Goal: Task Accomplishment & Management: Complete application form

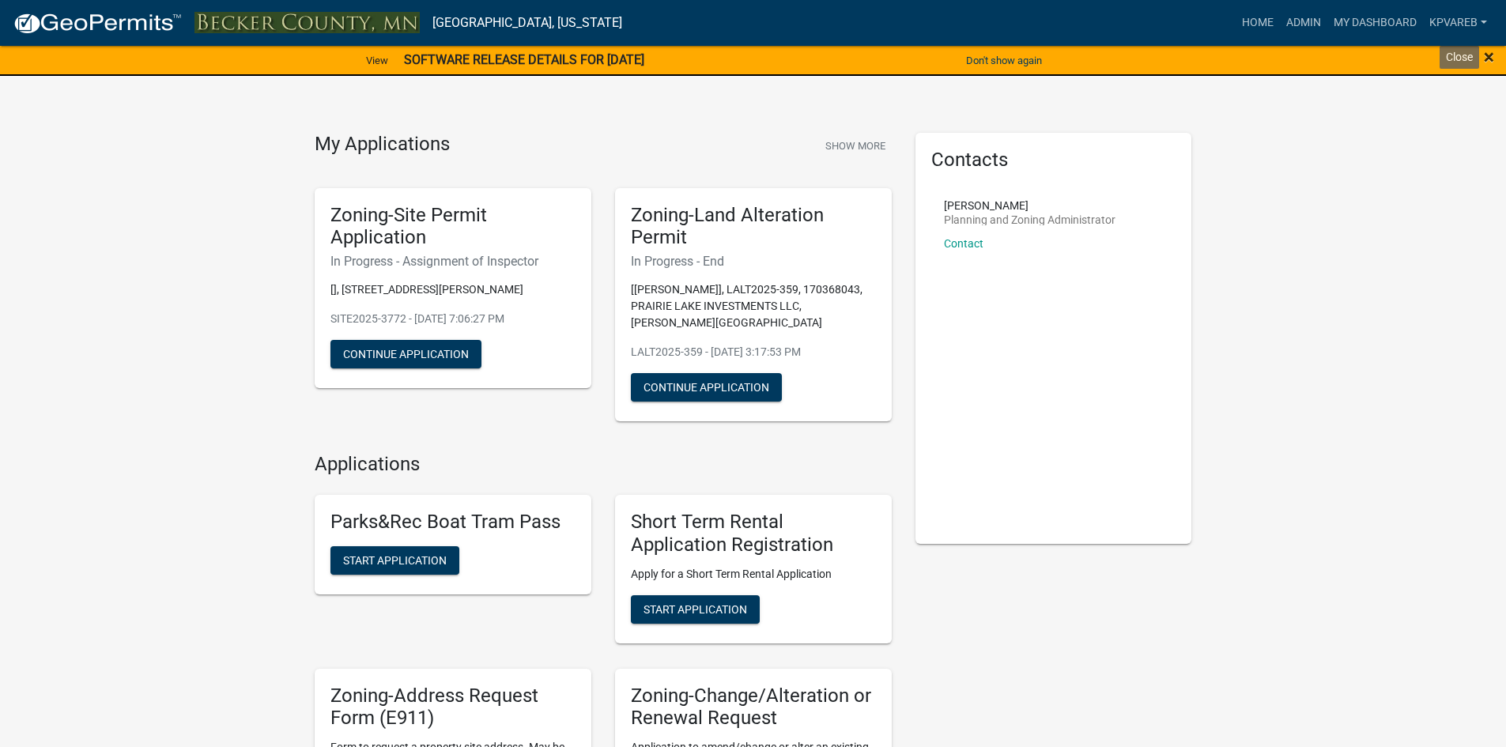
click at [1486, 55] on span "×" at bounding box center [1489, 57] width 10 height 22
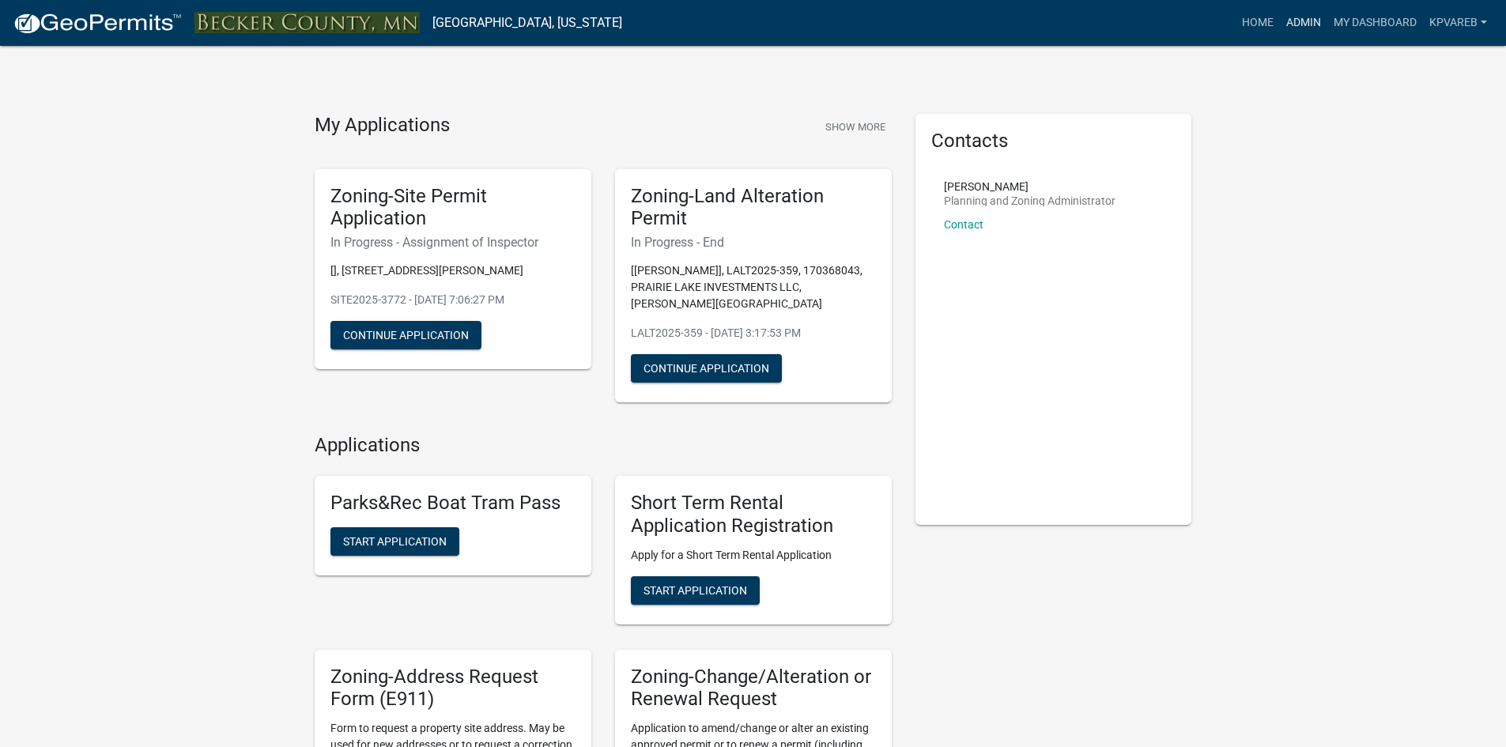
click at [1292, 25] on link "Admin" at bounding box center [1303, 23] width 47 height 30
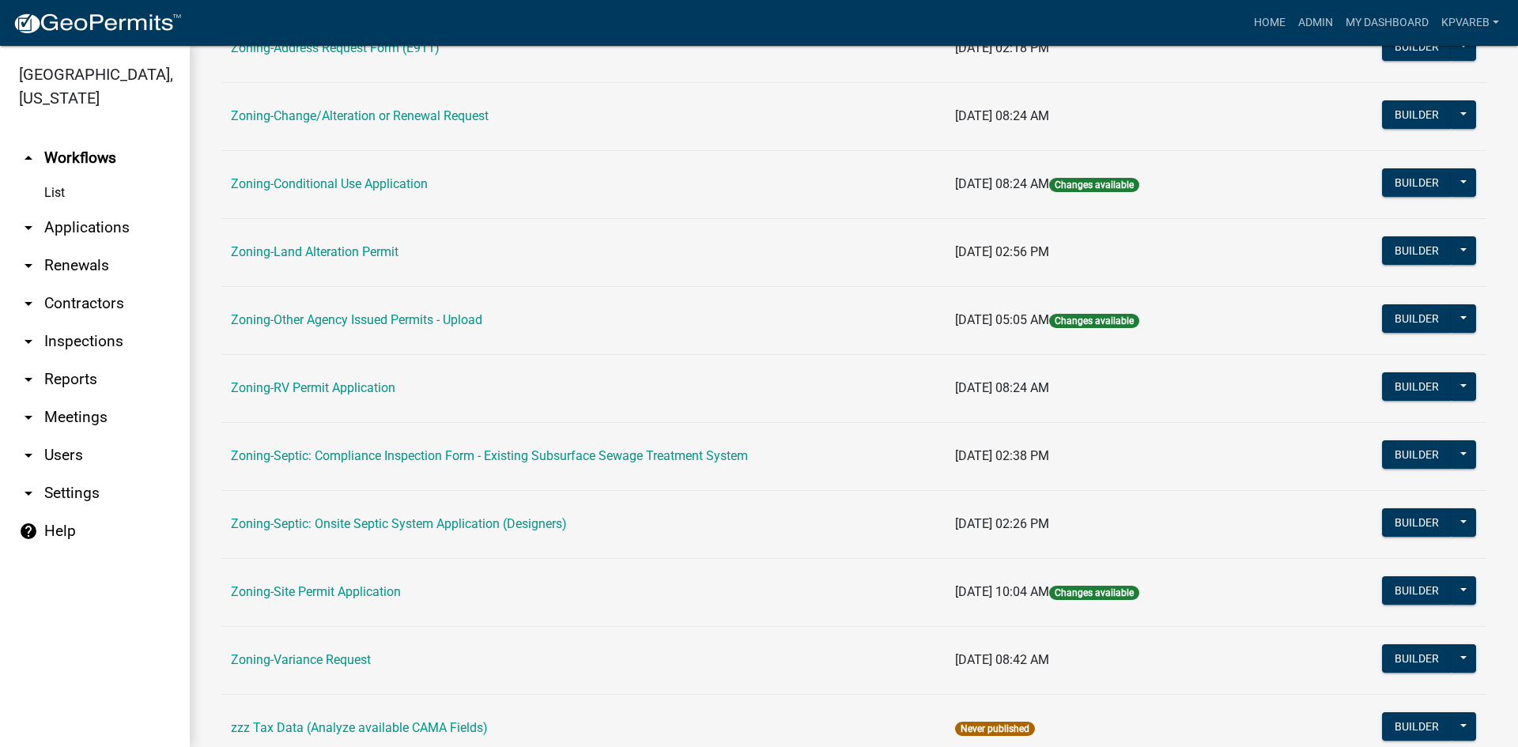
scroll to position [455, 0]
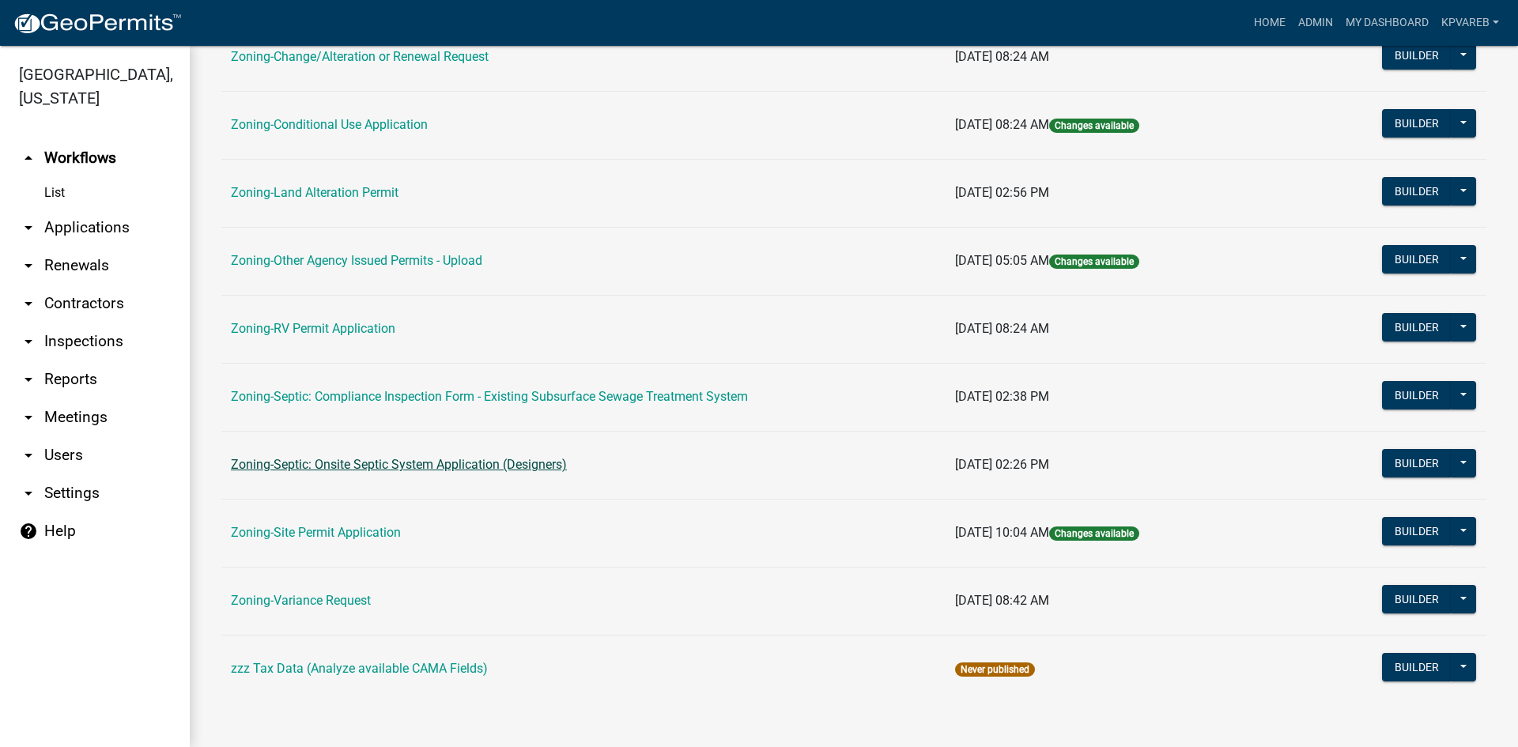
click at [459, 468] on link "Zoning-Septic: Onsite Septic System Application (Designers)" at bounding box center [399, 464] width 336 height 15
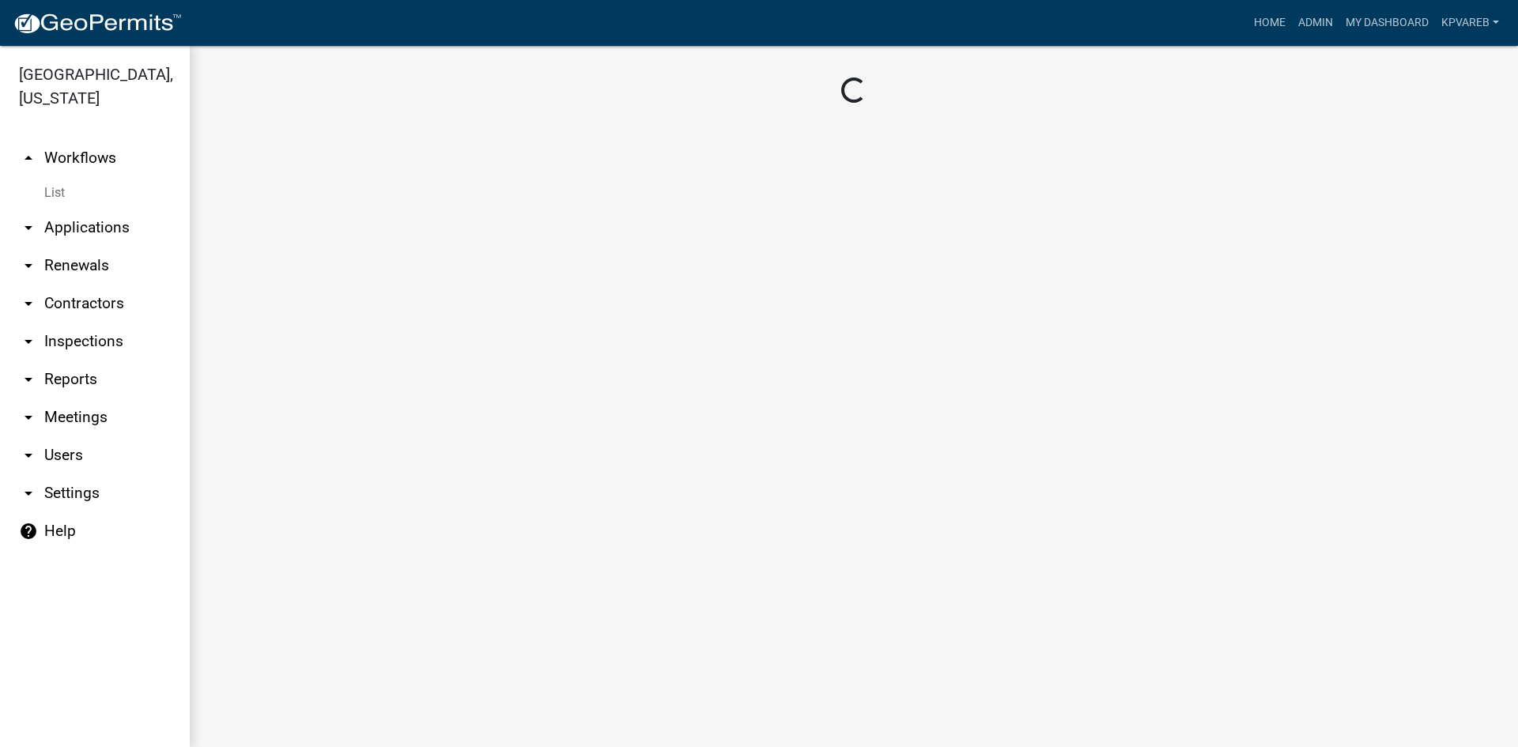
click at [459, 468] on main "Loading..." at bounding box center [854, 396] width 1328 height 701
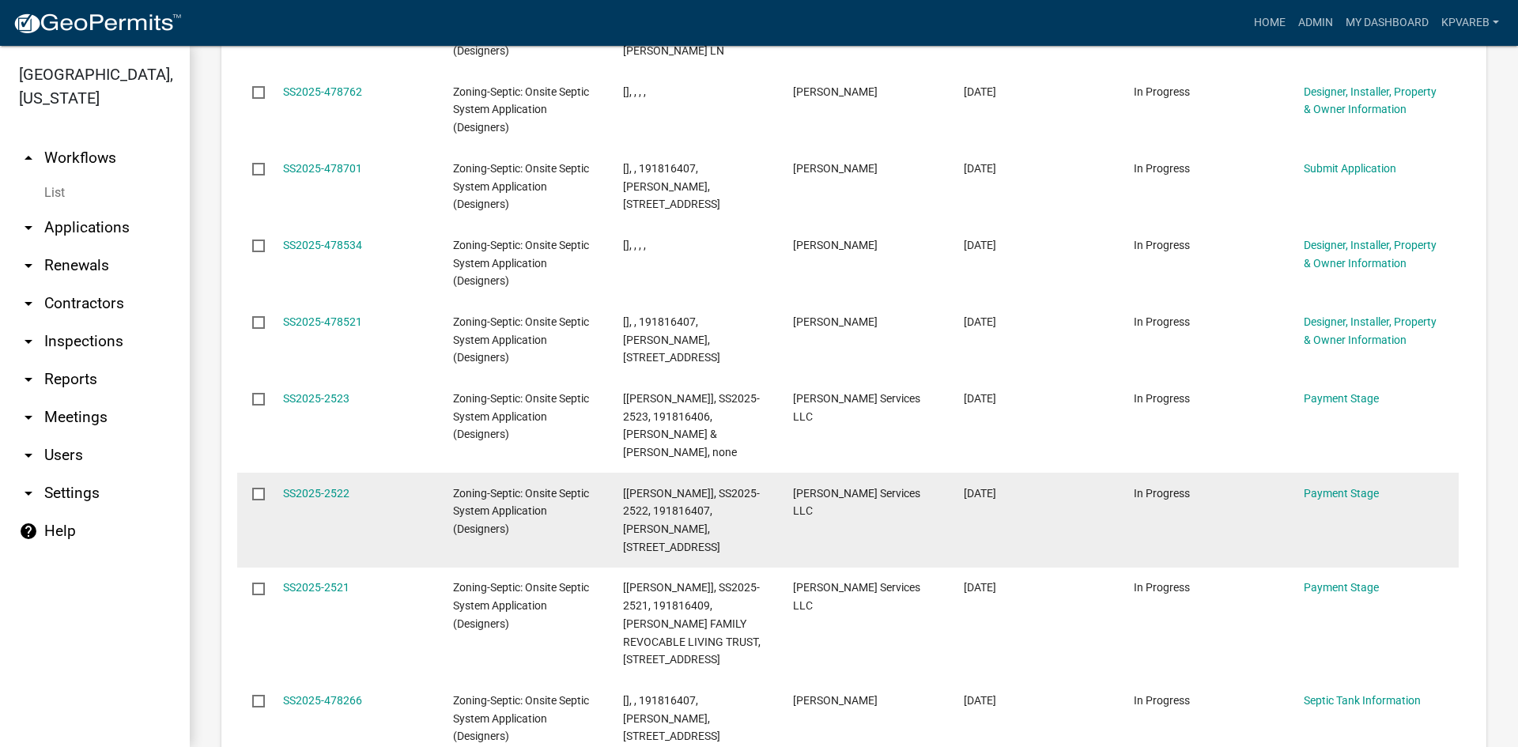
scroll to position [2080, 0]
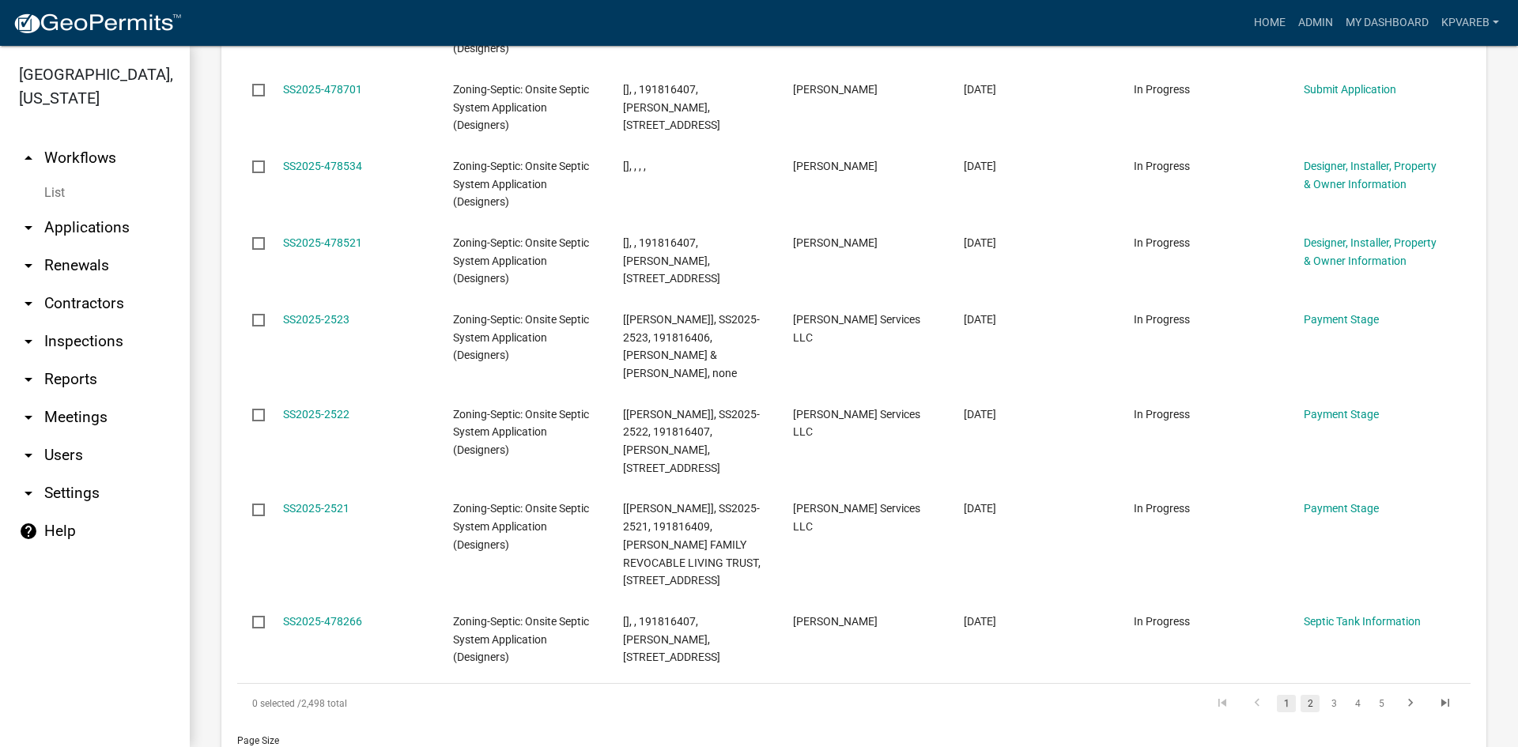
click at [1301, 695] on link "2" at bounding box center [1310, 703] width 19 height 17
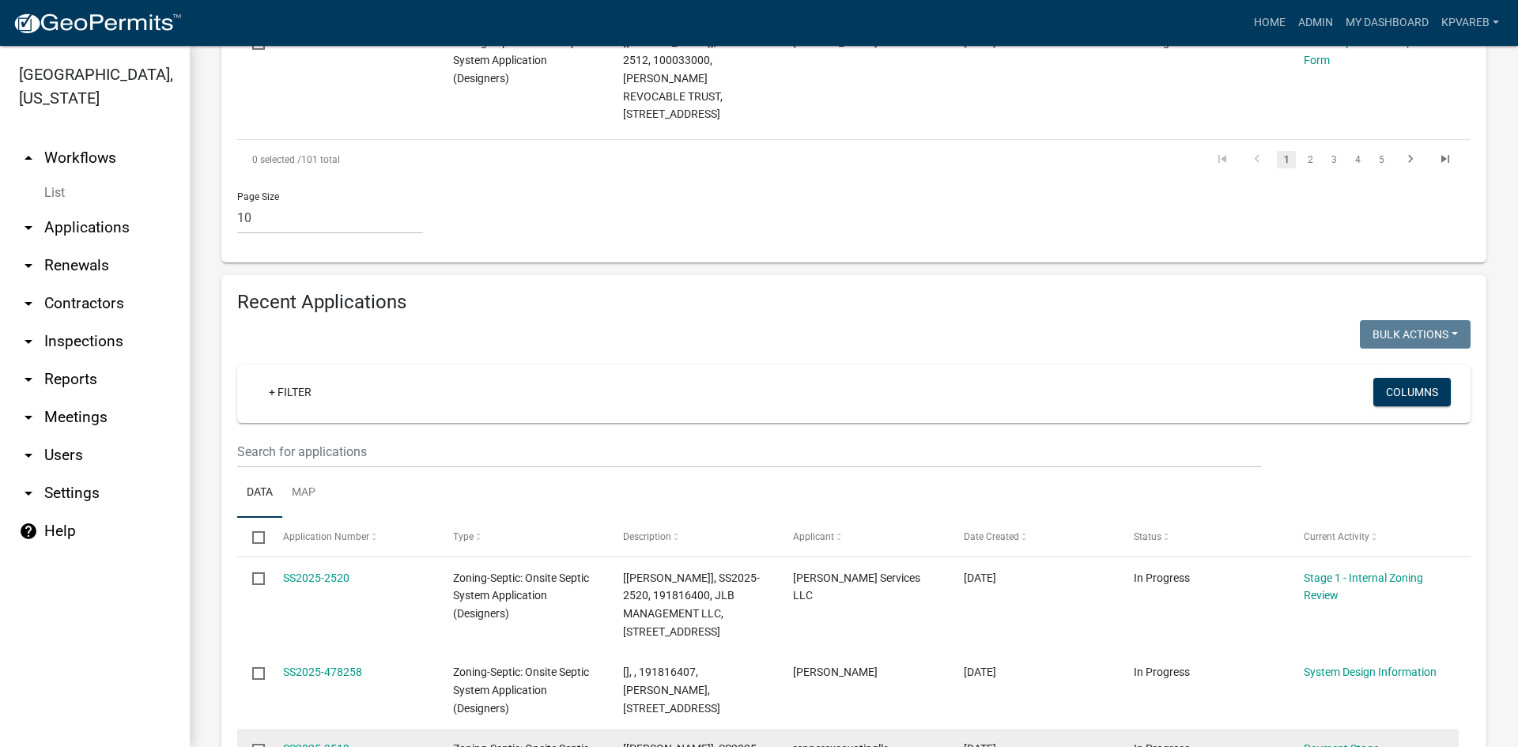
scroll to position [1599, 0]
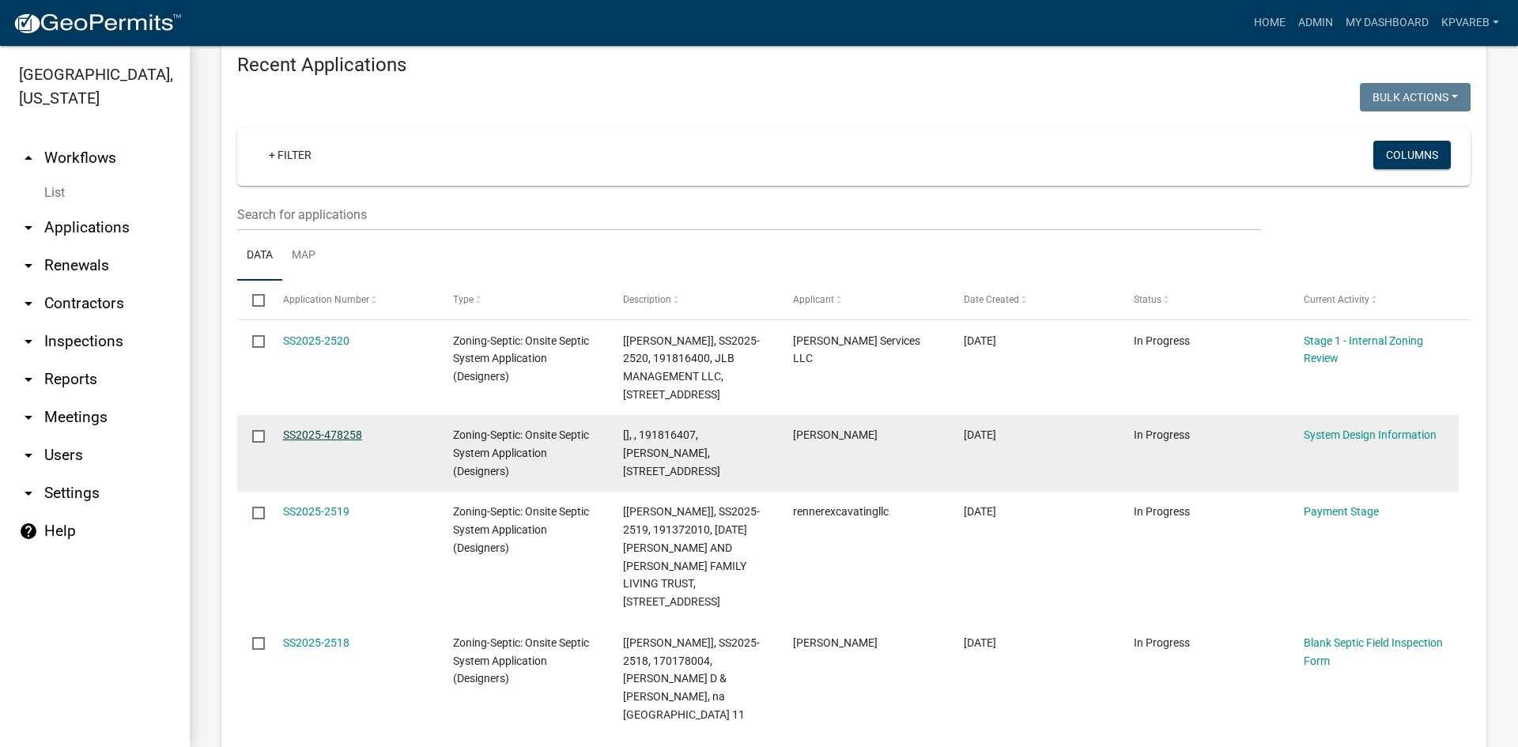
click at [319, 429] on link "SS2025-478258" at bounding box center [322, 435] width 79 height 13
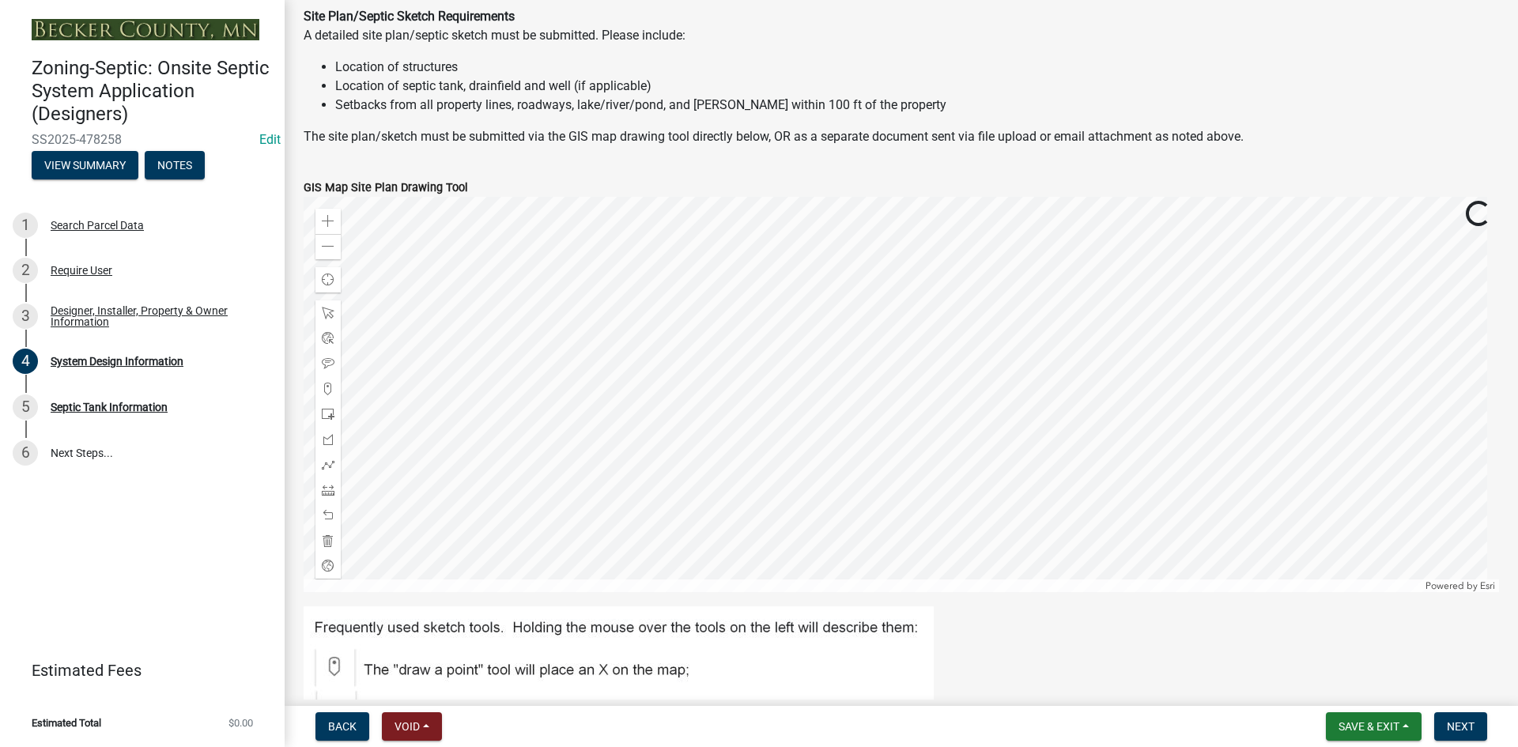
scroll to position [712, 0]
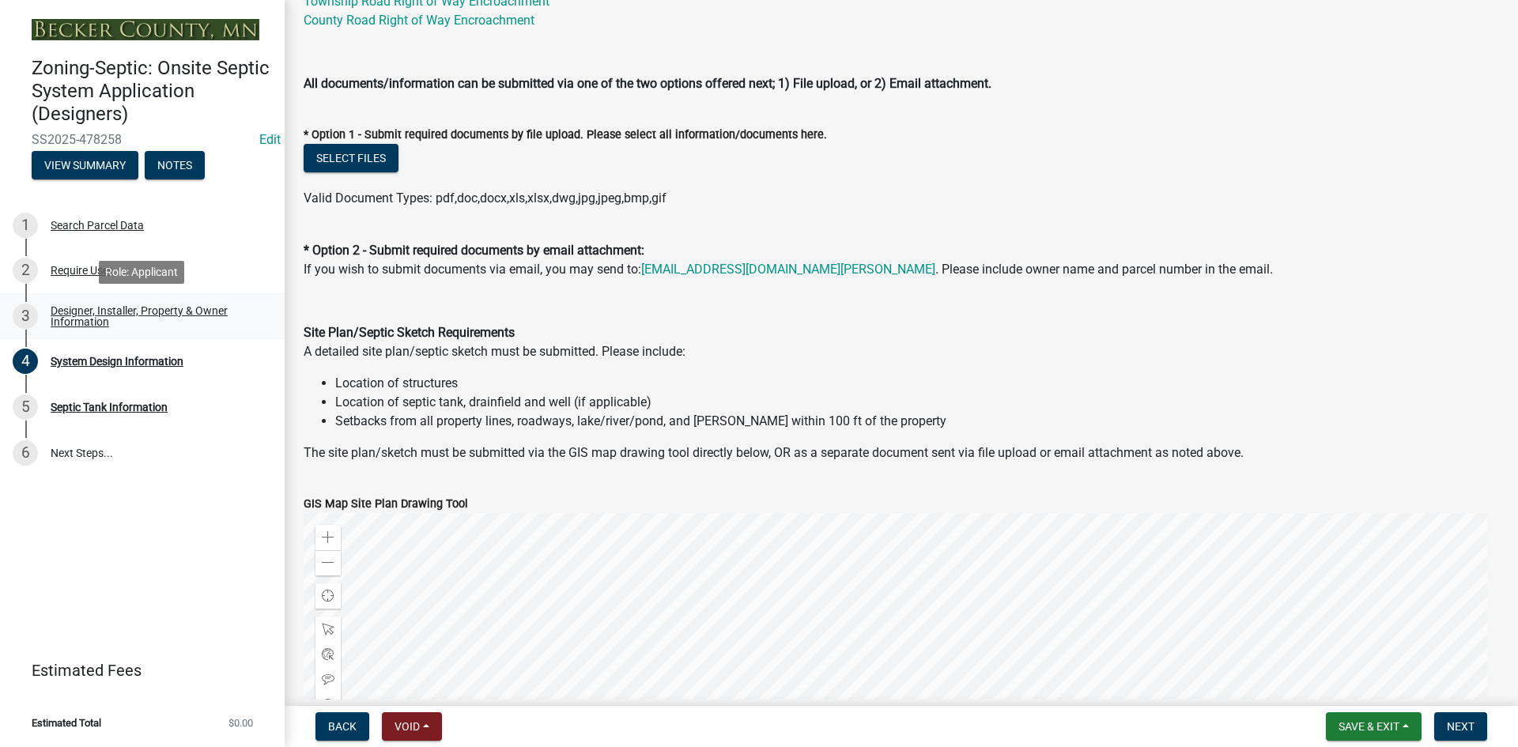
click at [111, 319] on div "Designer, Installer, Property & Owner Information" at bounding box center [155, 316] width 209 height 22
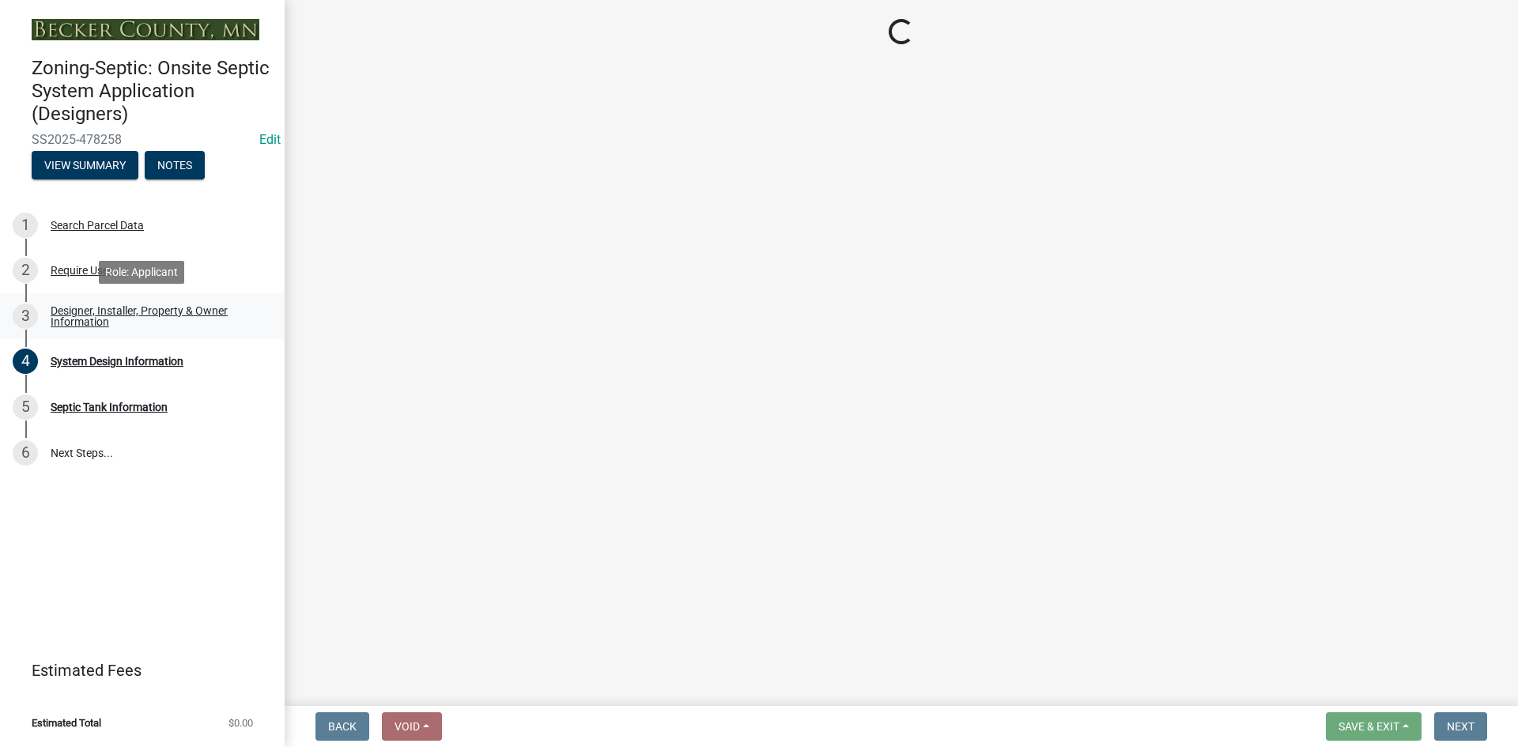
select select "60138064-8806-4d9b-bedf-9669809b6879"
select select "1c9ff1f6-7549-467f-8fe1-bc544d096328"
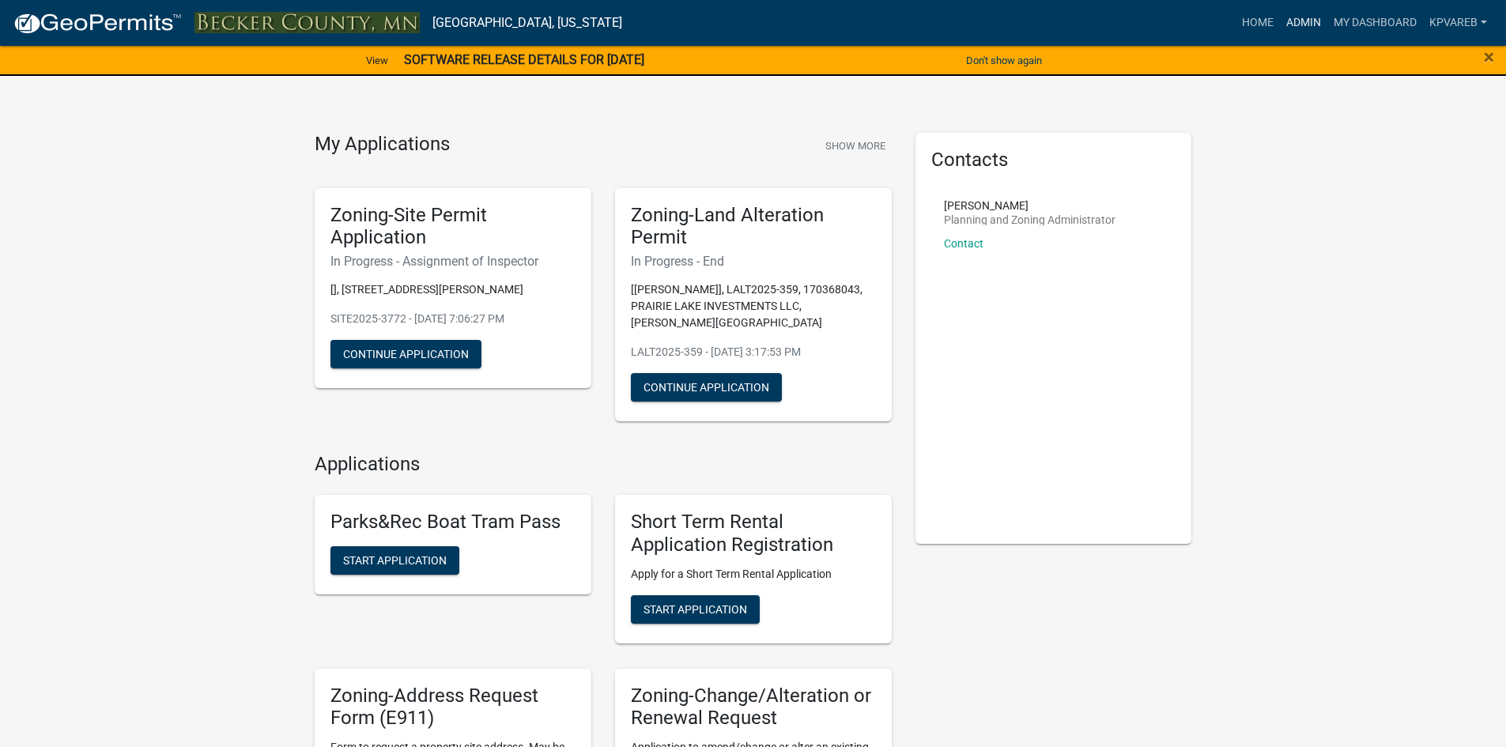
click at [1302, 18] on link "Admin" at bounding box center [1303, 23] width 47 height 30
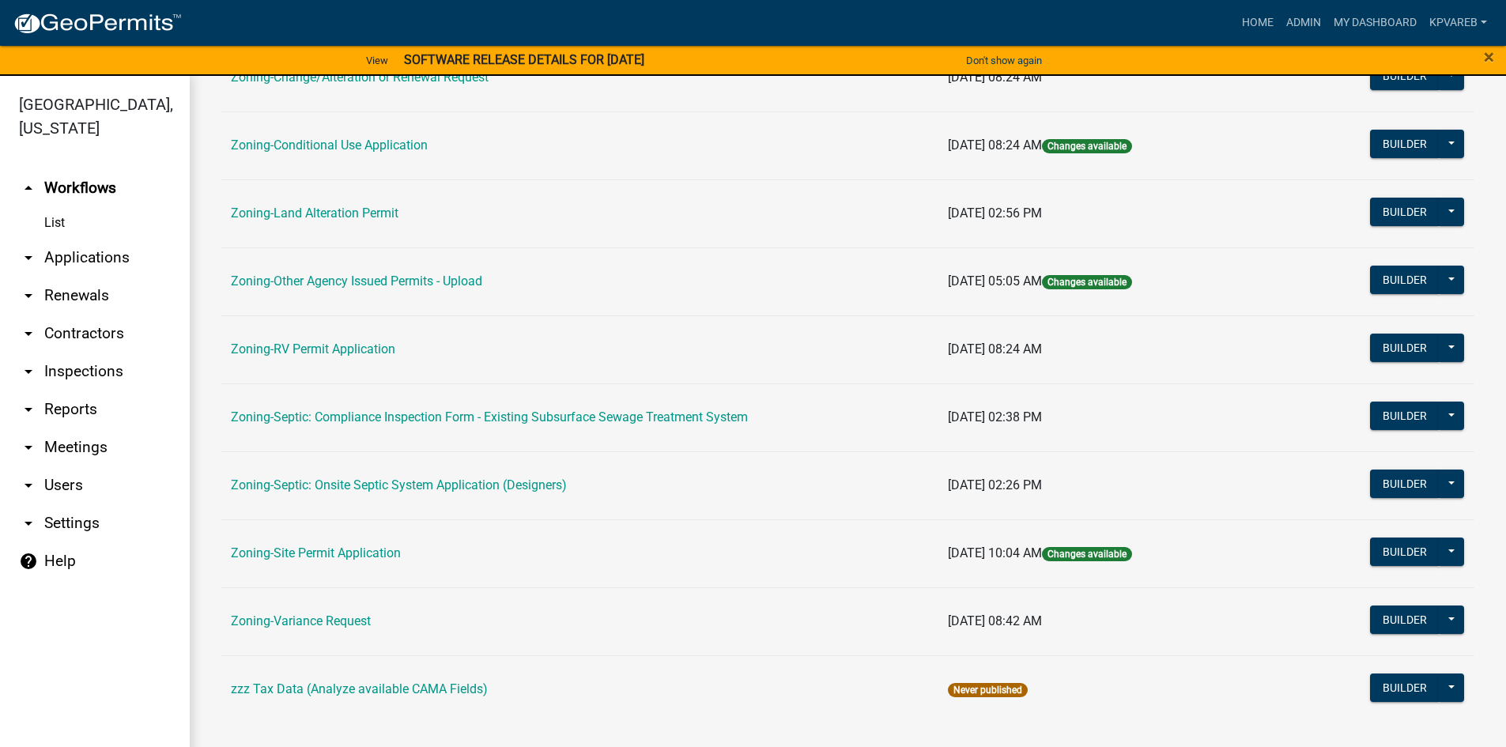
scroll to position [466, 0]
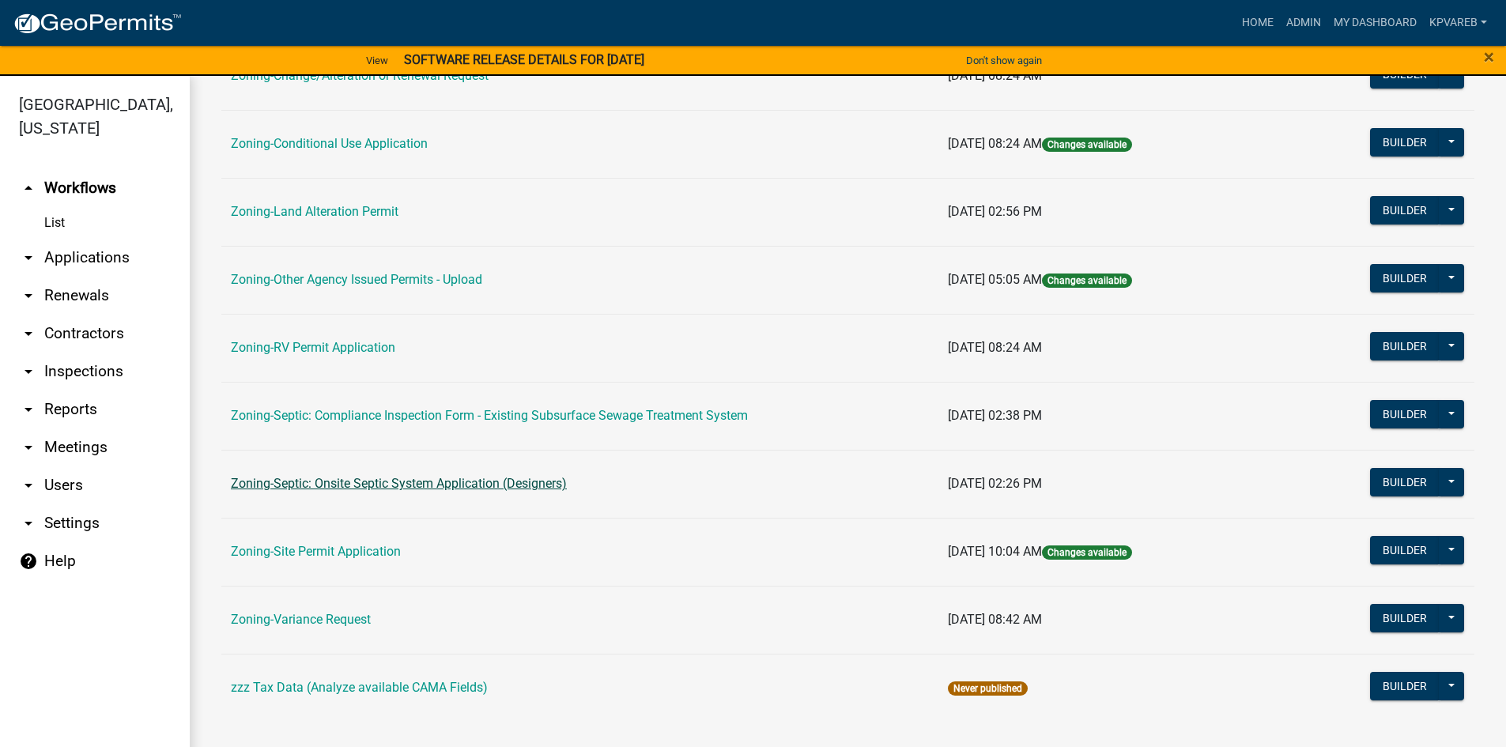
click at [503, 485] on link "Zoning-Septic: Onsite Septic System Application (Designers)" at bounding box center [399, 483] width 336 height 15
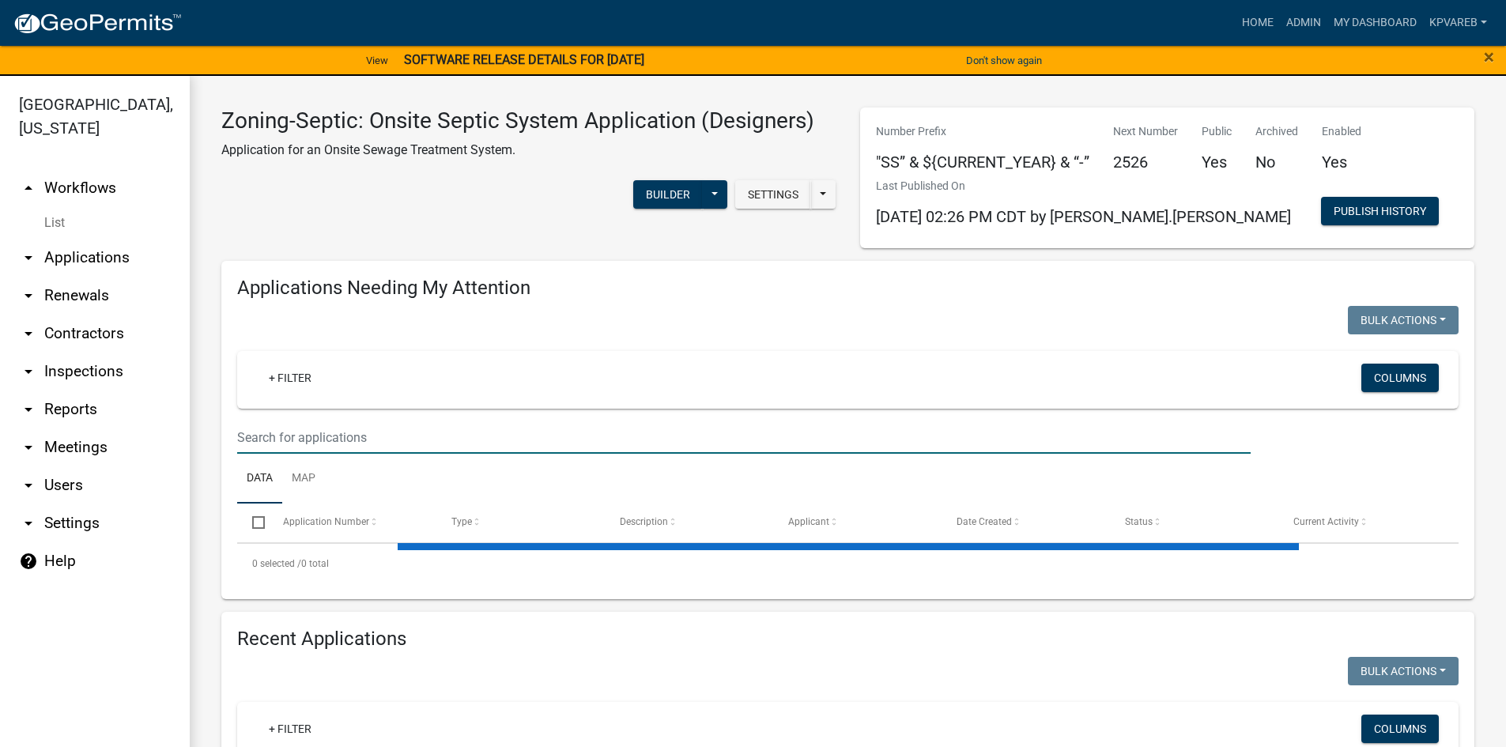
click at [290, 431] on input "text" at bounding box center [744, 437] width 1014 height 32
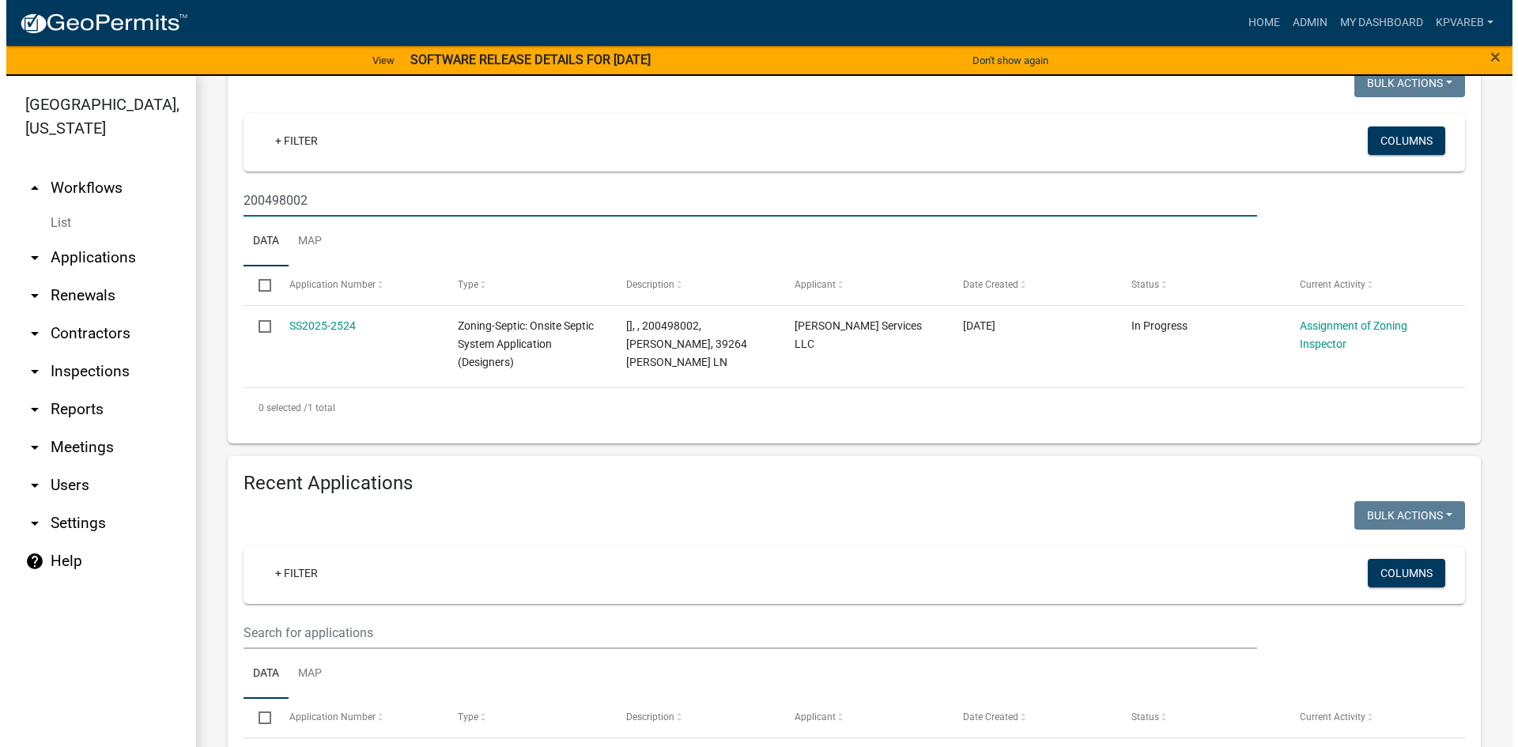
scroll to position [158, 0]
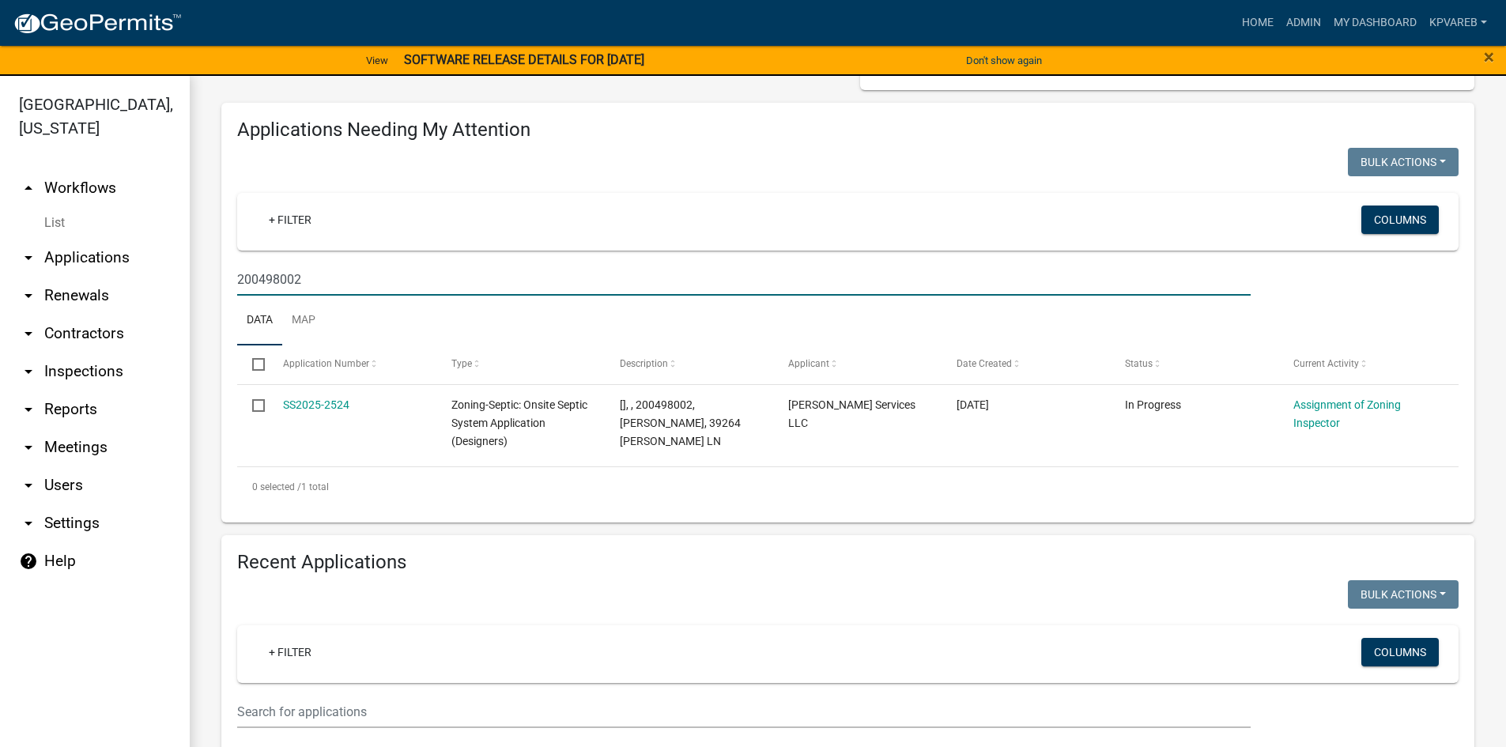
type input "200498002"
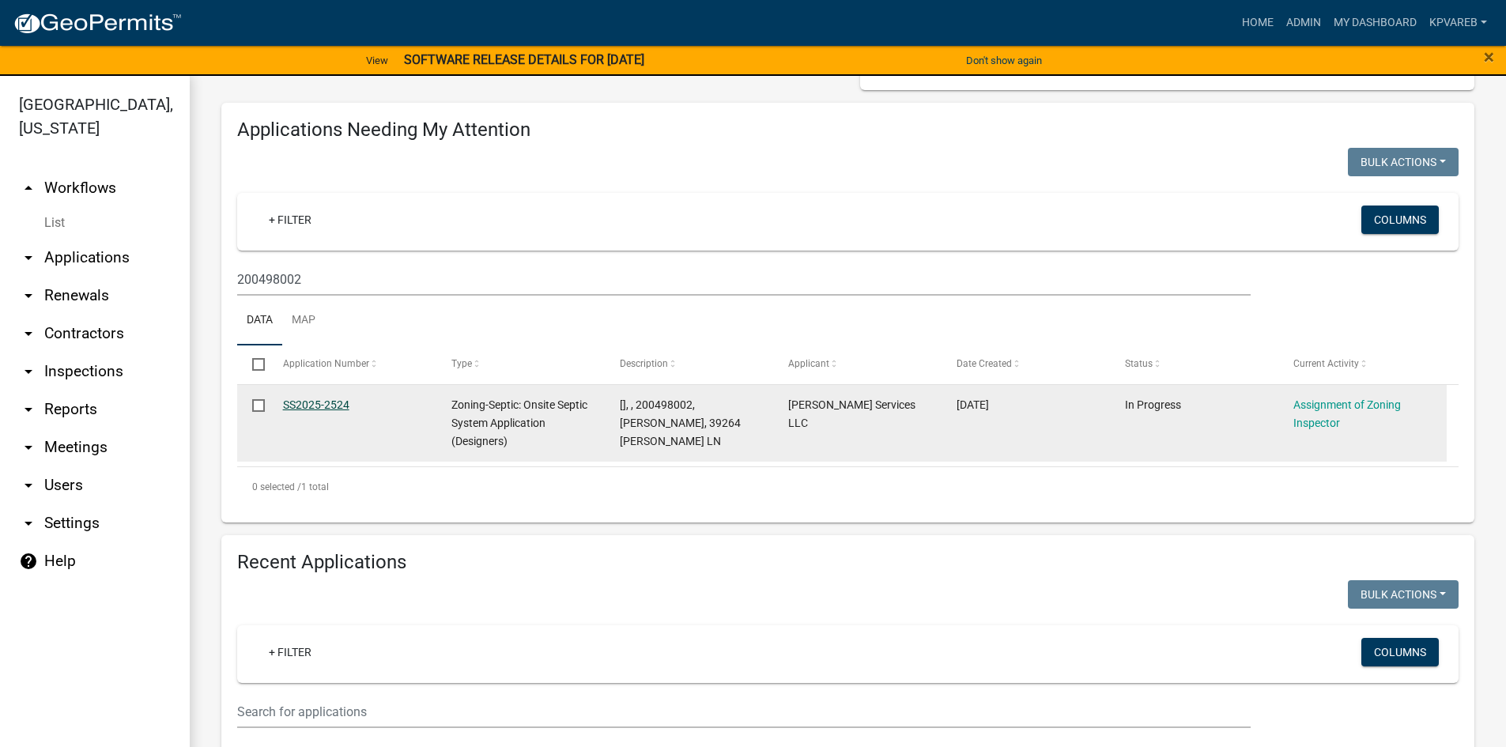
click at [315, 402] on link "SS2025-2524" at bounding box center [316, 404] width 66 height 13
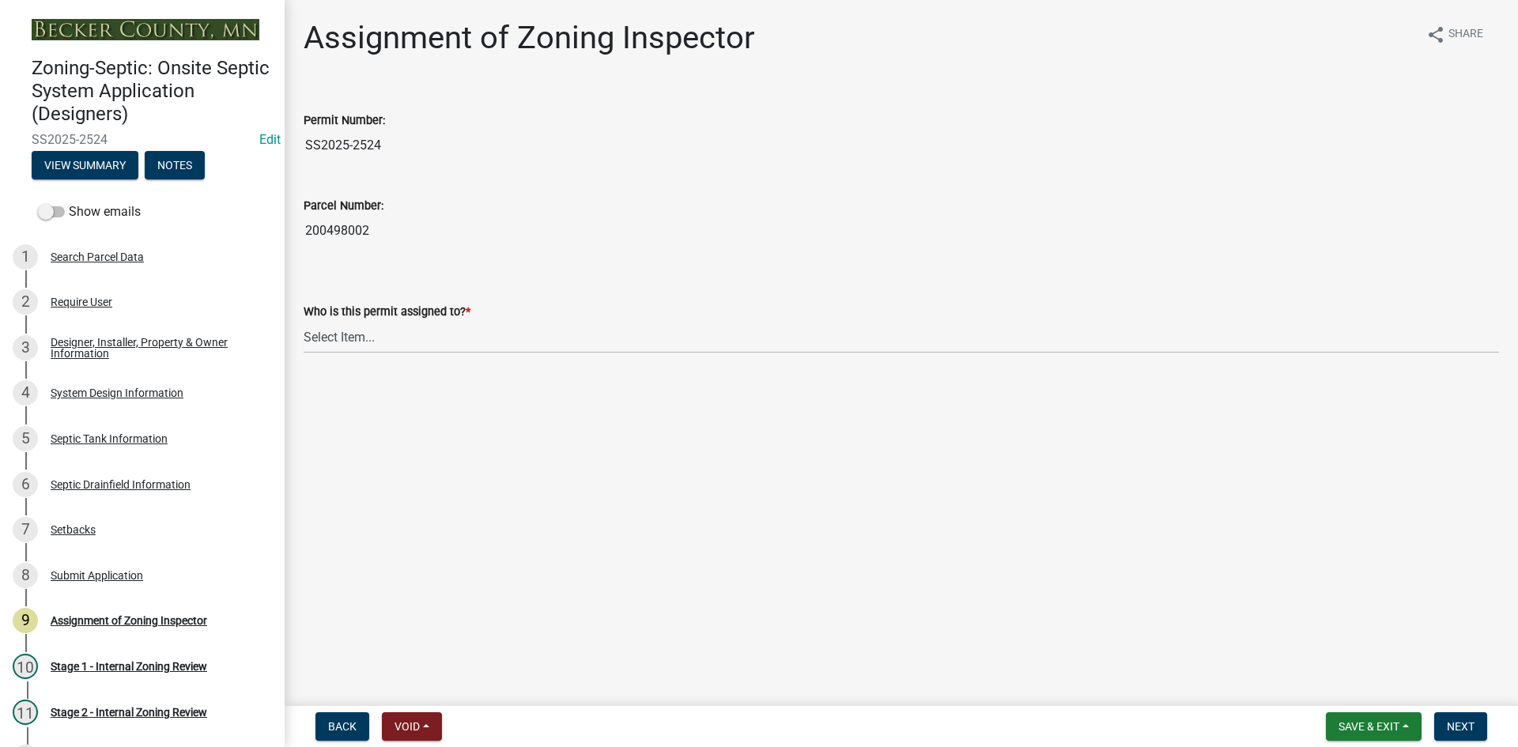
scroll to position [79, 0]
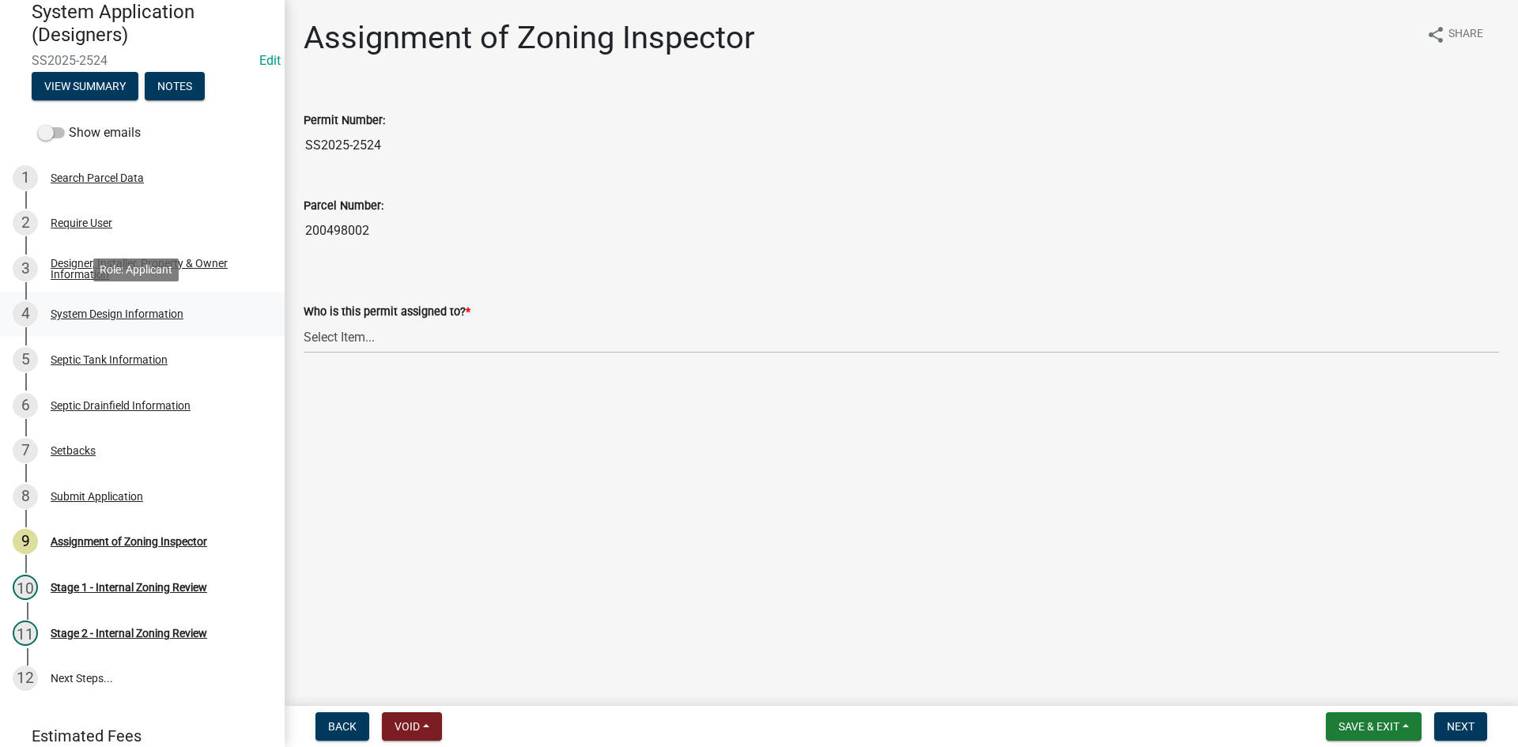
click at [135, 314] on div "System Design Information" at bounding box center [117, 313] width 133 height 11
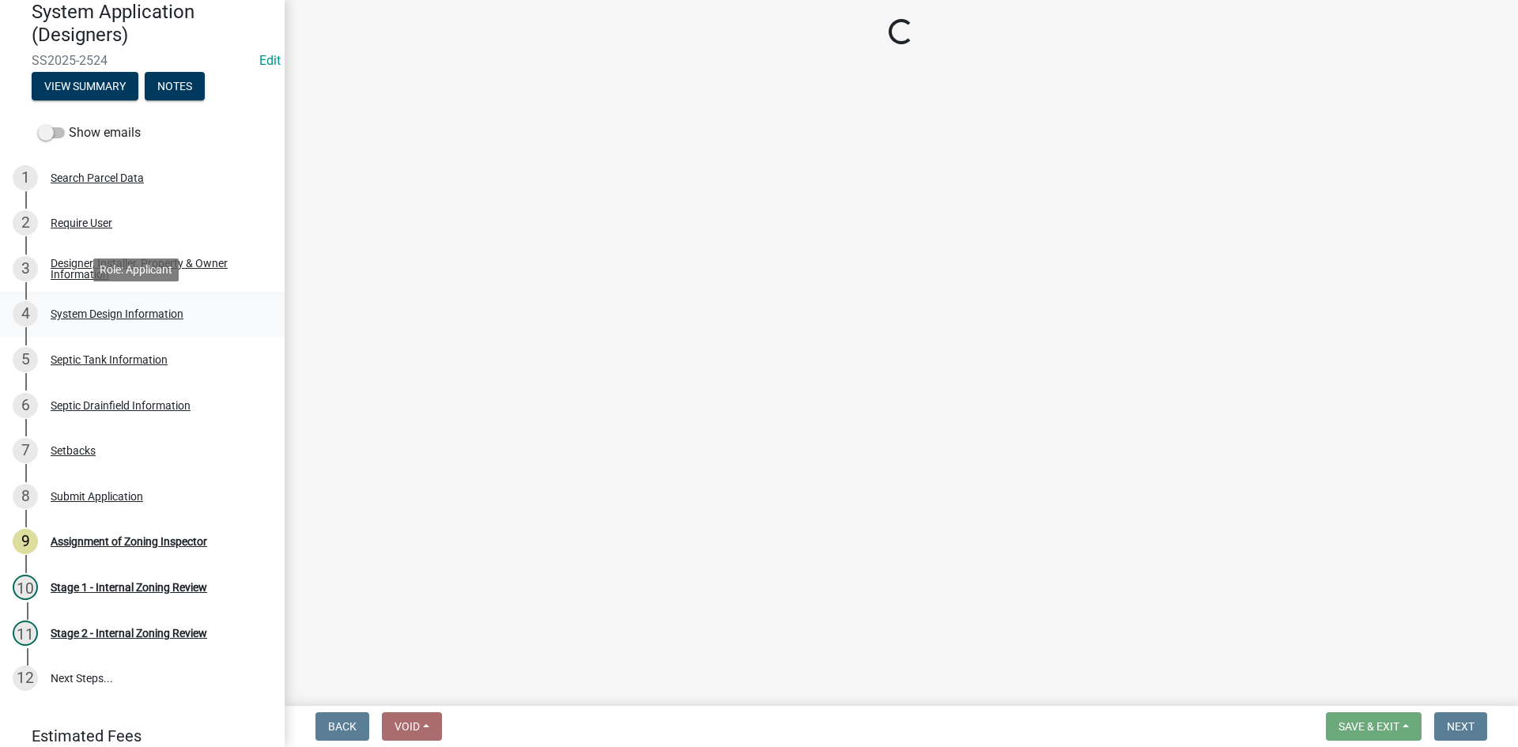
select select "8ba21533-2acf-4cc6-95e5-280e4aabd5a3"
select select "25258e87-3ef9-4f1c-a5f1-75a1d463abfb"
select select "011fbff4-a41d-4a75-9bd8-71c7e6c69e0d"
select select "85fdfef2-2683-4311-b5d5-5505f6411127"
select select "bbba294c-e7e6-4483-b1a0-88fbc7e04017"
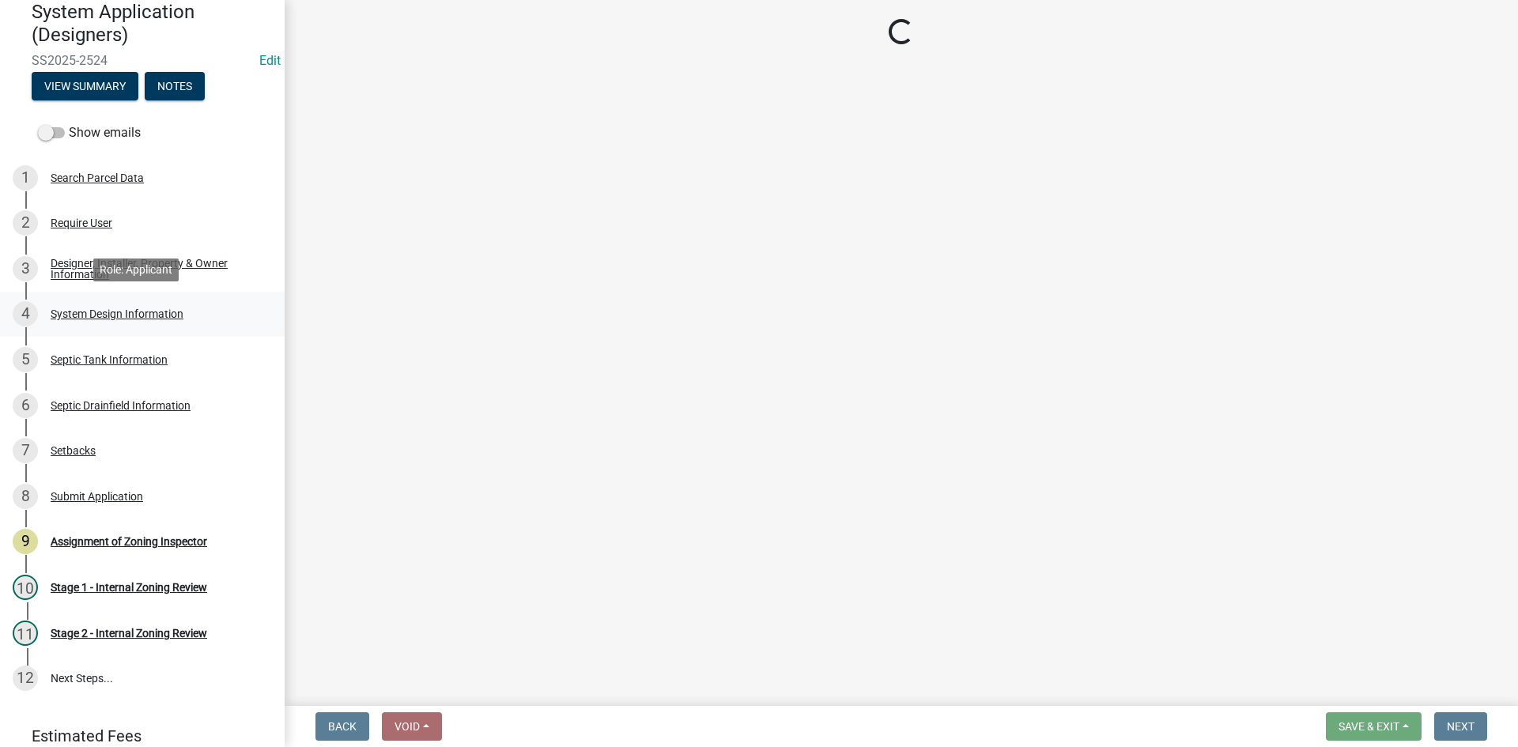
select select "ba735beb-519e-40f0-ae20-62d65fc4c46b"
select select "ef698bf5-6172-44c1-9ffb-522c07469aed"
select select "a2b5ca25-65b1-425d-82c5-8881ea380237"
select select "a0c59fcd-b61c-4c3a-90a8-e70849750c47"
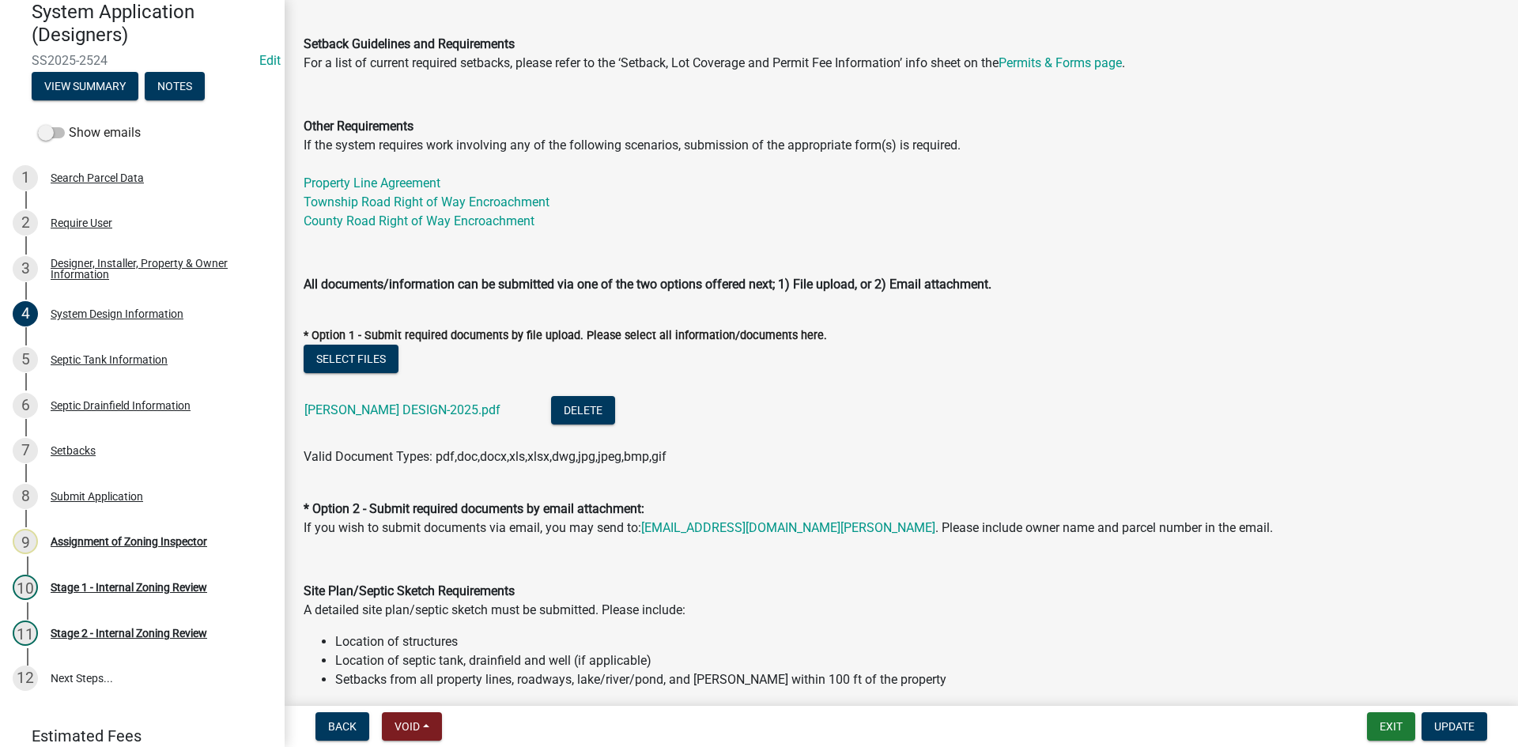
scroll to position [553, 0]
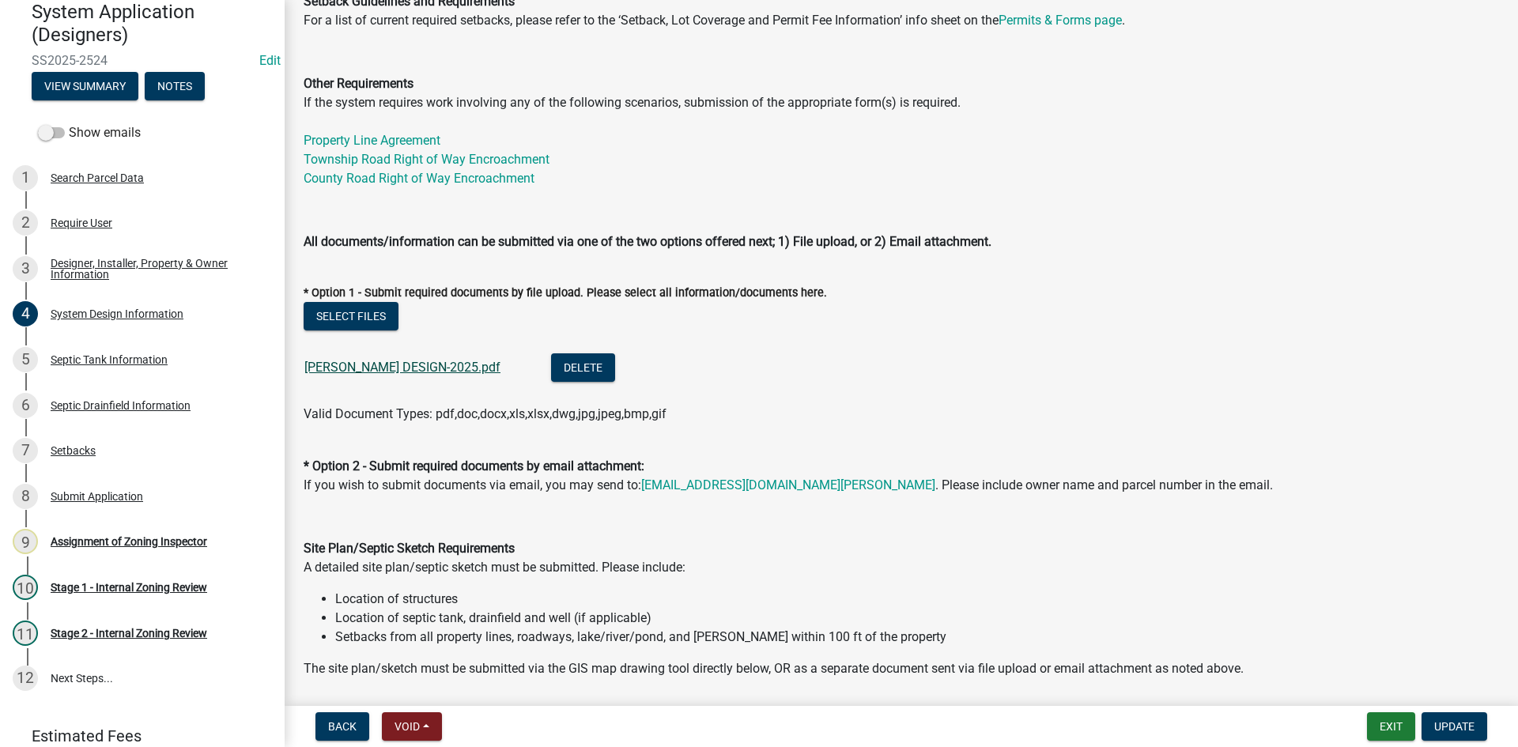
click at [398, 363] on link "MUFF THOMPSON DESIGN-2025.pdf" at bounding box center [402, 367] width 196 height 15
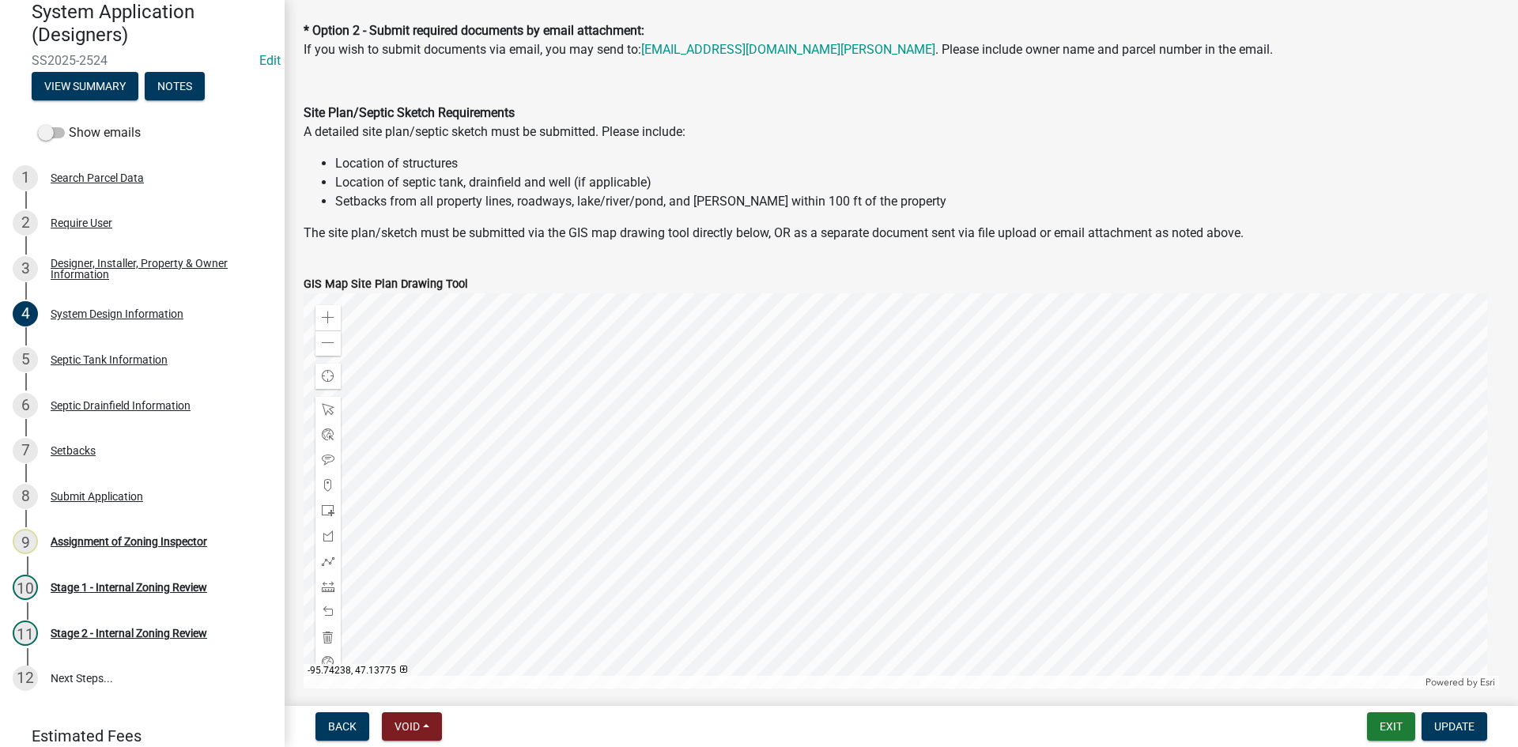
scroll to position [791, 0]
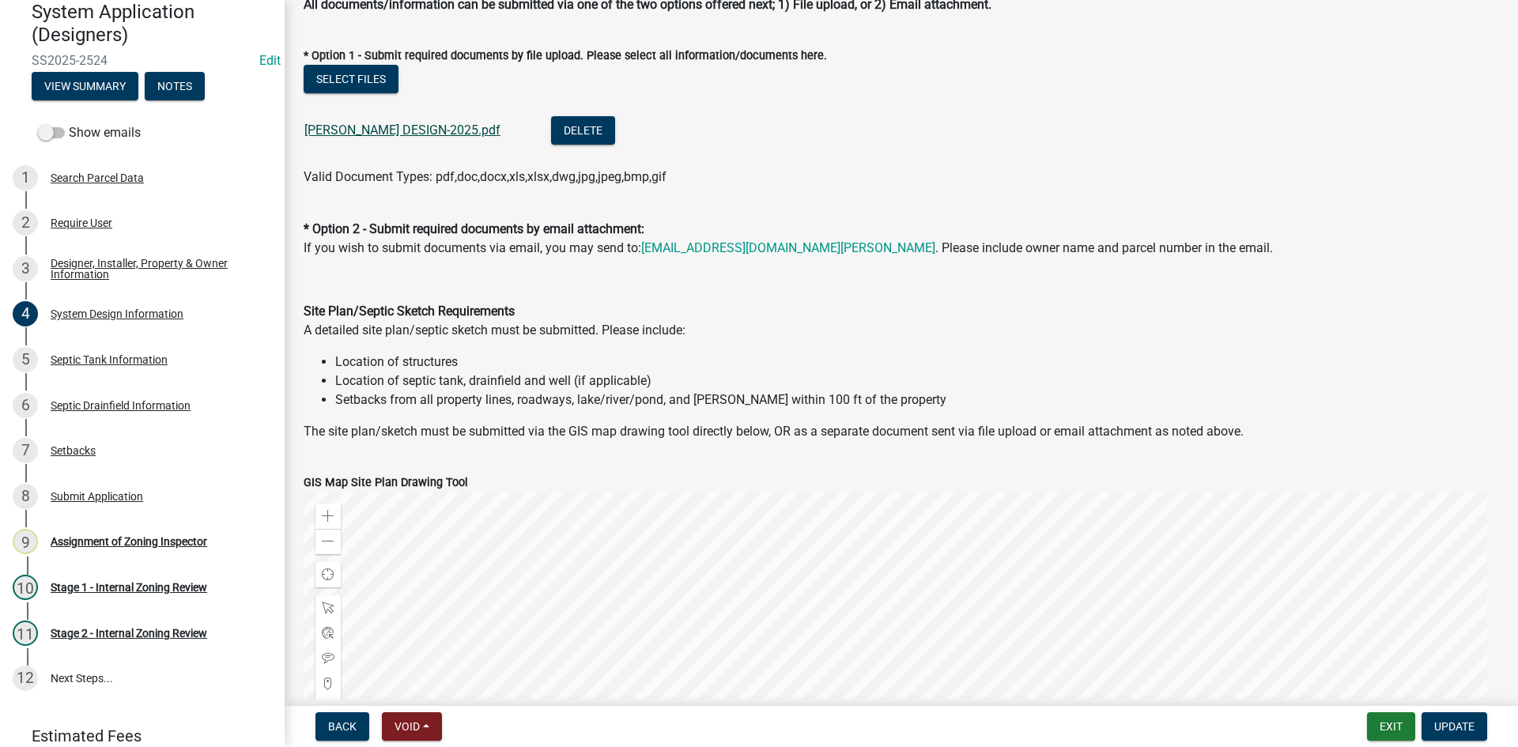
click at [464, 125] on link "MUFF THOMPSON DESIGN-2025.pdf" at bounding box center [402, 130] width 196 height 15
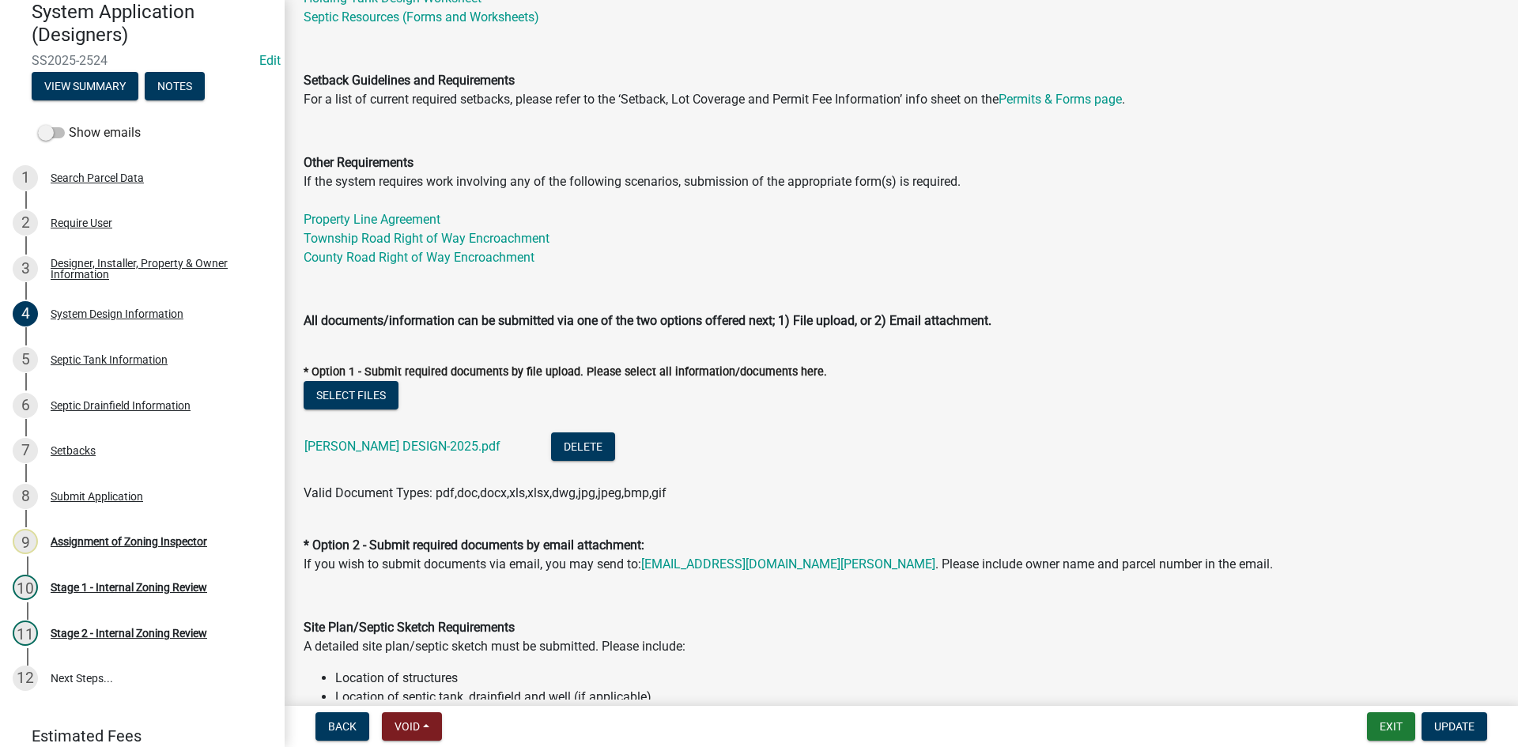
scroll to position [0, 0]
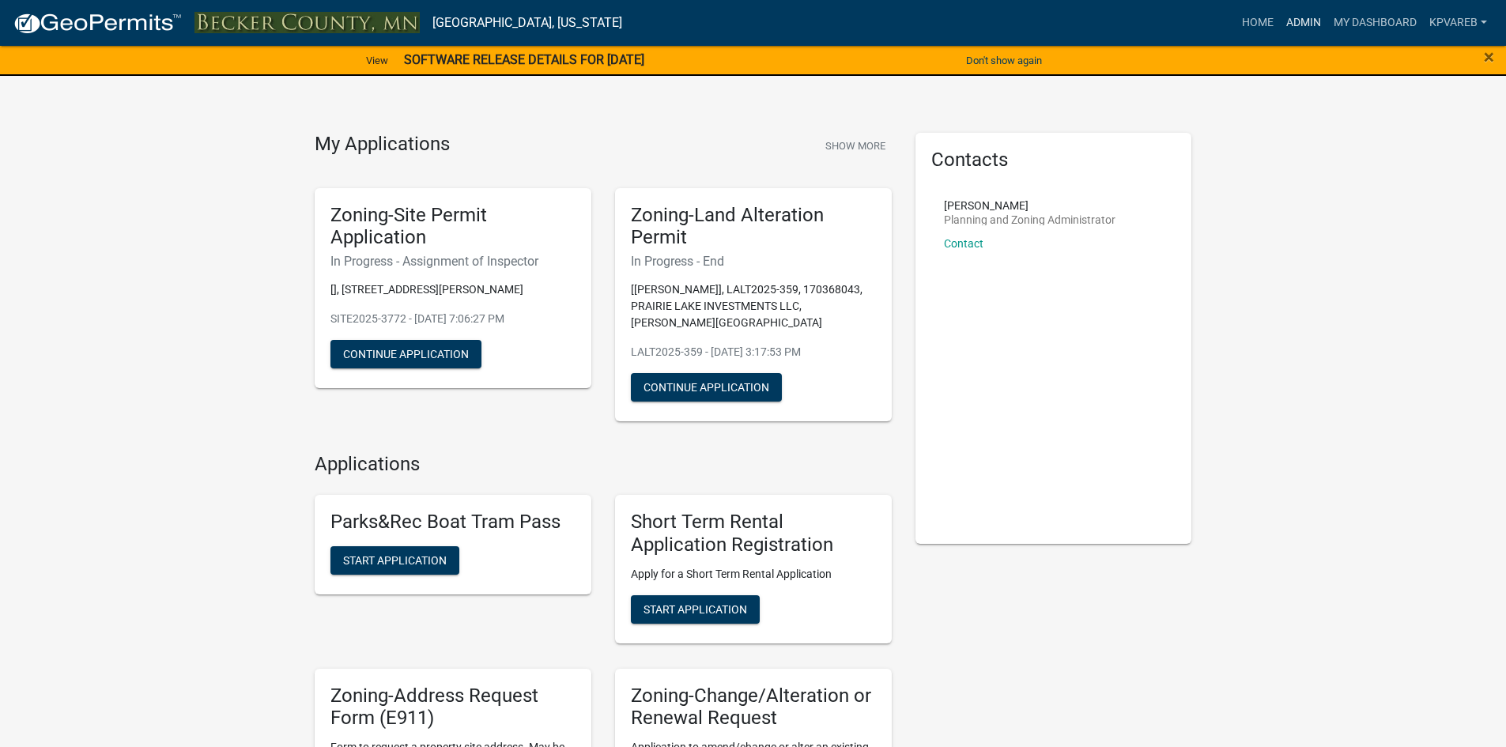
click at [1299, 28] on link "Admin" at bounding box center [1303, 23] width 47 height 30
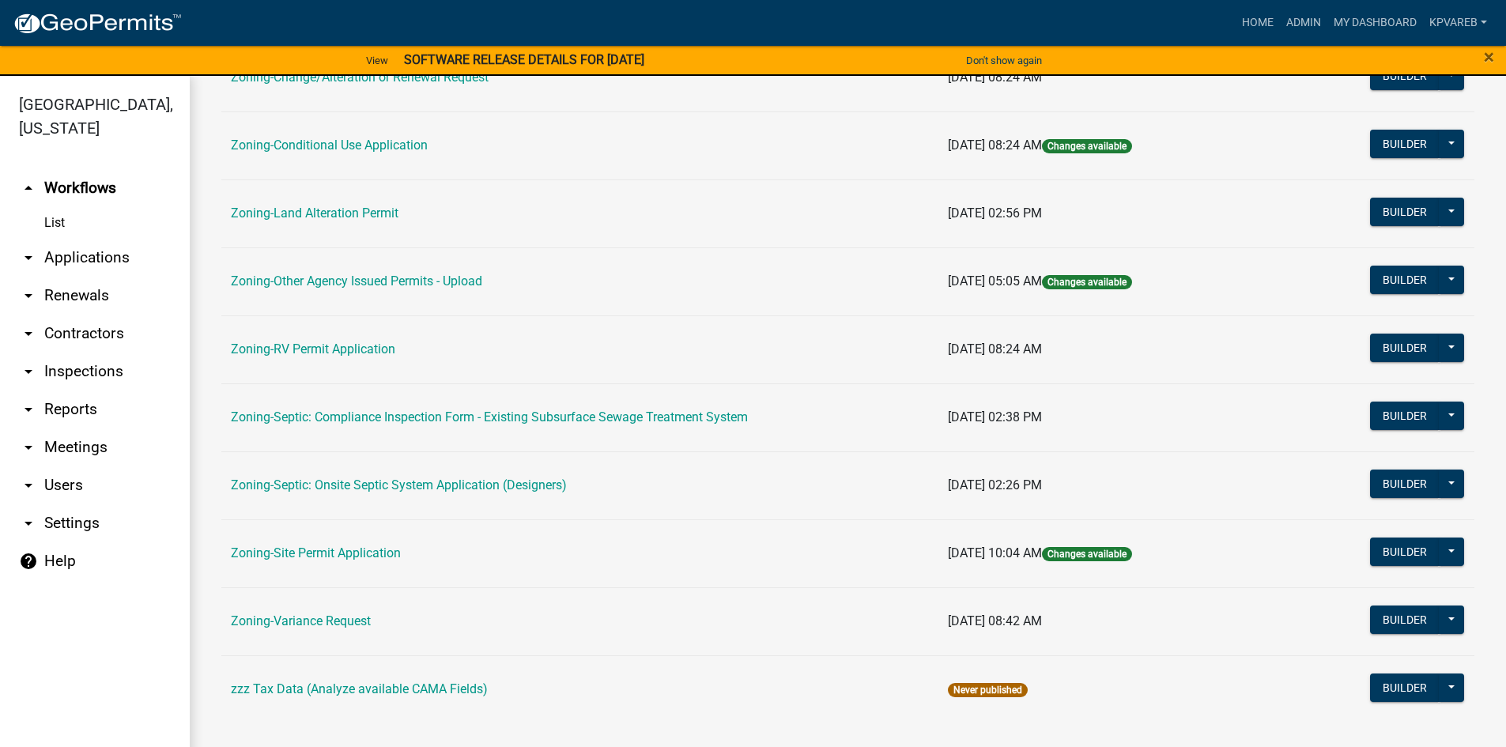
scroll to position [466, 0]
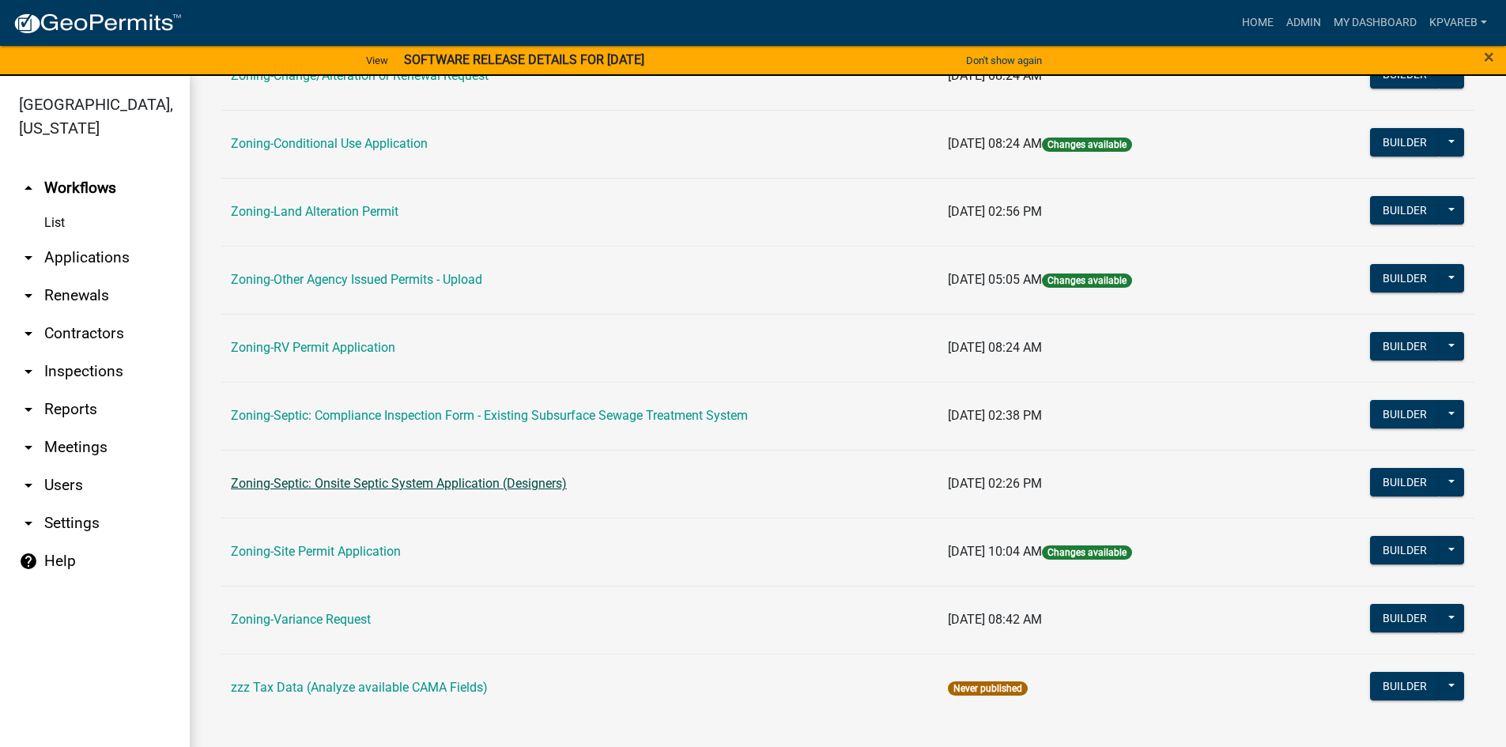
click at [460, 478] on link "Zoning-Septic: Onsite Septic System Application (Designers)" at bounding box center [399, 483] width 336 height 15
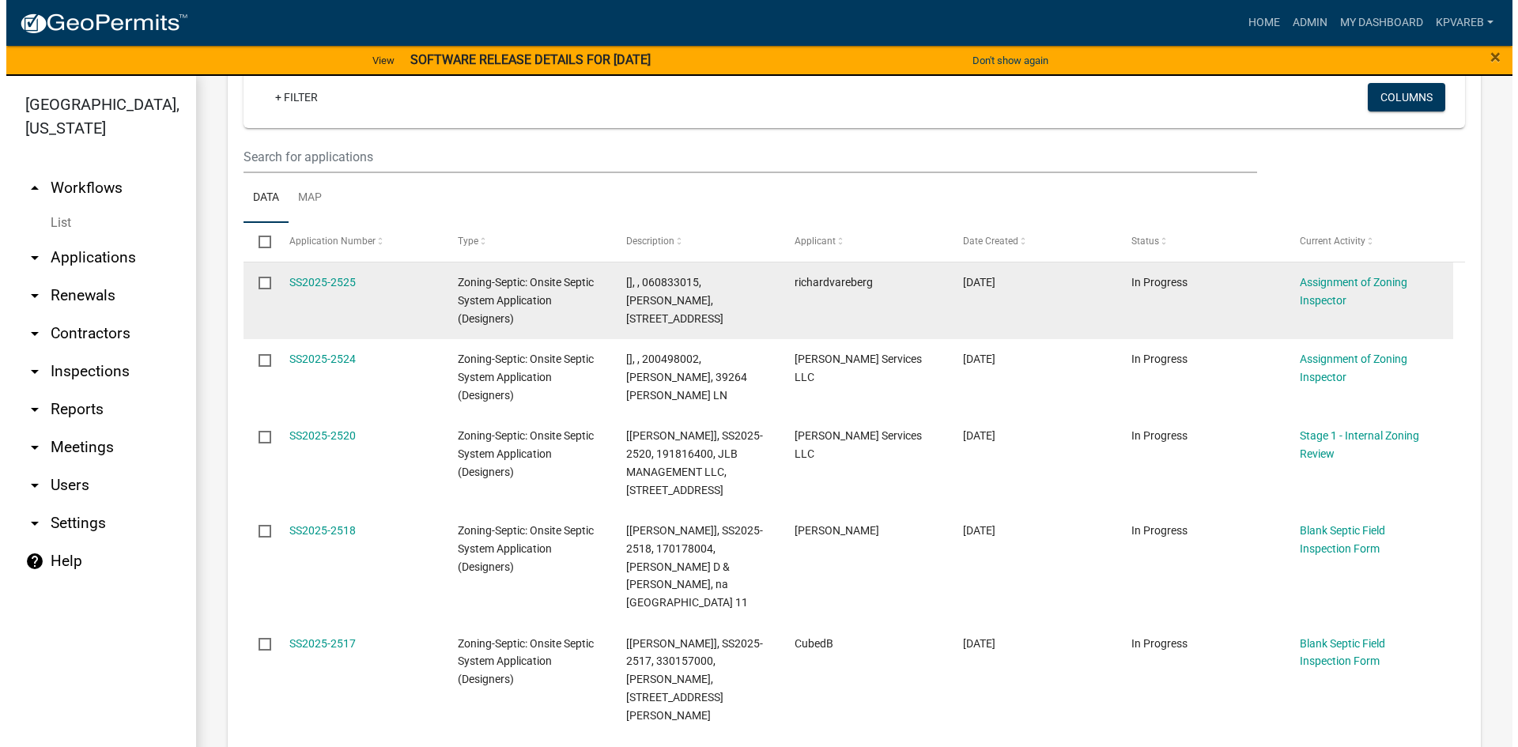
scroll to position [237, 0]
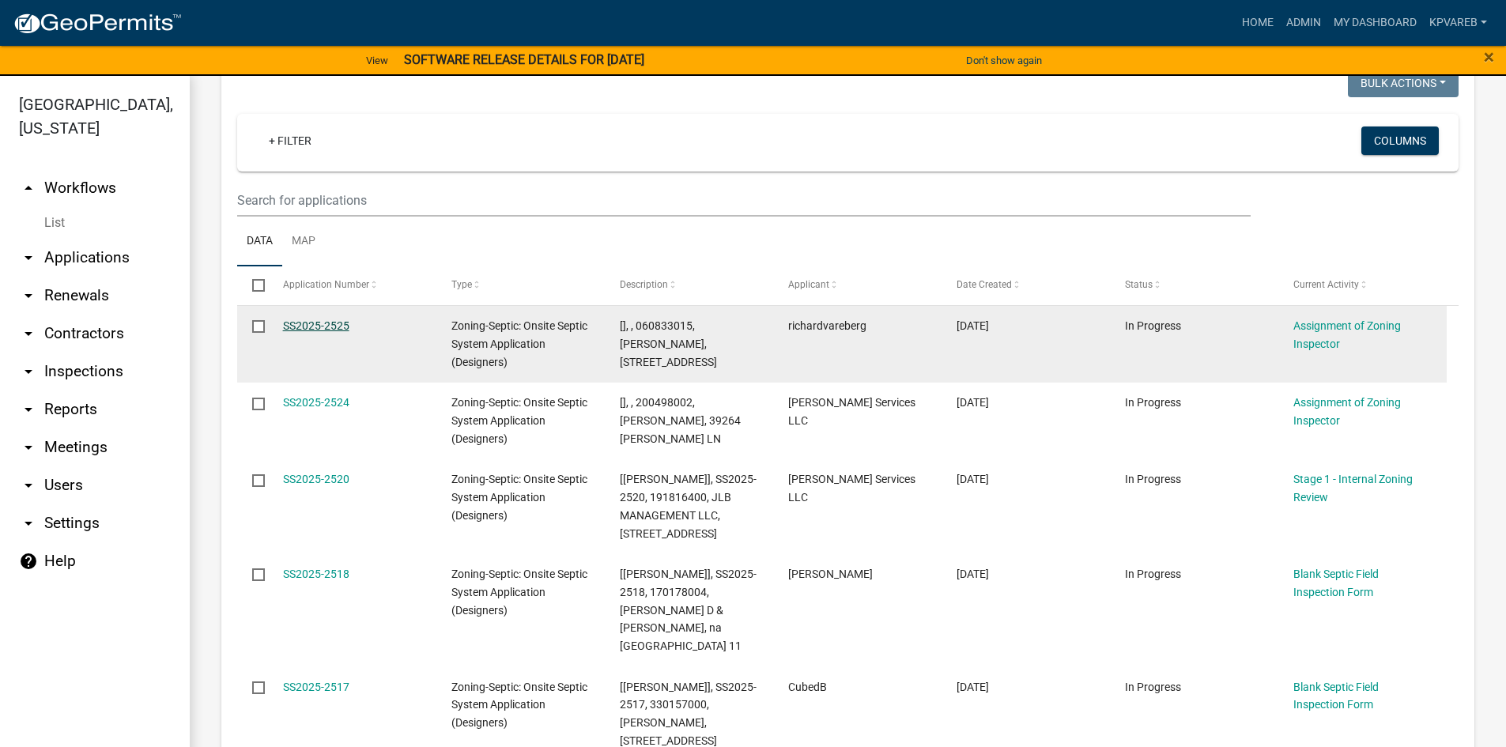
click at [330, 327] on link "SS2025-2525" at bounding box center [316, 325] width 66 height 13
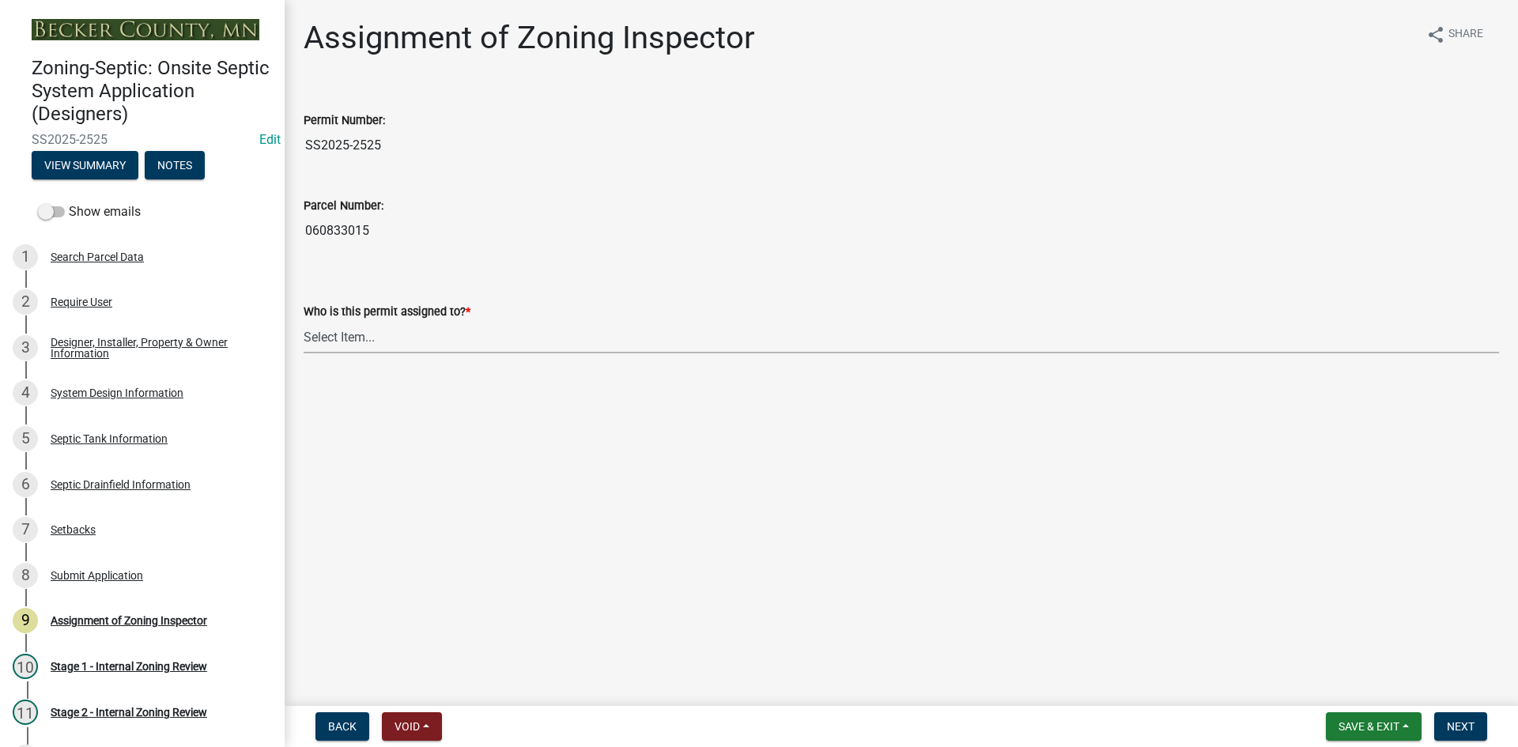
click at [323, 332] on select "Select Item... [PERSON_NAME] [PERSON_NAME] [PERSON_NAME] [PERSON_NAME] [PERSON_…" at bounding box center [901, 337] width 1195 height 32
click at [304, 321] on select "Select Item... [PERSON_NAME] [PERSON_NAME] [PERSON_NAME] [PERSON_NAME] [PERSON_…" at bounding box center [901, 337] width 1195 height 32
select select "7bfe52ba-73b7-4ac1-9bde-d3bb601555ca"
click at [1467, 720] on span "Next" at bounding box center [1461, 726] width 28 height 13
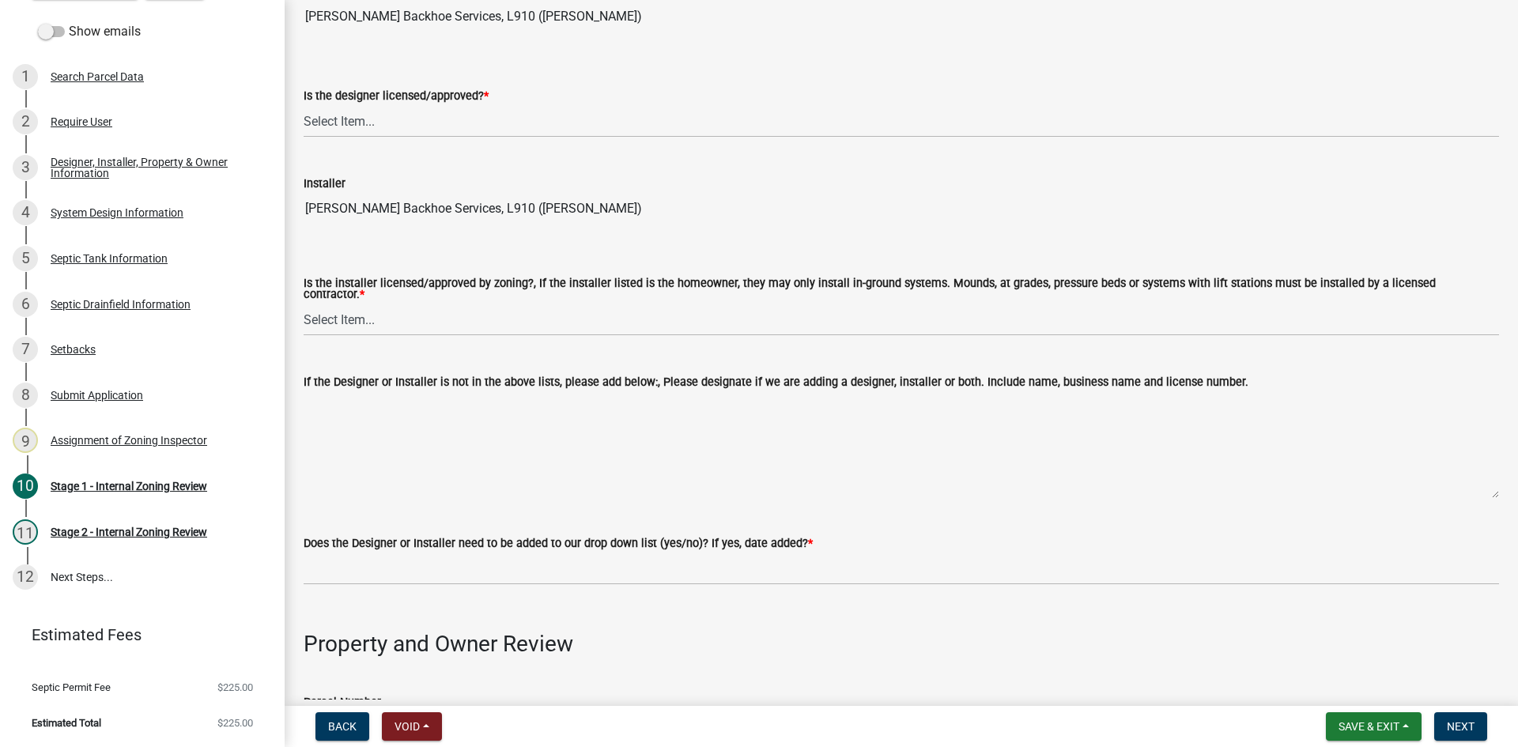
scroll to position [158, 0]
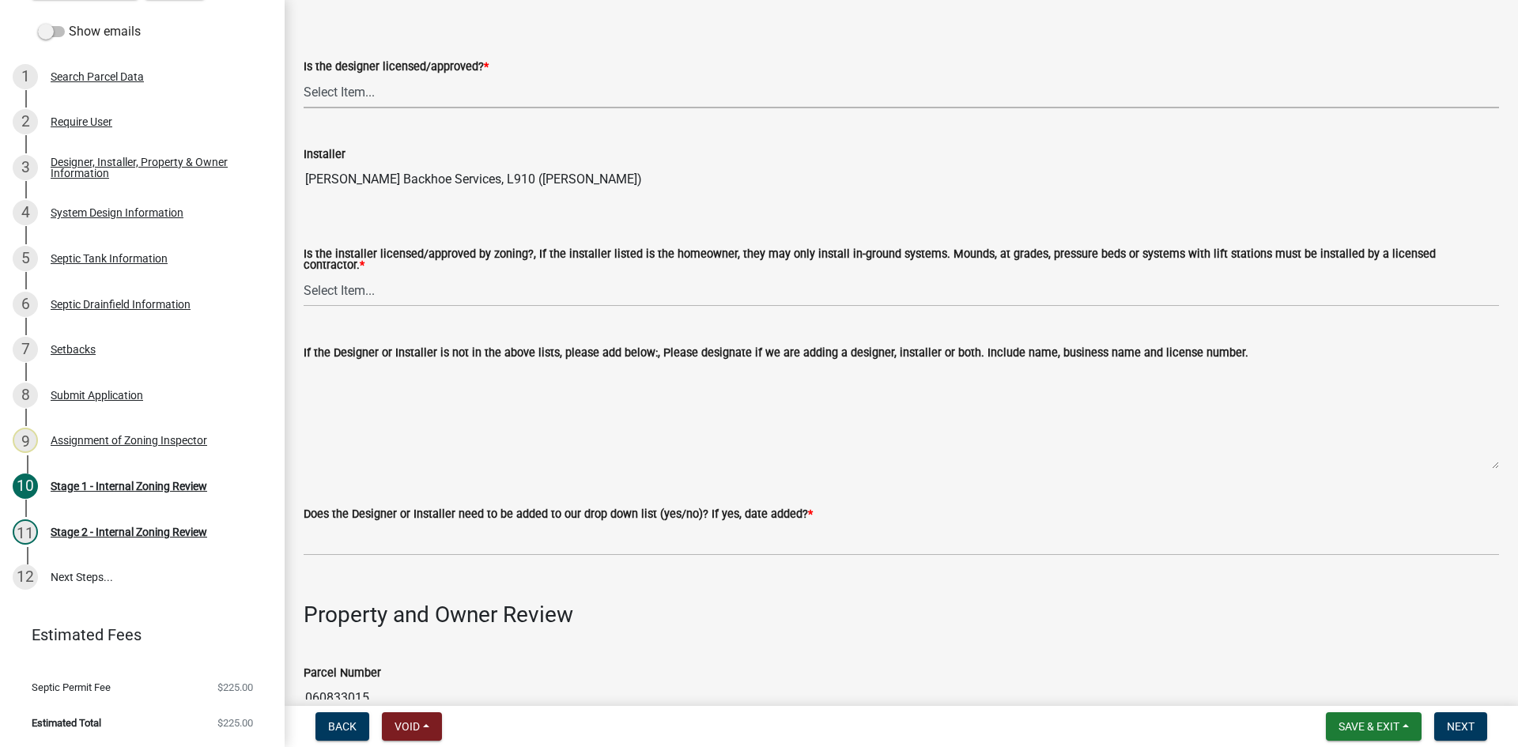
click at [332, 92] on select "Select Item... Yes No" at bounding box center [901, 92] width 1195 height 32
click at [304, 76] on select "Select Item... Yes No" at bounding box center [901, 92] width 1195 height 32
select select "49e49f1e-3b32-4342-8c2e-9cbd4919fe4d"
drag, startPoint x: 351, startPoint y: 282, endPoint x: 356, endPoint y: 296, distance: 15.0
click at [351, 282] on select "Select Item... Yes No" at bounding box center [901, 290] width 1195 height 32
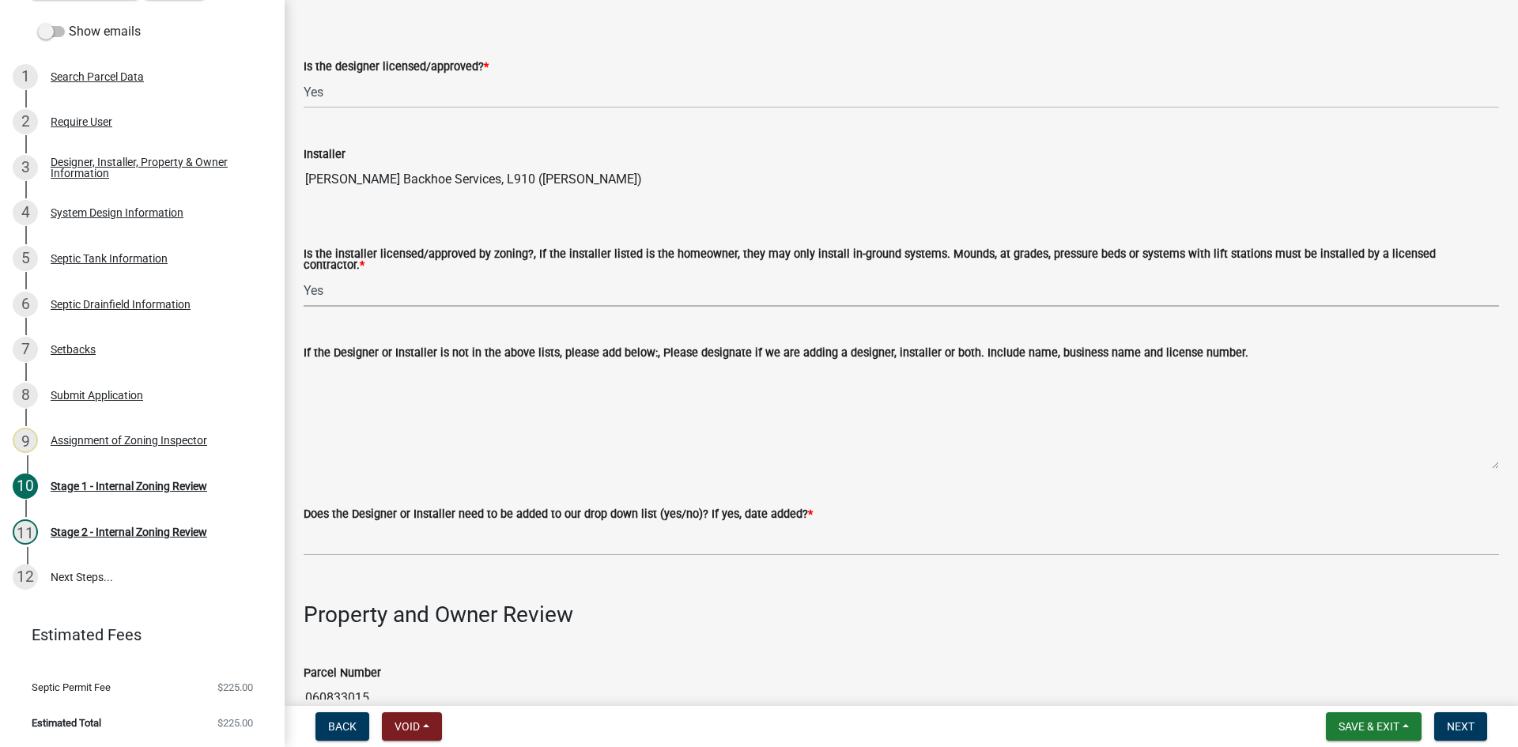
click at [304, 274] on select "Select Item... Yes No" at bounding box center [901, 290] width 1195 height 32
select select "ca07ae0a-7638-46ff-ada2-c67ca3524324"
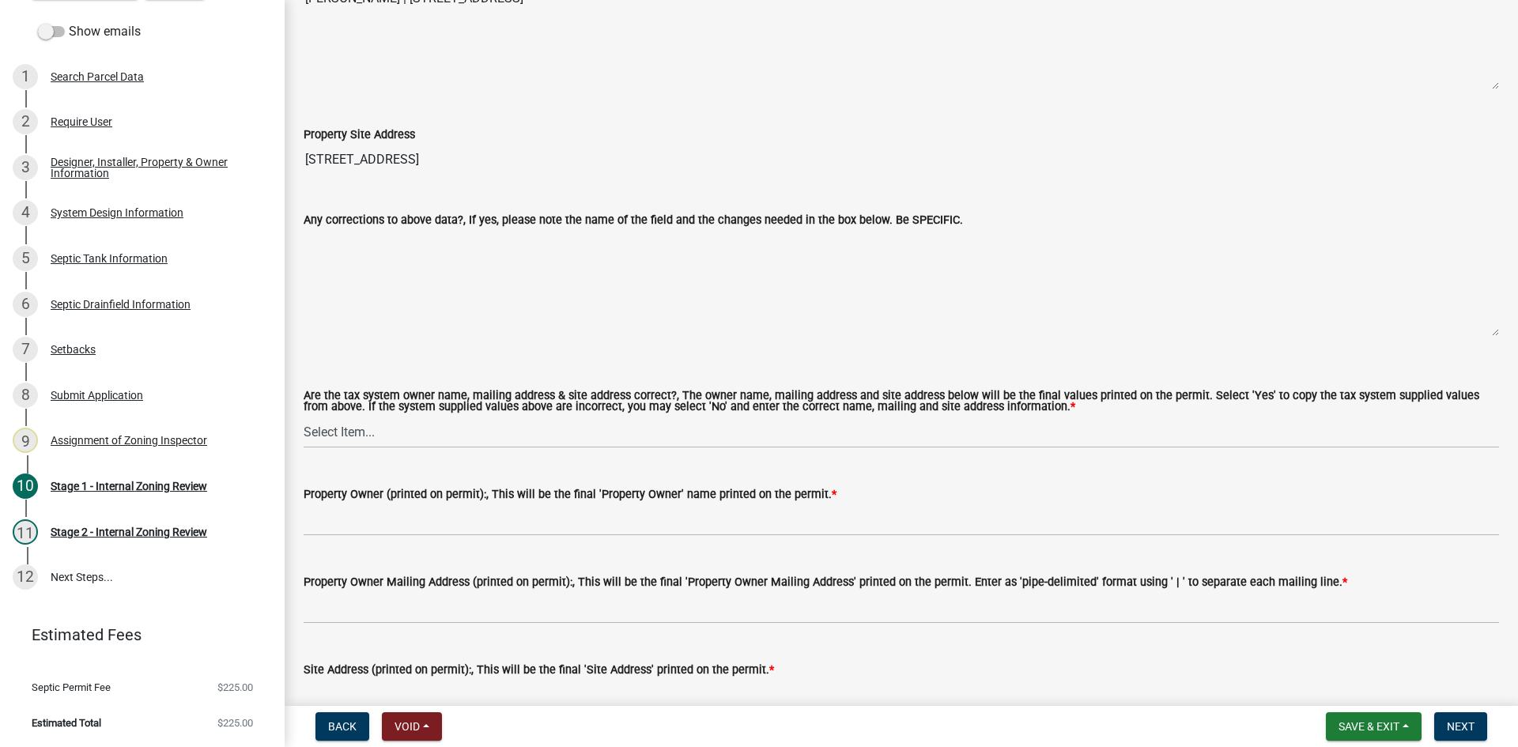
scroll to position [1344, 0]
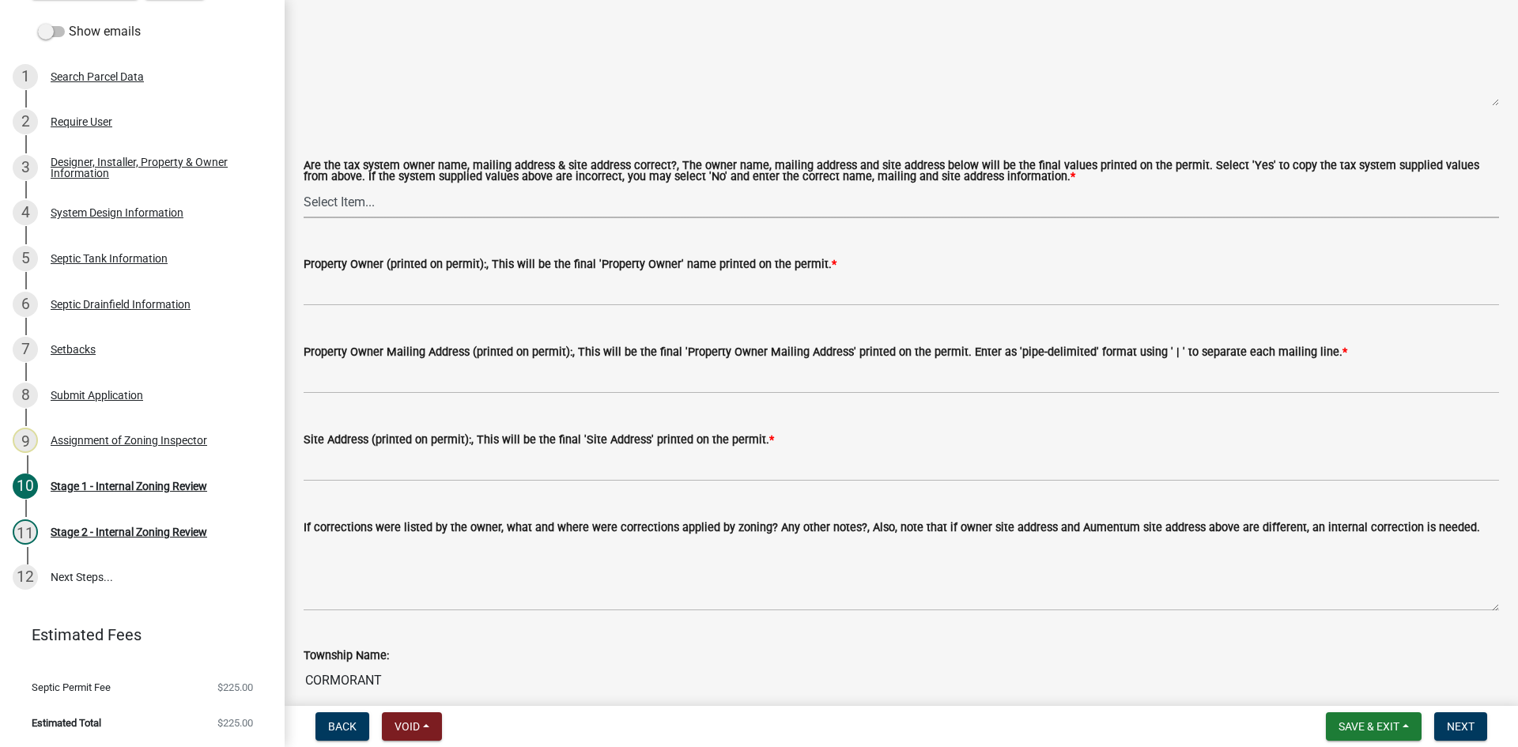
click at [323, 197] on select "Select Item... Yes No" at bounding box center [901, 202] width 1195 height 32
click at [304, 186] on select "Select Item... Yes No" at bounding box center [901, 202] width 1195 height 32
select select "ec75a761-93b4-47c5-8535-fea253c32937"
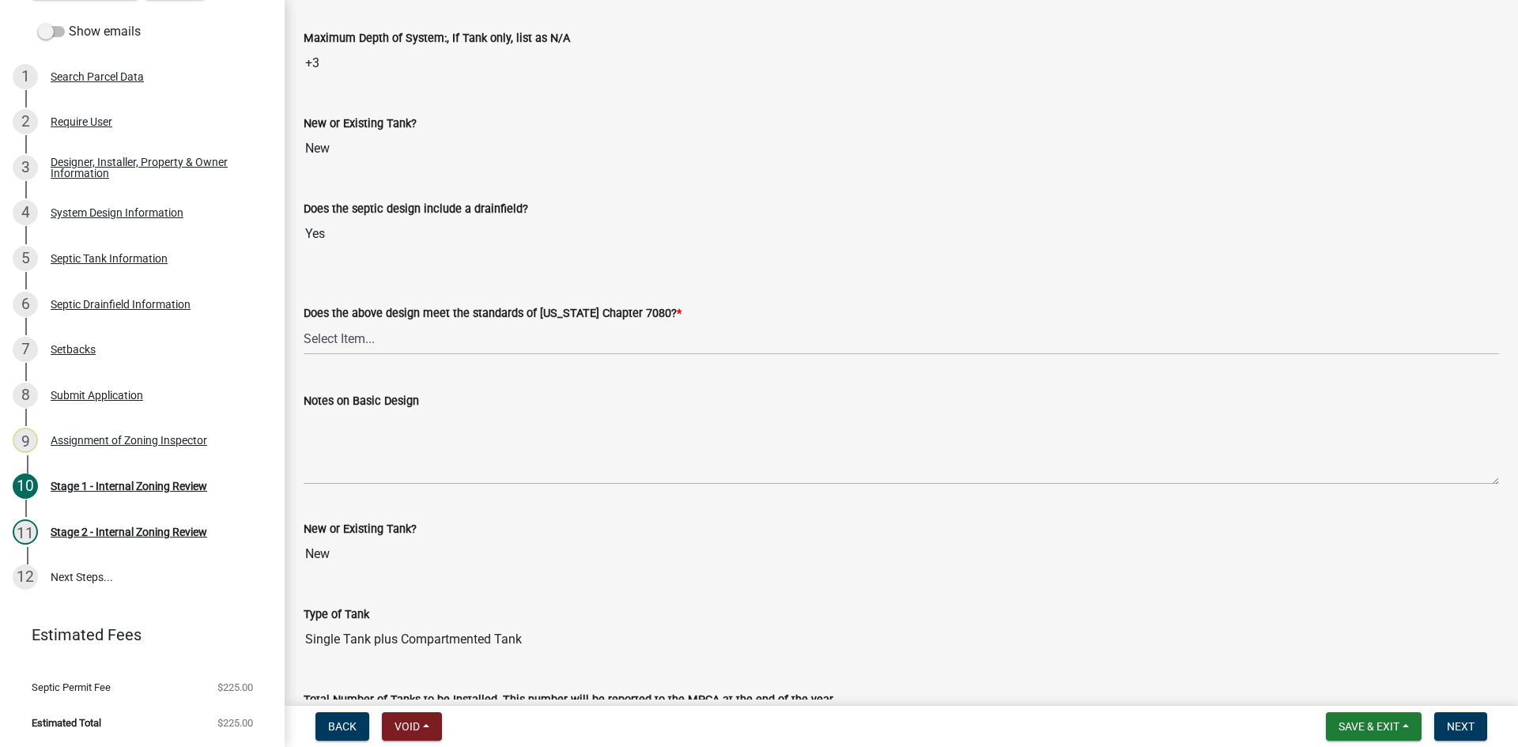
scroll to position [3343, 0]
click at [349, 323] on select "Select Item... Yes No" at bounding box center [901, 335] width 1195 height 32
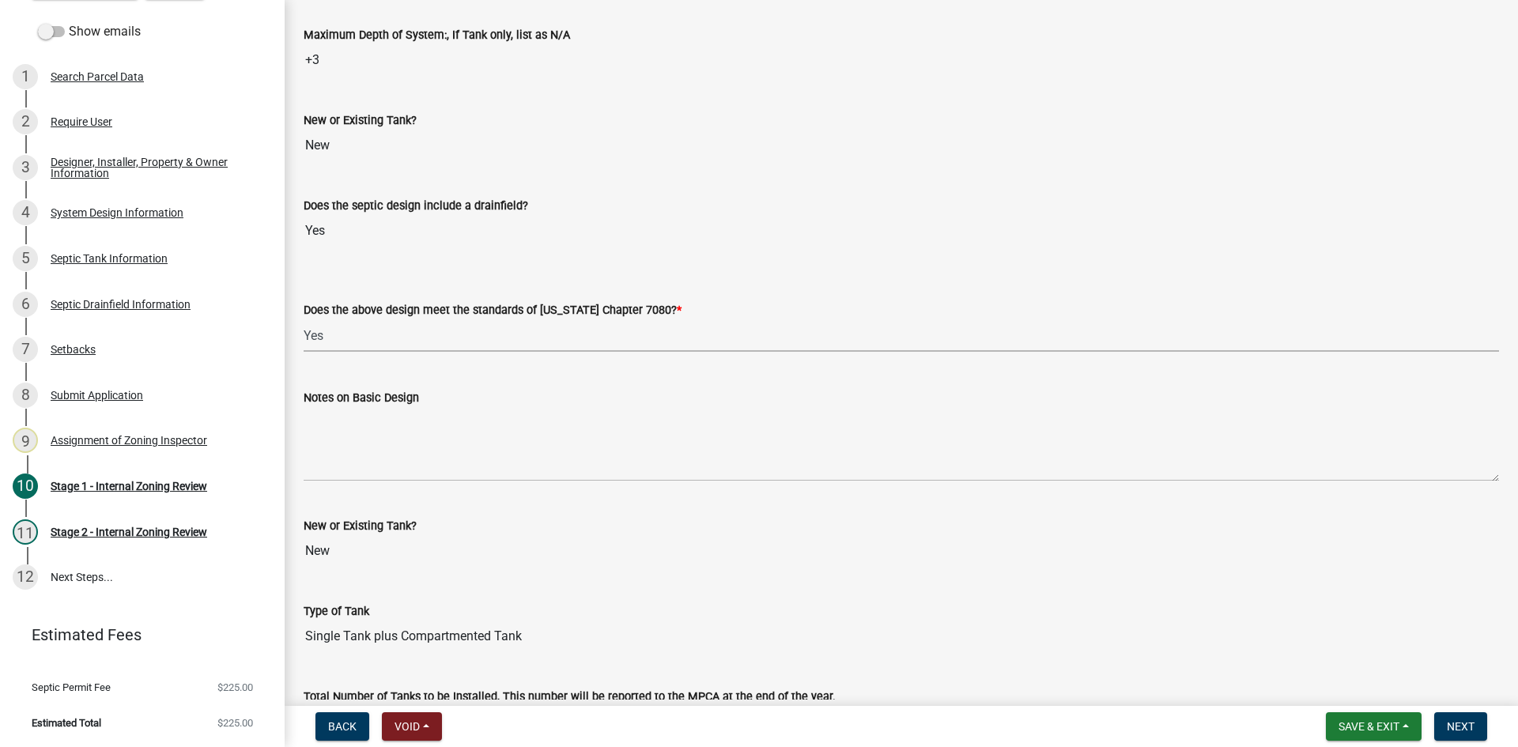
click at [304, 319] on select "Select Item... Yes No" at bounding box center [901, 335] width 1195 height 32
select select "bcbb982e-a48c-4b4a-a83b-ed1363446a86"
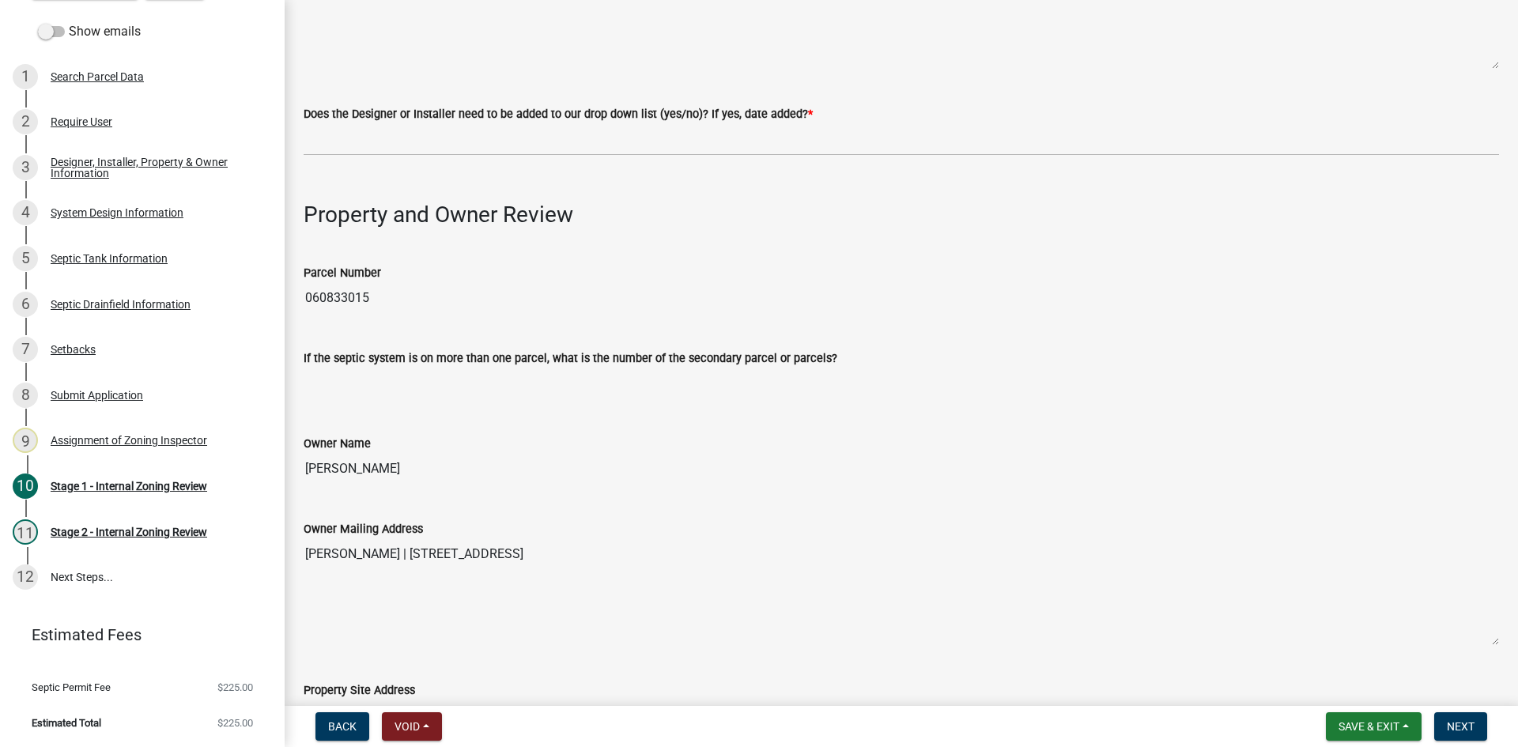
scroll to position [576, 0]
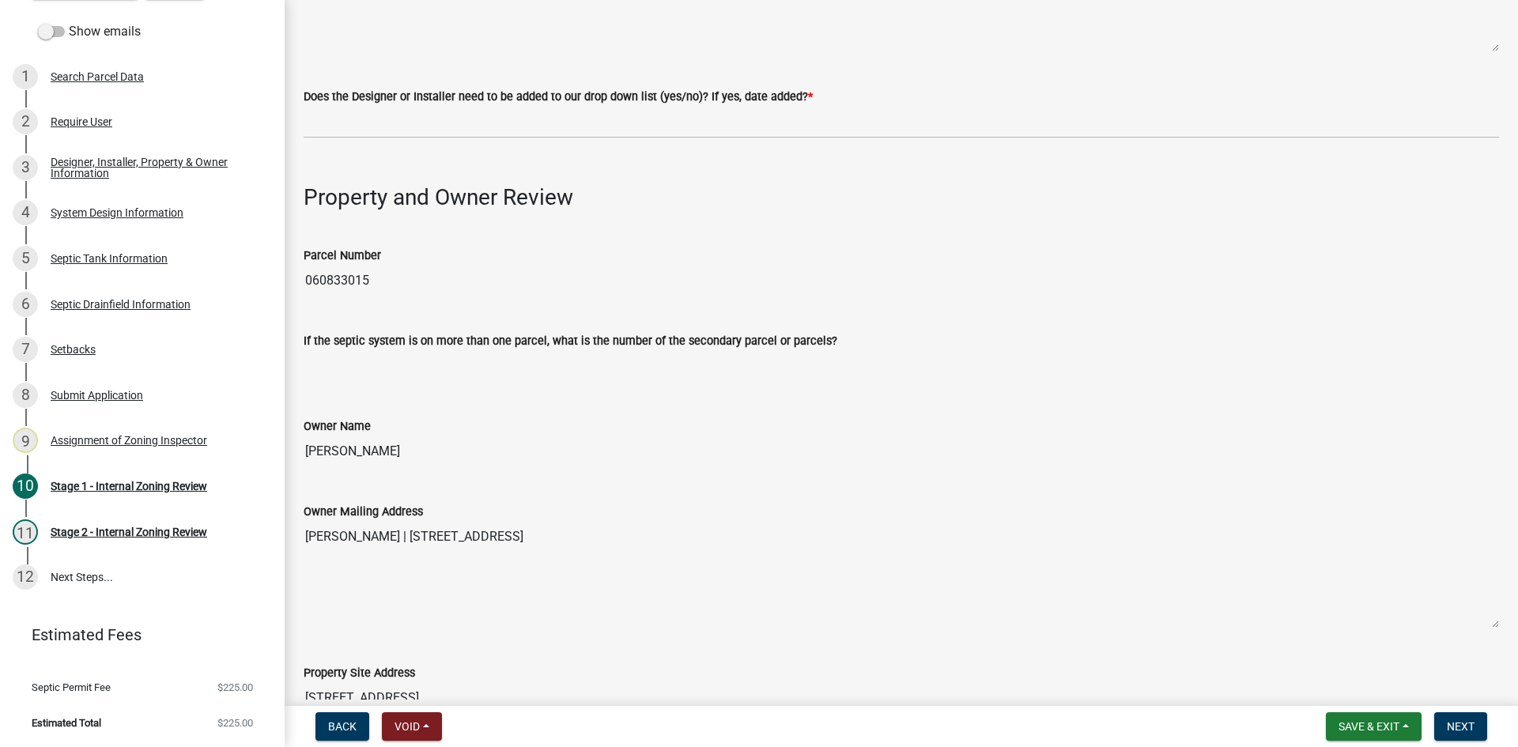
drag, startPoint x: 304, startPoint y: 271, endPoint x: 368, endPoint y: 269, distance: 64.9
click at [368, 269] on input "060833015" at bounding box center [901, 281] width 1195 height 32
click at [601, 395] on div "Owner Name [PERSON_NAME]" at bounding box center [901, 431] width 1195 height 73
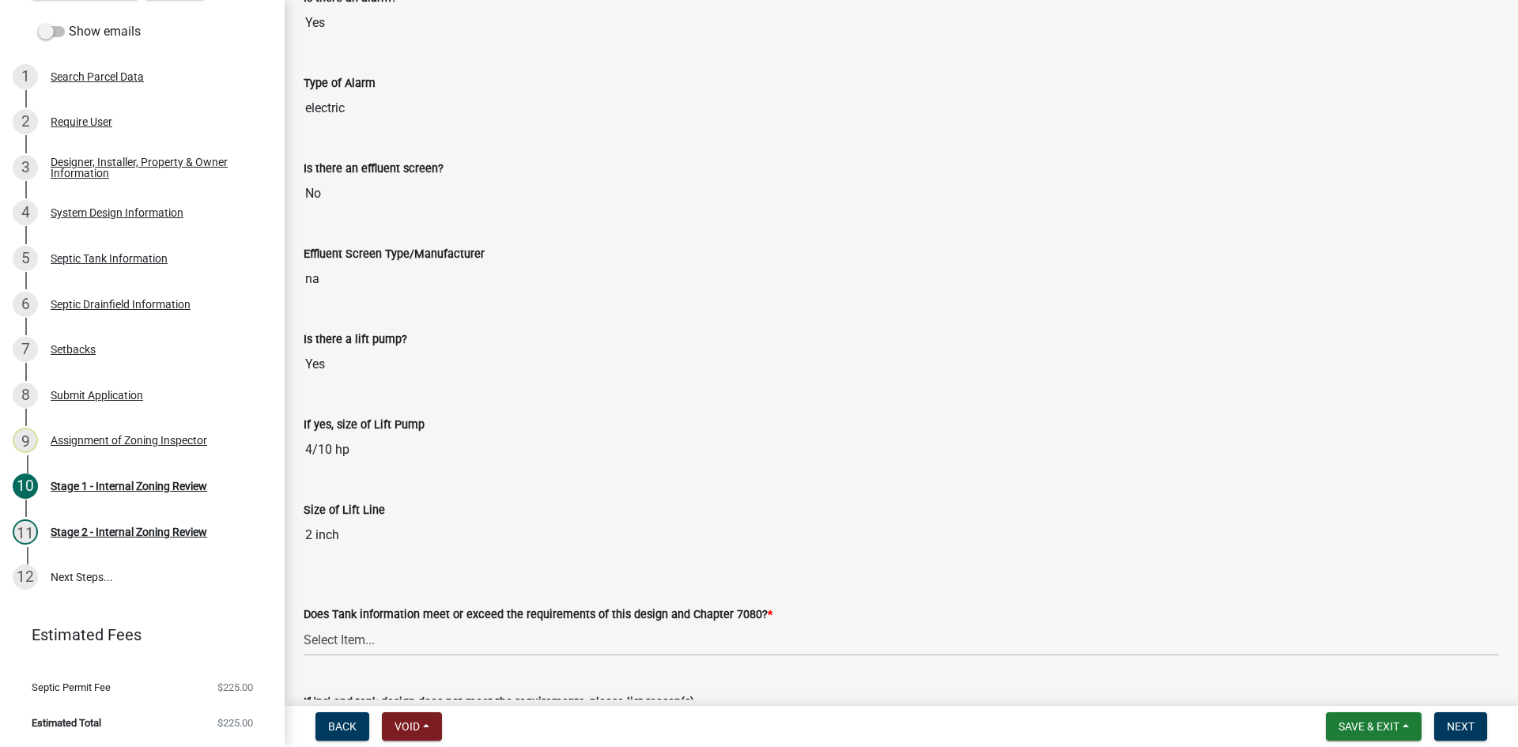
scroll to position [4608, 0]
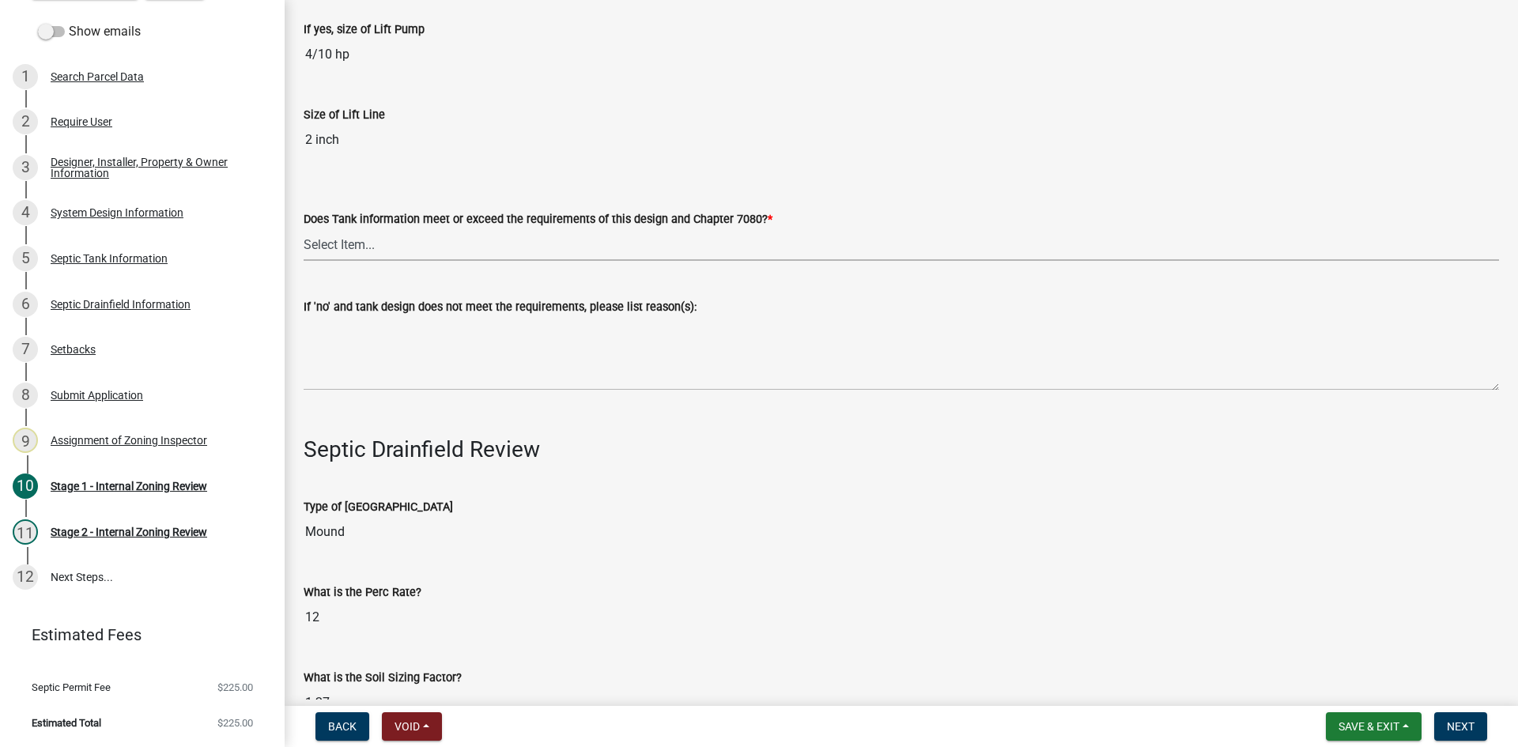
click at [349, 233] on select "Select Item... Yes No" at bounding box center [901, 244] width 1195 height 32
click at [304, 228] on select "Select Item... Yes No" at bounding box center [901, 244] width 1195 height 32
select select "47a2a5dd-5977-4941-8e6f-09ff03cdfb75"
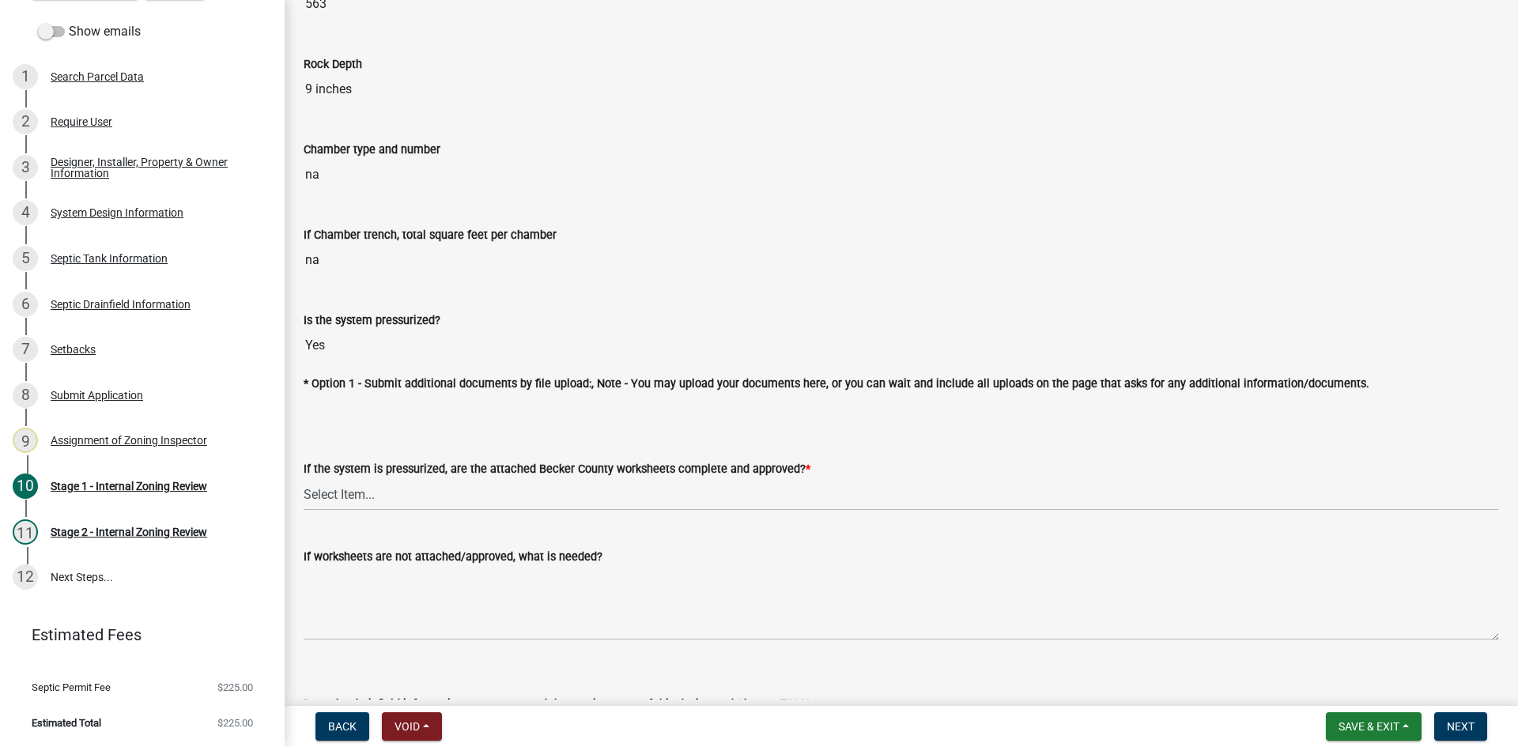
scroll to position [5635, 0]
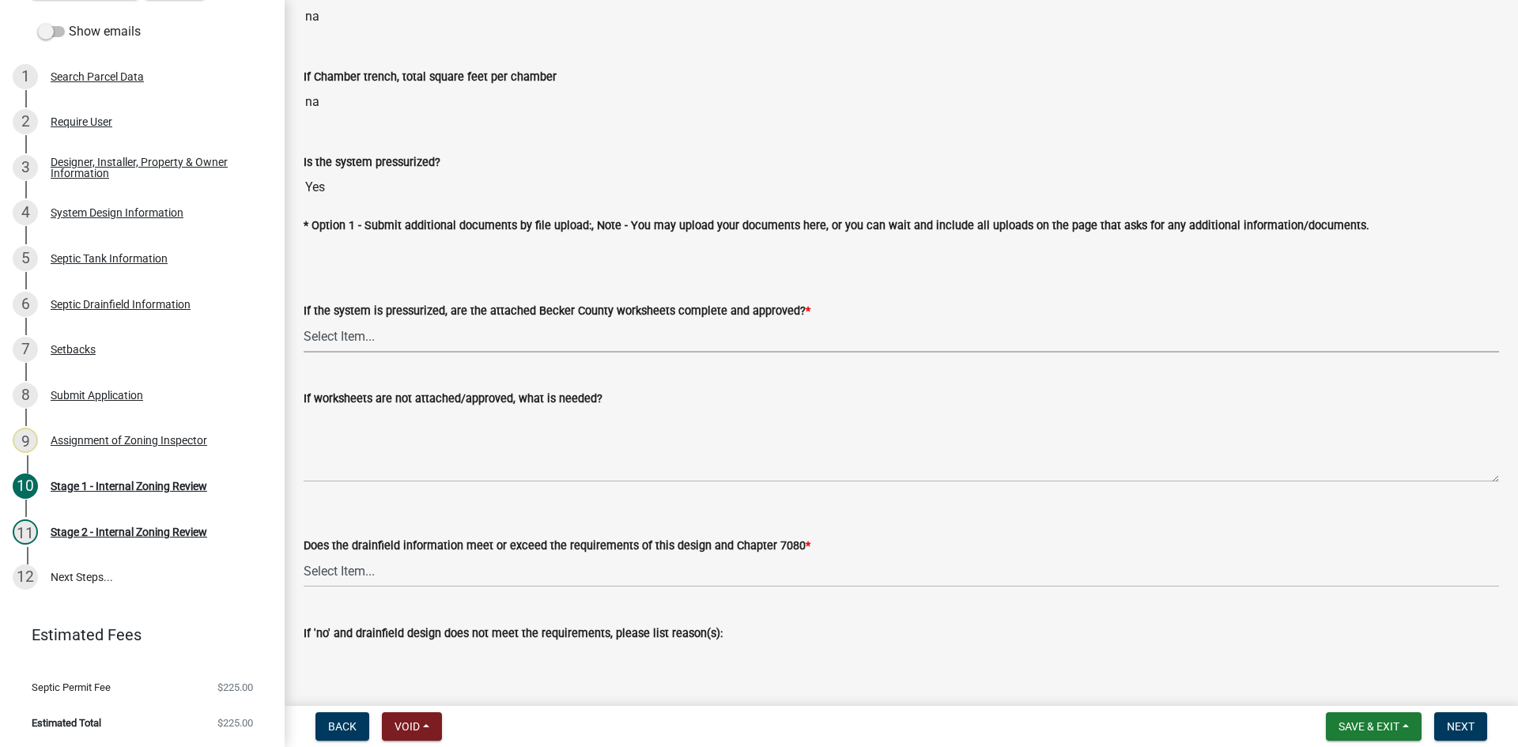
click at [364, 340] on select "Select Item... Yes No NA" at bounding box center [901, 336] width 1195 height 32
click at [304, 320] on select "Select Item... Yes No NA" at bounding box center [901, 336] width 1195 height 32
select select "3f5b086d-5a4c-4236-93bc-fa7bf4d11838"
click at [354, 564] on select "Select Item... Yes No" at bounding box center [901, 571] width 1195 height 32
click at [304, 555] on select "Select Item... Yes No" at bounding box center [901, 571] width 1195 height 32
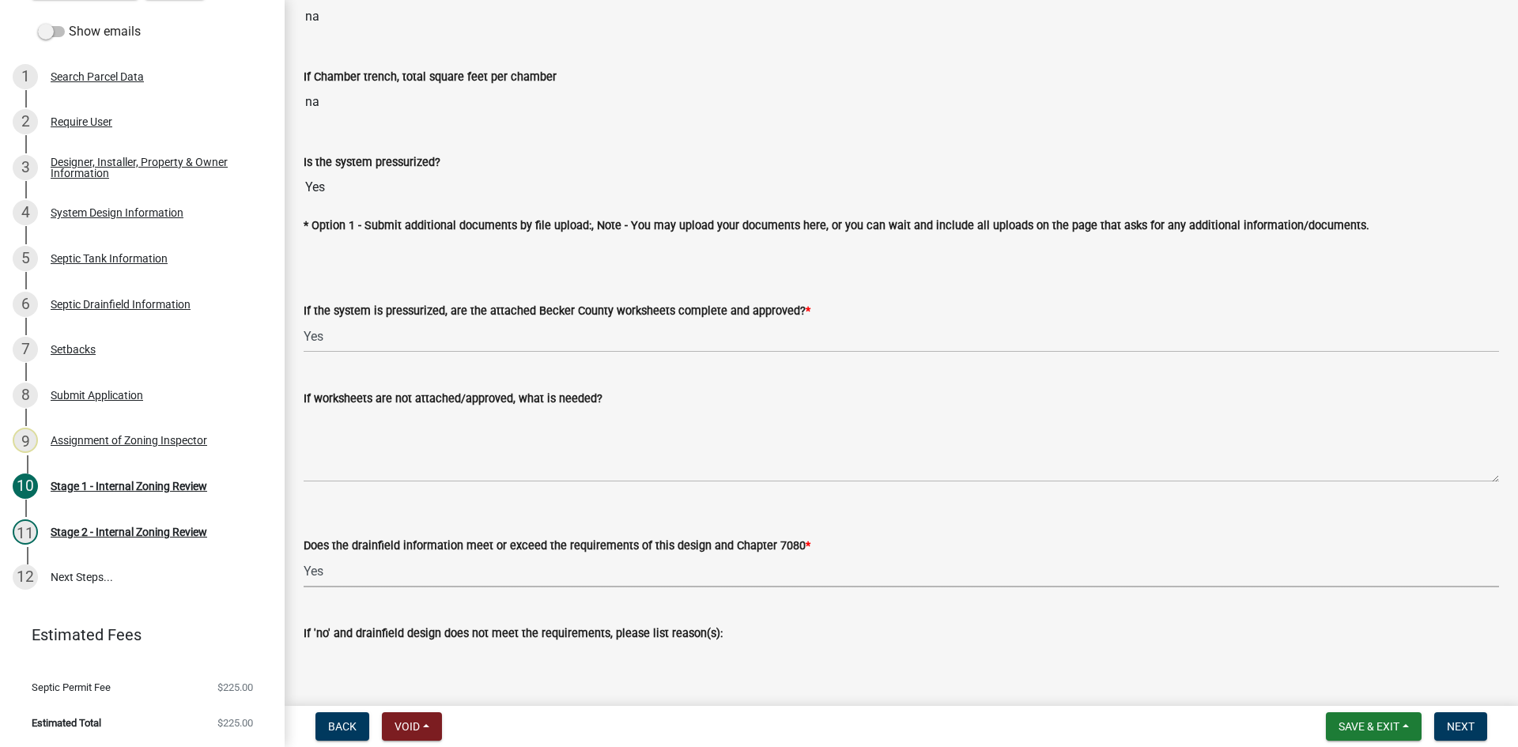
select select "888a8260-2be6-47f2-a4de-b9f453a4d3bc"
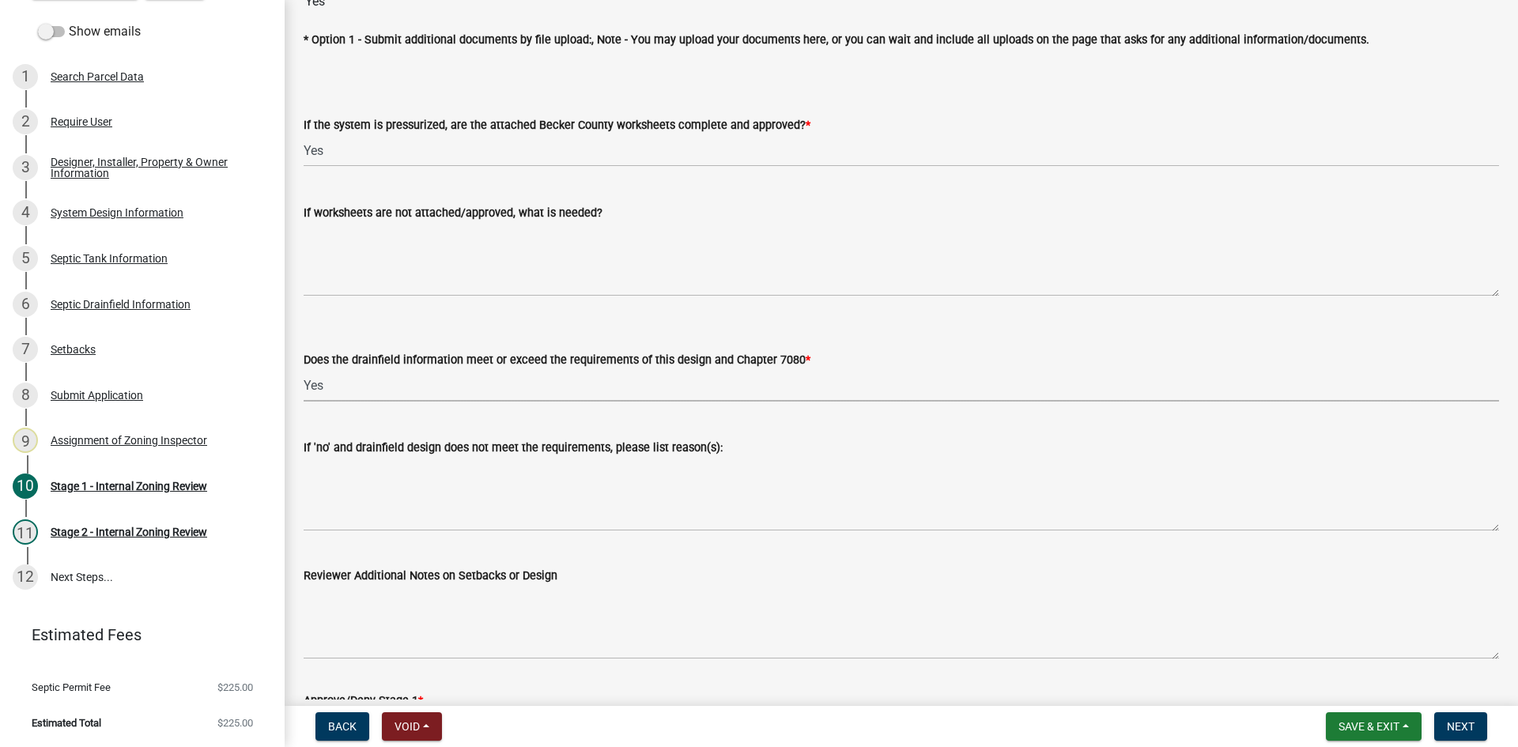
scroll to position [5940, 0]
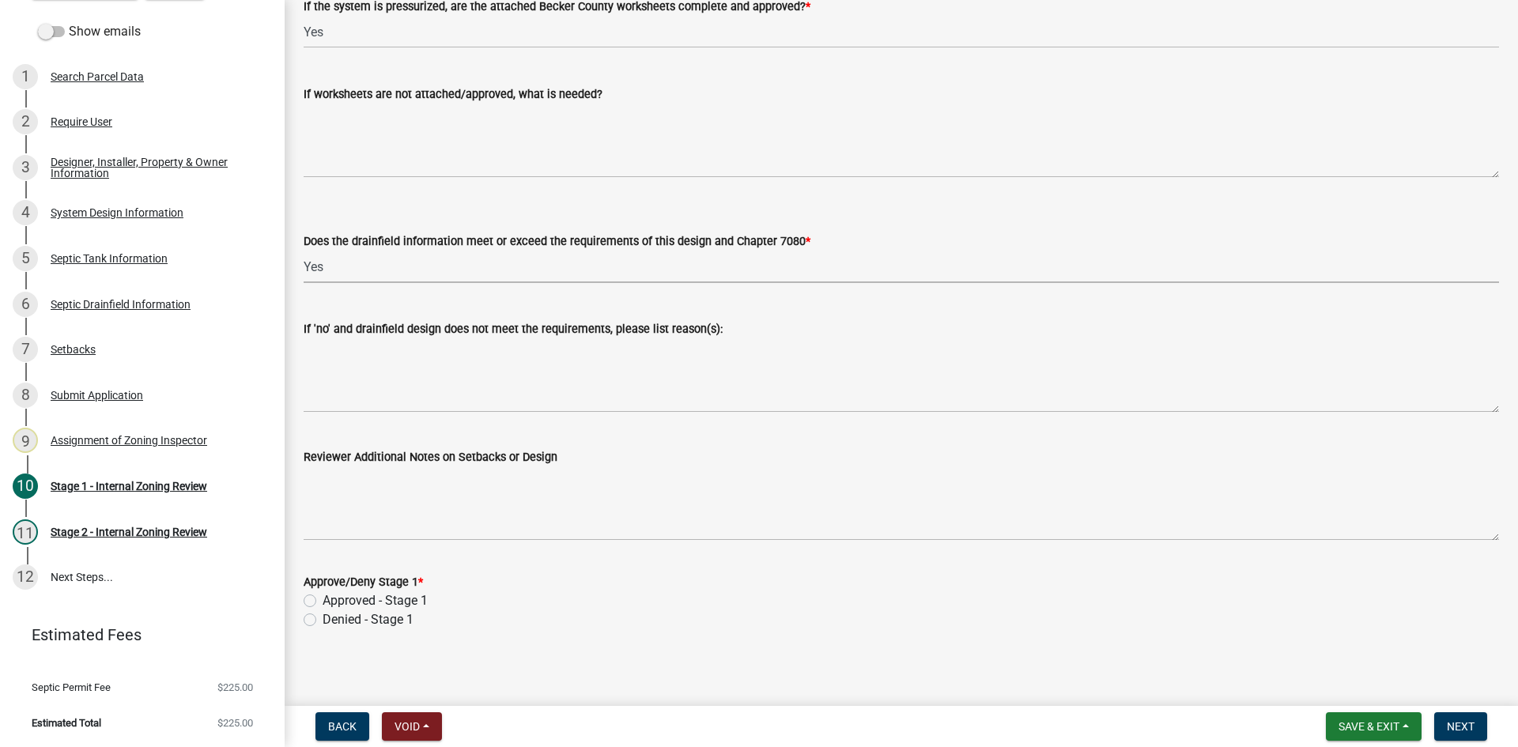
click at [316, 598] on div "Approved - Stage 1" at bounding box center [901, 600] width 1195 height 19
click at [323, 598] on label "Approved - Stage 1" at bounding box center [375, 600] width 105 height 19
click at [323, 598] on input "Approved - Stage 1" at bounding box center [328, 596] width 10 height 10
radio input "true"
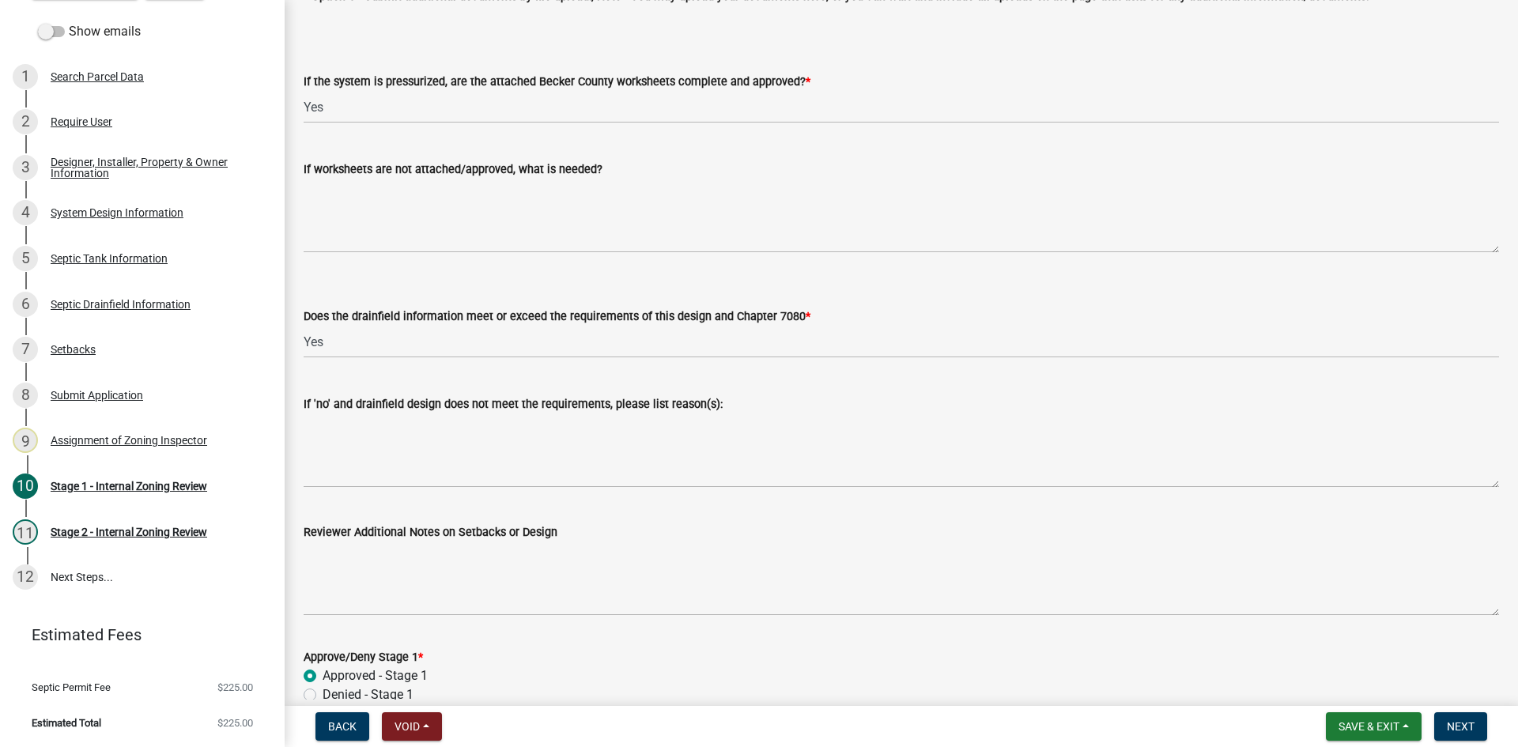
scroll to position [5782, 0]
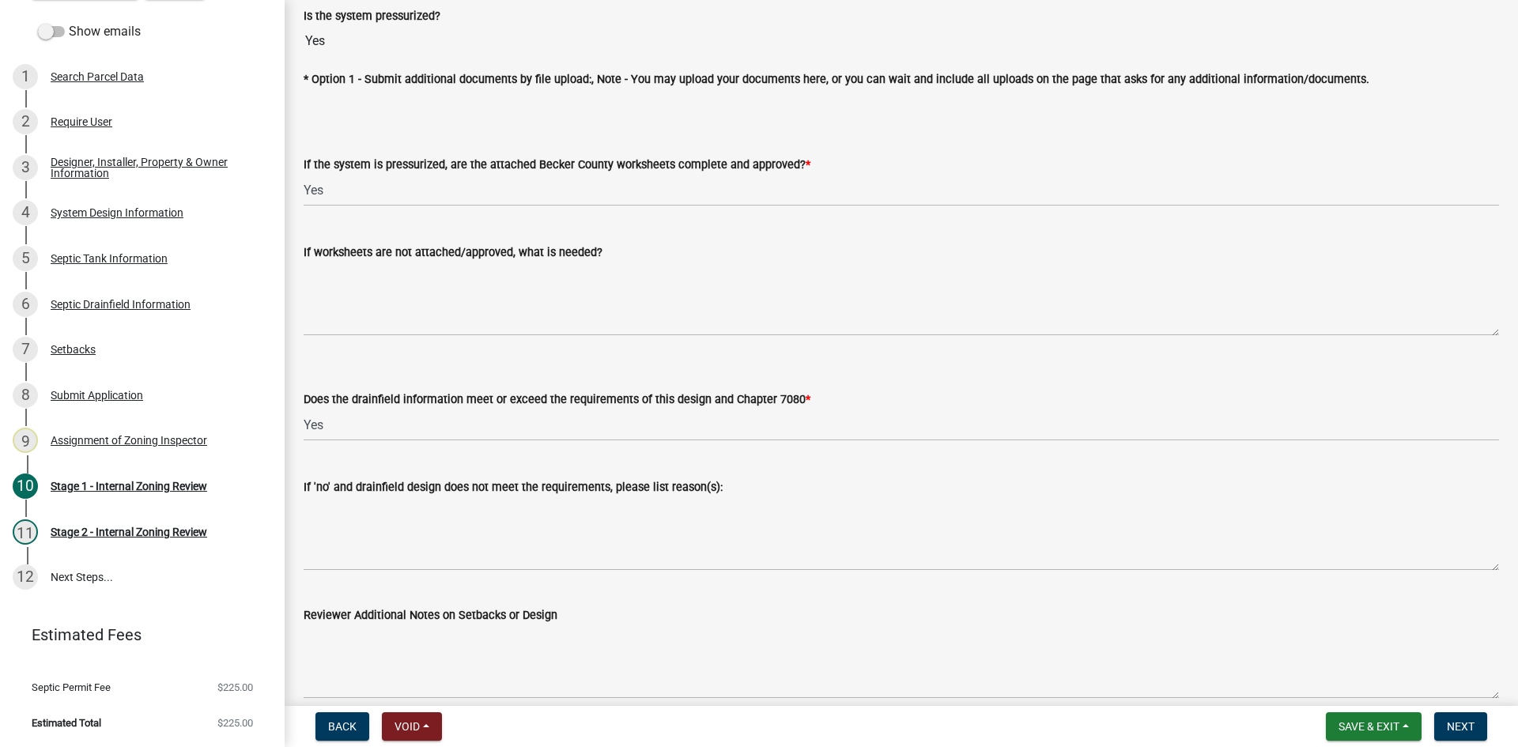
click at [1373, 739] on nav "Back Void Withdraw Lock Expire Void Save & Exit Save Save & Exit Next" at bounding box center [901, 726] width 1233 height 41
click at [1365, 726] on span "Save & Exit" at bounding box center [1368, 726] width 61 height 13
click at [1338, 650] on button "Save" at bounding box center [1358, 648] width 126 height 38
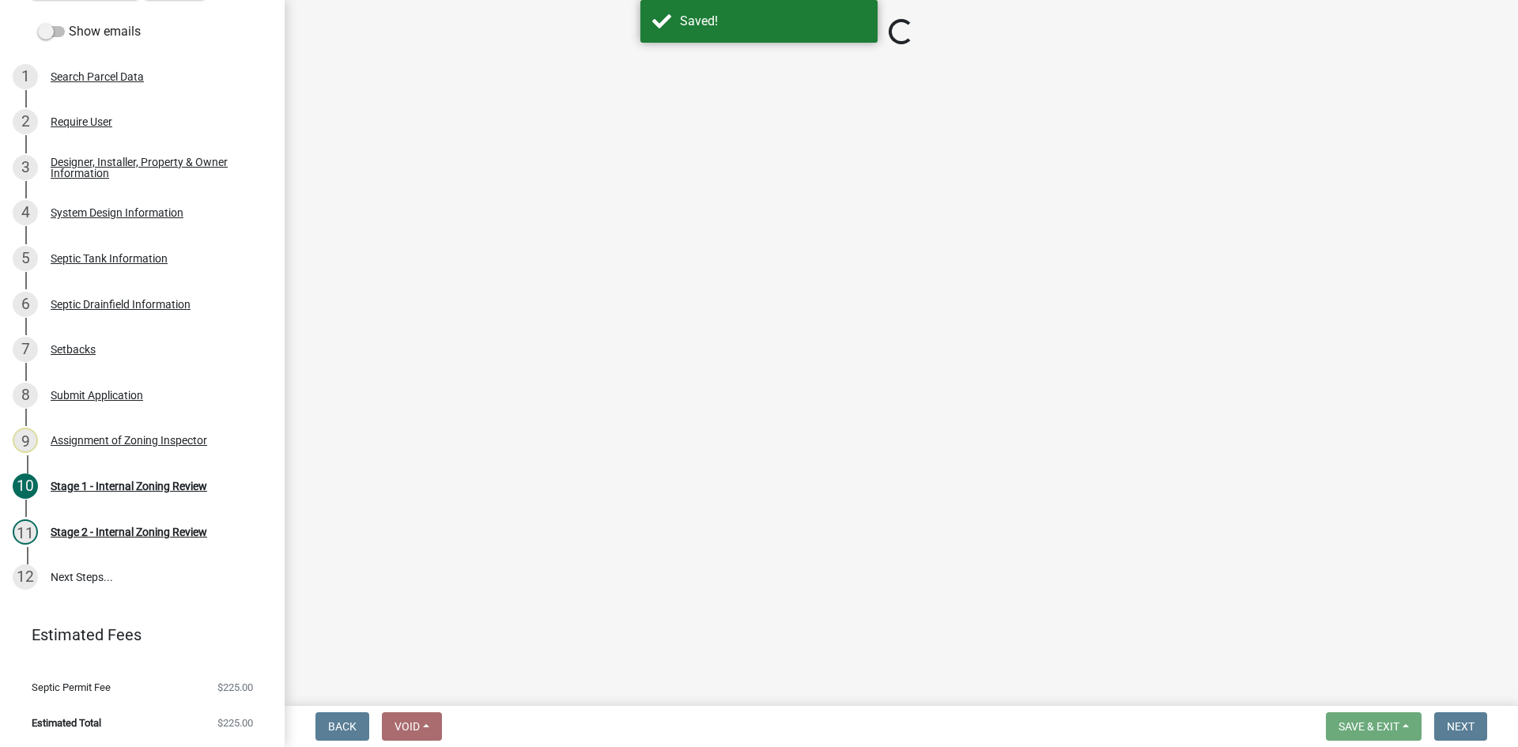
select select "49e49f1e-3b32-4342-8c2e-9cbd4919fe4d"
select select "ca07ae0a-7638-46ff-ada2-c67ca3524324"
select select "ec75a761-93b4-47c5-8535-fea253c32937"
select select "bcbb982e-a48c-4b4a-a83b-ed1363446a86"
select select "47a2a5dd-5977-4941-8e6f-09ff03cdfb75"
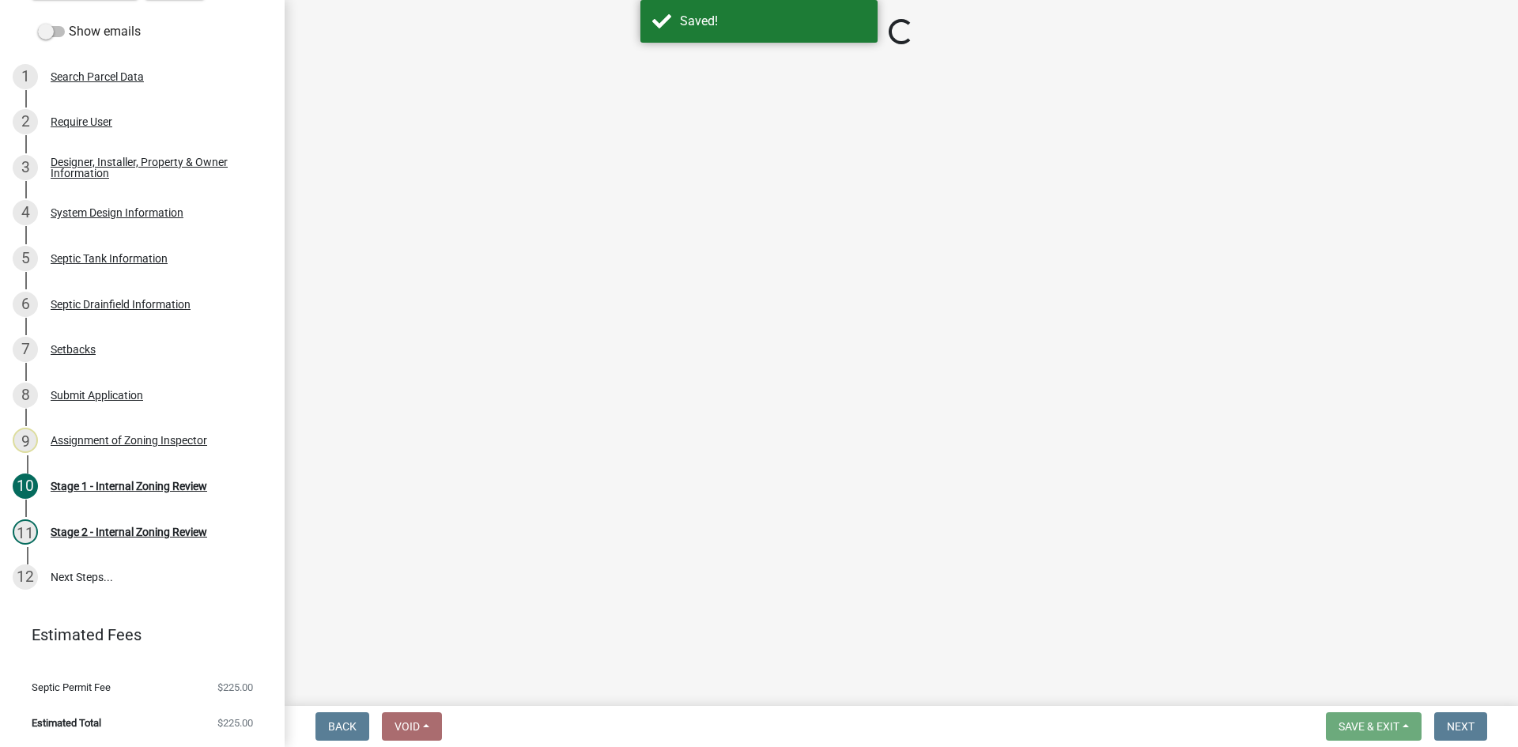
select select "3f5b086d-5a4c-4236-93bc-fa7bf4d11838"
select select "888a8260-2be6-47f2-a4de-b9f453a4d3bc"
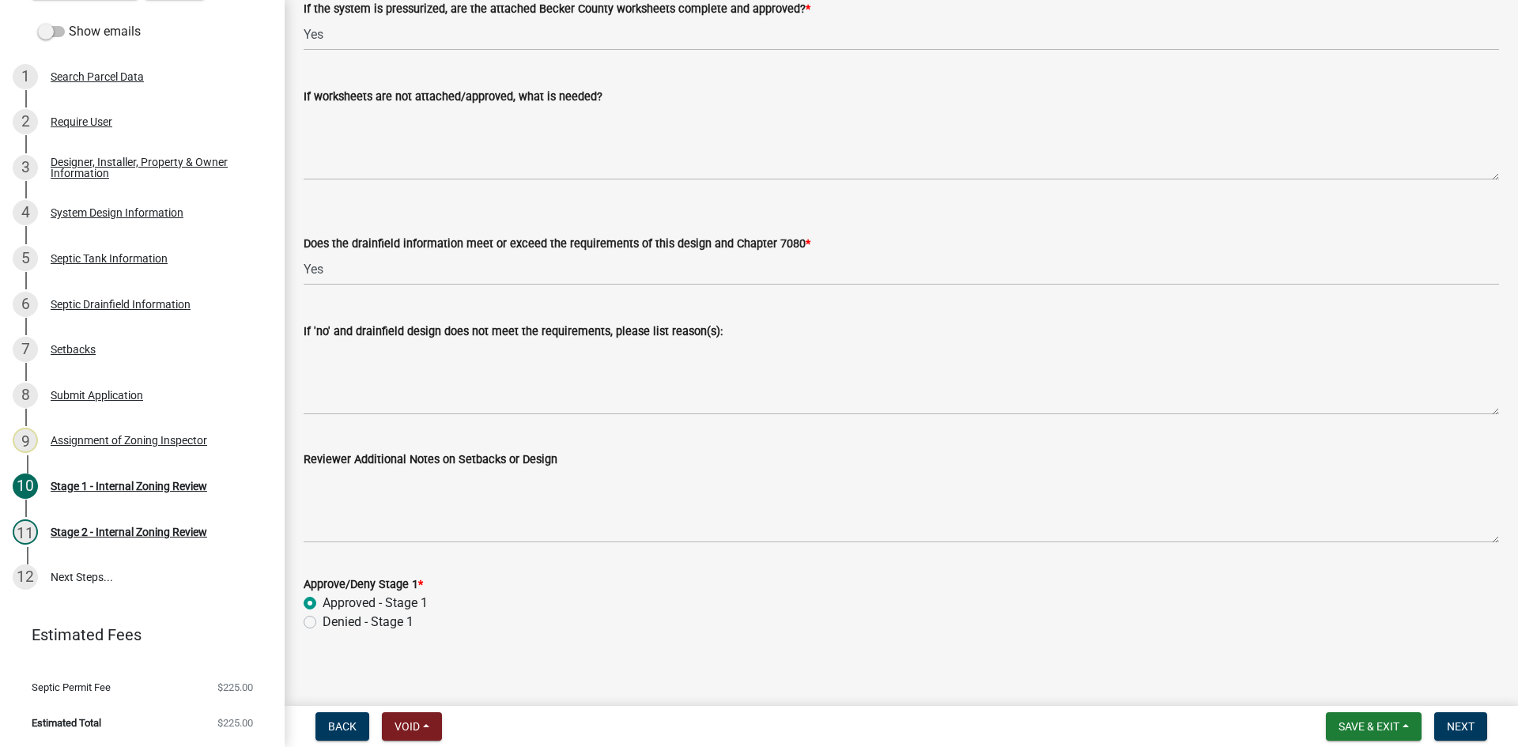
scroll to position [5940, 0]
click at [1471, 724] on span "Next" at bounding box center [1461, 726] width 28 height 13
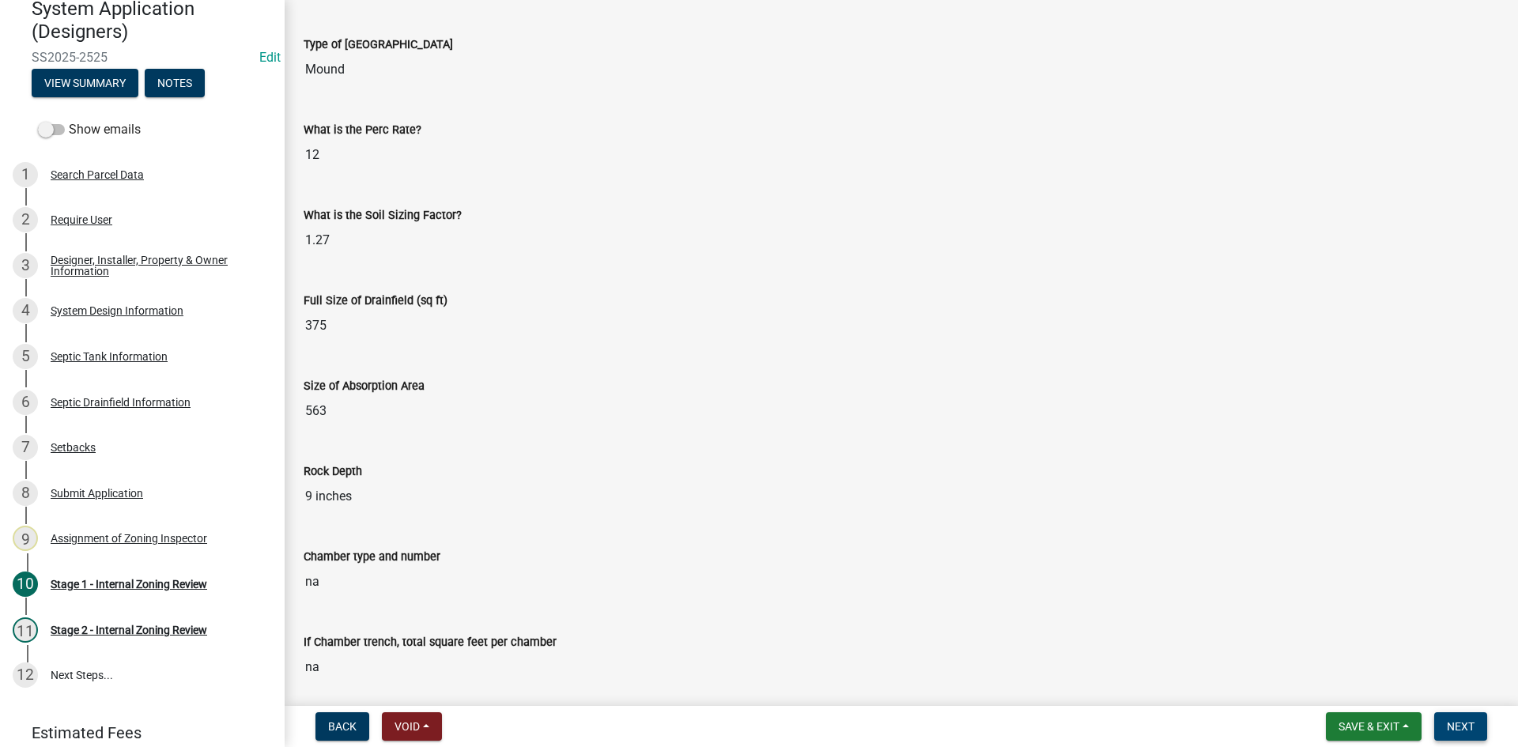
scroll to position [65, 0]
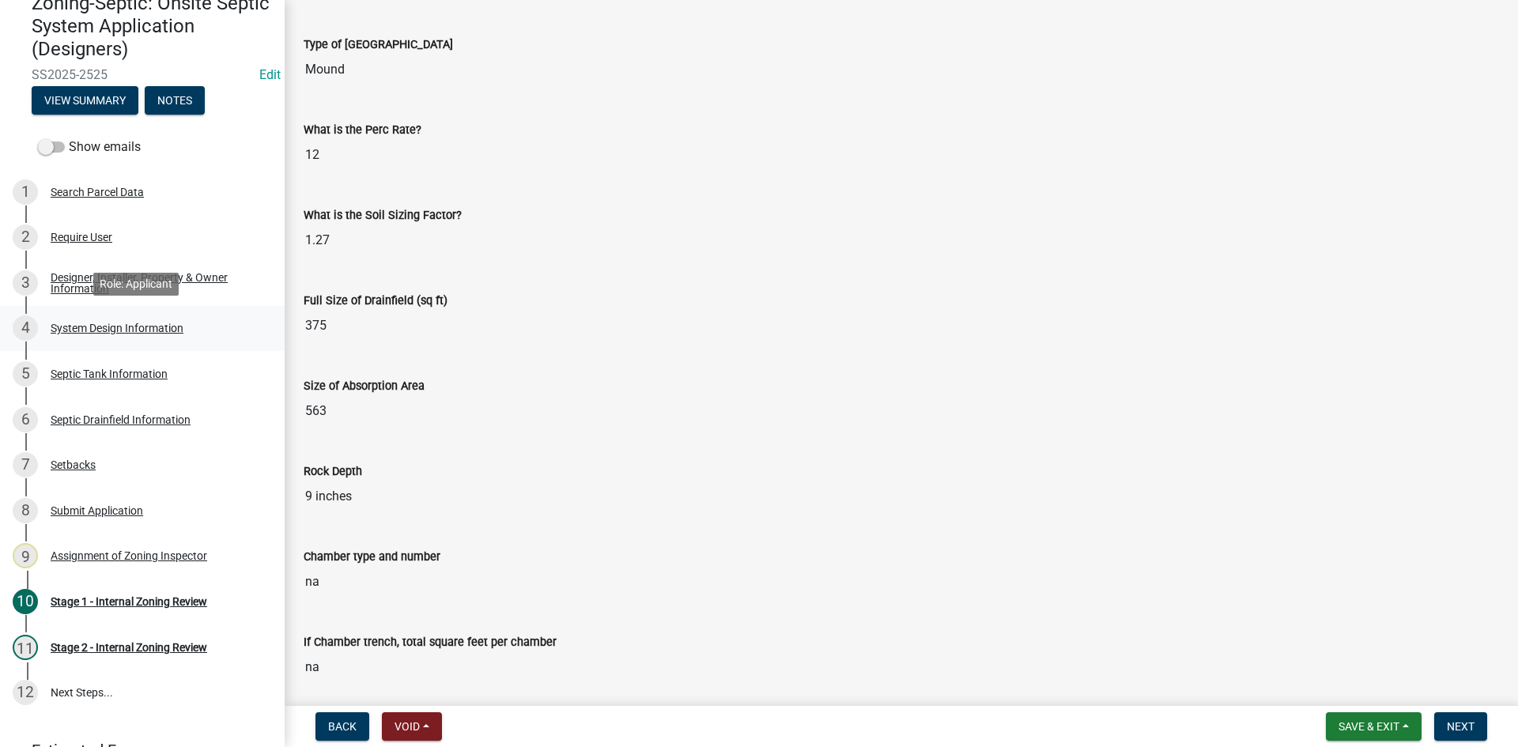
click at [123, 328] on div "System Design Information" at bounding box center [117, 328] width 133 height 11
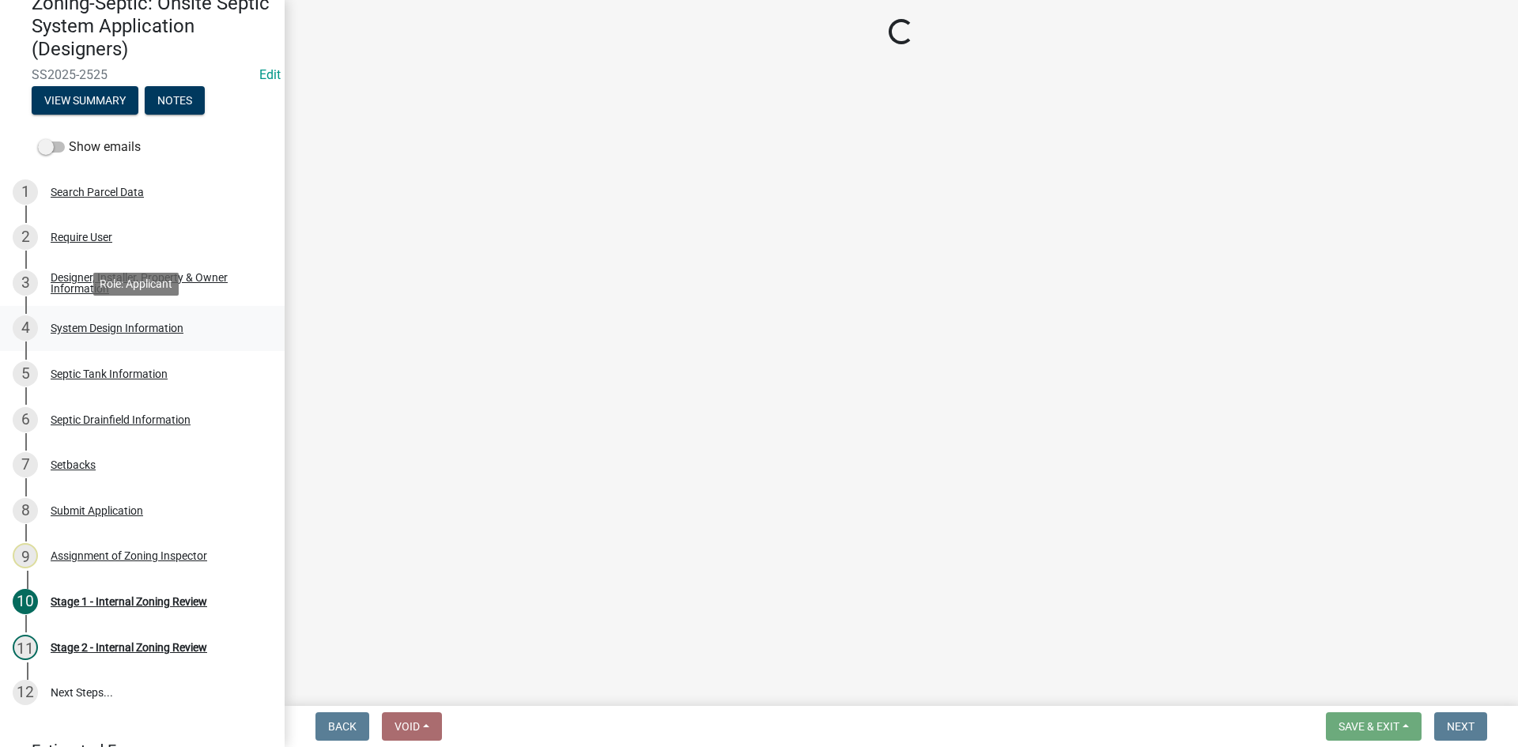
scroll to position [0, 0]
select select "55497d75-c43f-4635-a730-e0737ce05d56"
select select "841e6e1b-3a1e-4ec6-be41-af079aae60a3"
select select "011fbff4-a41d-4a75-9bd8-71c7e6c69e0d"
select select "85fdfef2-2683-4311-b5d5-5505f6411127"
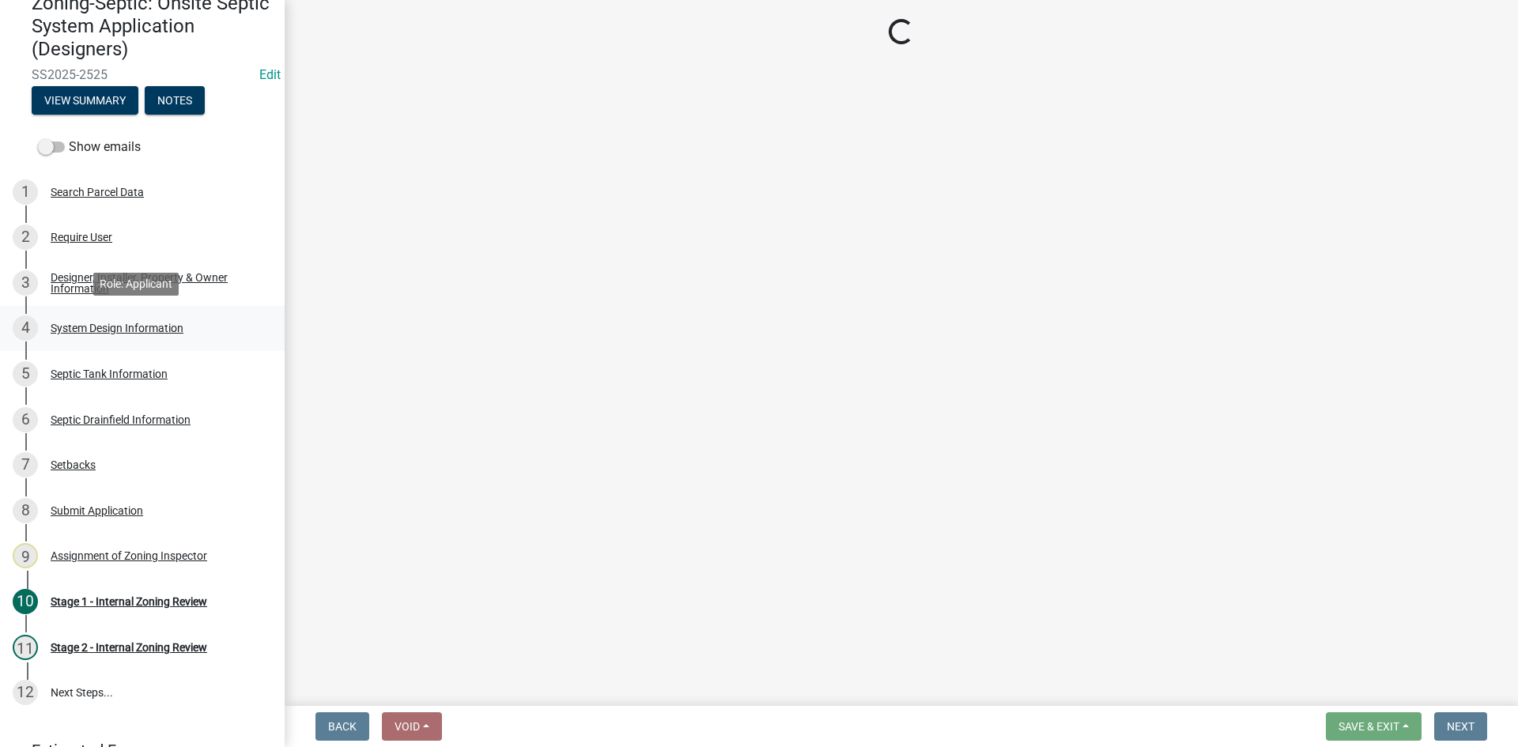
select select "d95a9312-c8a1-4ec7-8581-25dbcf440a1f"
select select "ba735beb-519e-40f0-ae20-62d65fc4c46b"
select select "ef698bf5-6172-44c1-9ffb-522c07469aed"
select select "384fc250-a67e-4e5e-a6e0-19116deb63e7"
select select "a0c59fcd-b61c-4c3a-90a8-e70849750c47"
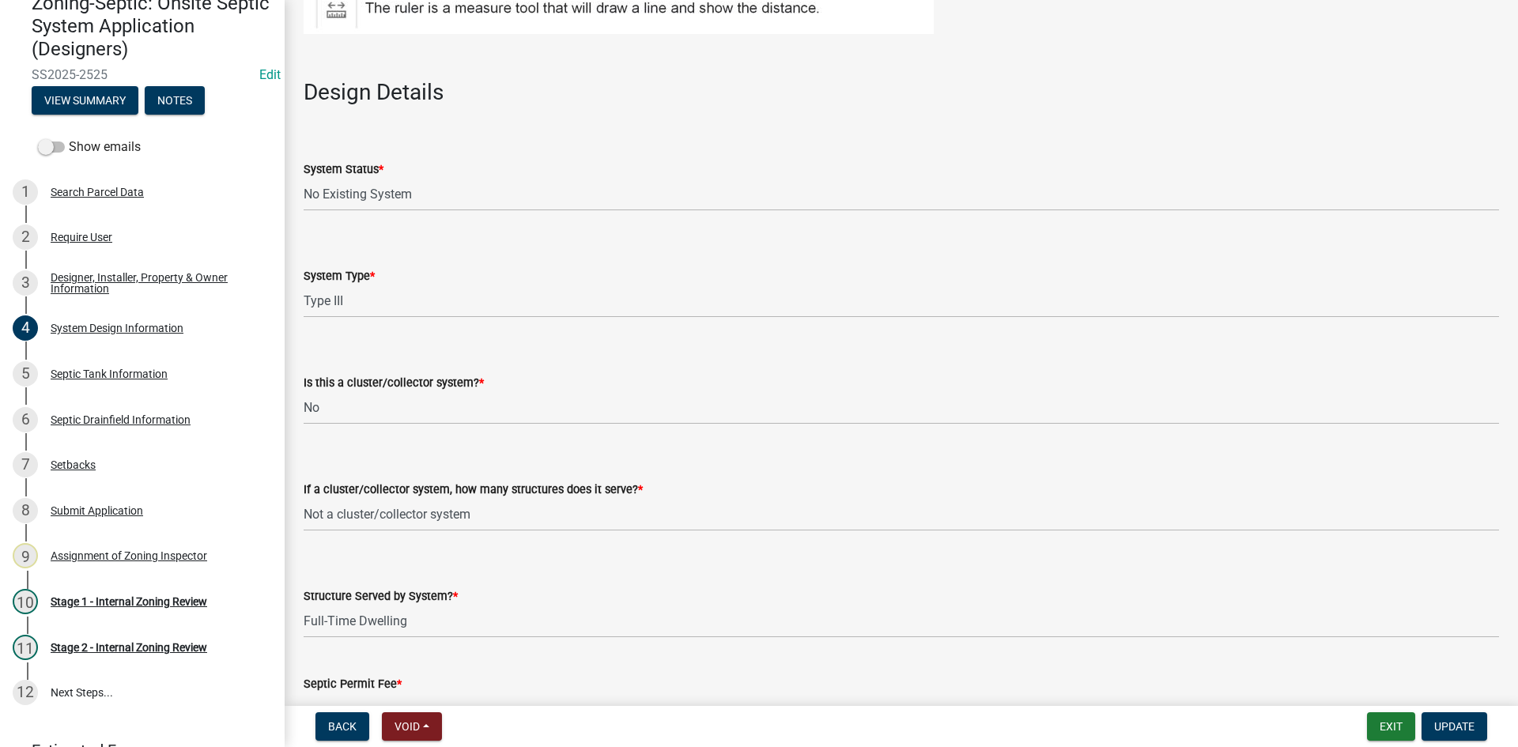
scroll to position [1818, 0]
click at [1459, 720] on span "Update" at bounding box center [1454, 726] width 40 height 13
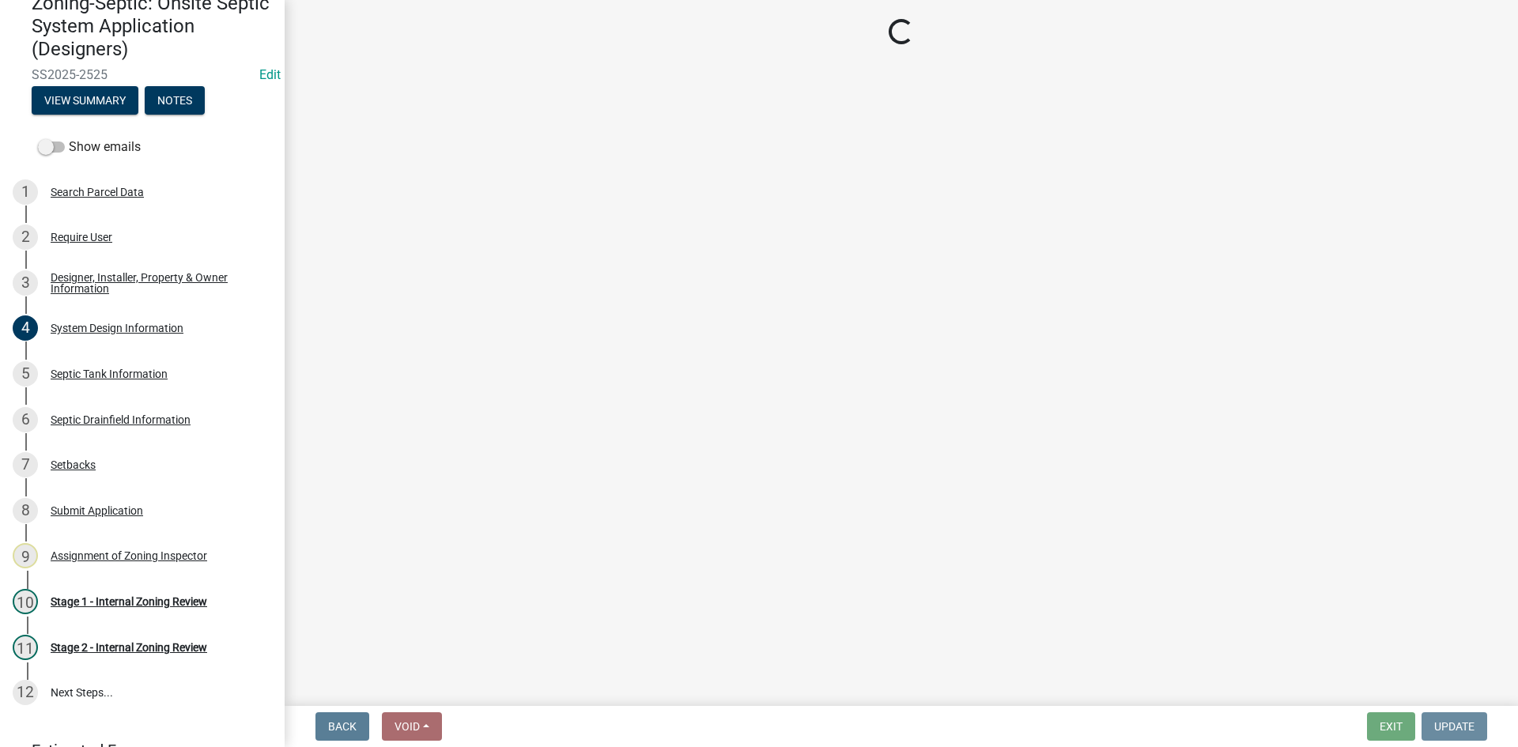
scroll to position [0, 0]
select select "49e49f1e-3b32-4342-8c2e-9cbd4919fe4d"
select select "ca07ae0a-7638-46ff-ada2-c67ca3524324"
select select "ec75a761-93b4-47c5-8535-fea253c32937"
select select "bcbb982e-a48c-4b4a-a83b-ed1363446a86"
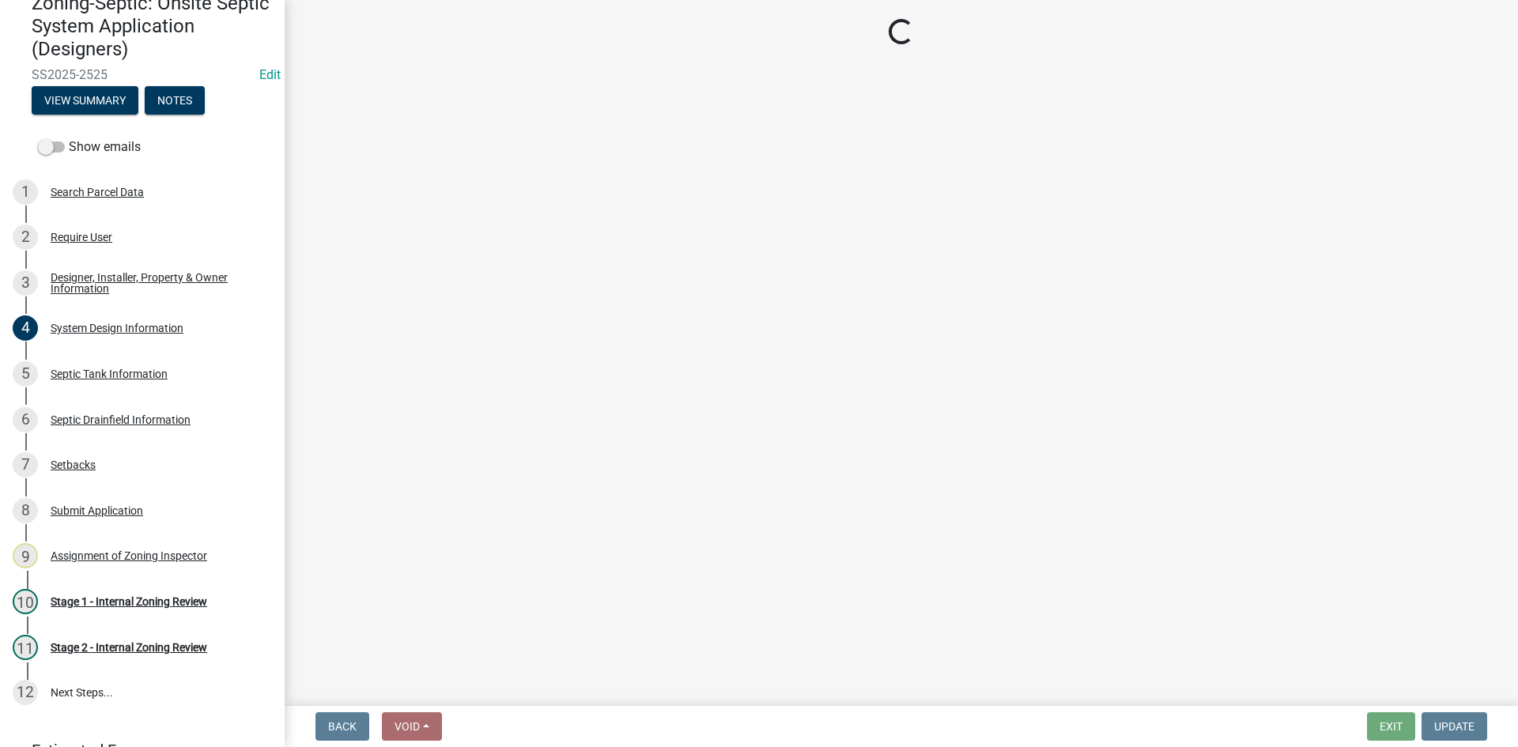
select select "47a2a5dd-5977-4941-8e6f-09ff03cdfb75"
select select "3f5b086d-5a4c-4236-93bc-fa7bf4d11838"
select select "888a8260-2be6-47f2-a4de-b9f453a4d3bc"
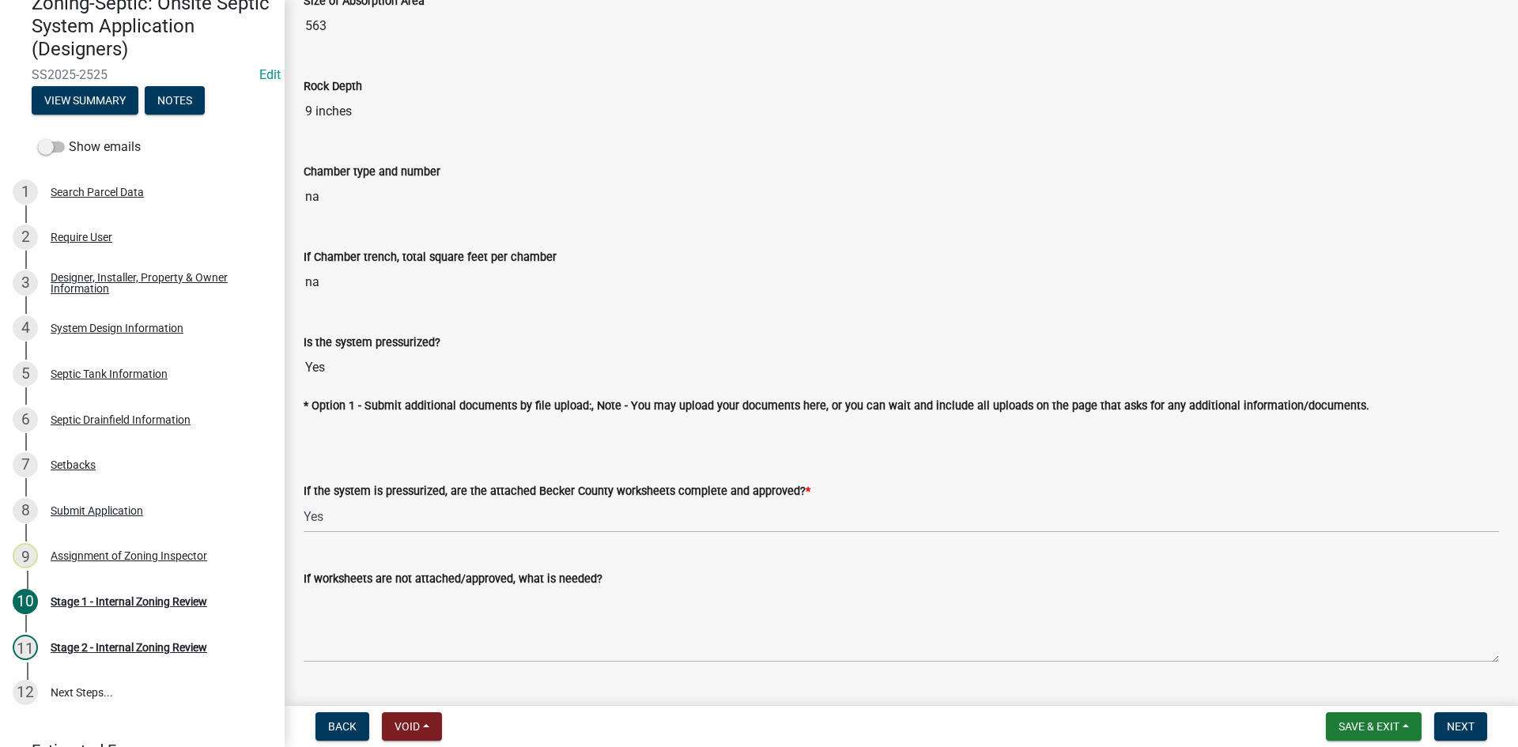
scroll to position [5940, 0]
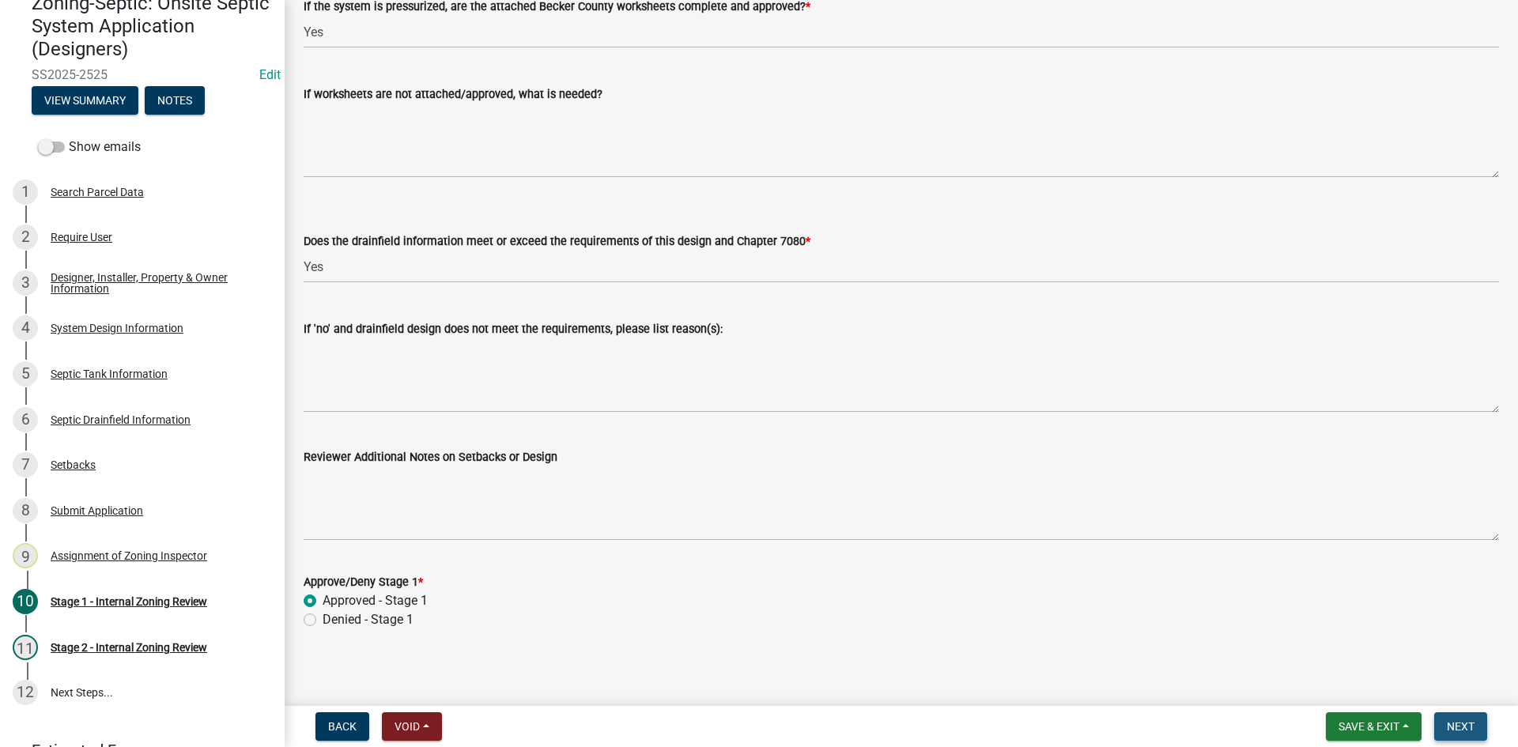
click at [1454, 712] on nav "Back Void Withdraw Lock Expire Void Save & Exit Save Save & Exit Next" at bounding box center [901, 726] width 1233 height 41
click at [1461, 725] on span "Next" at bounding box center [1461, 726] width 28 height 13
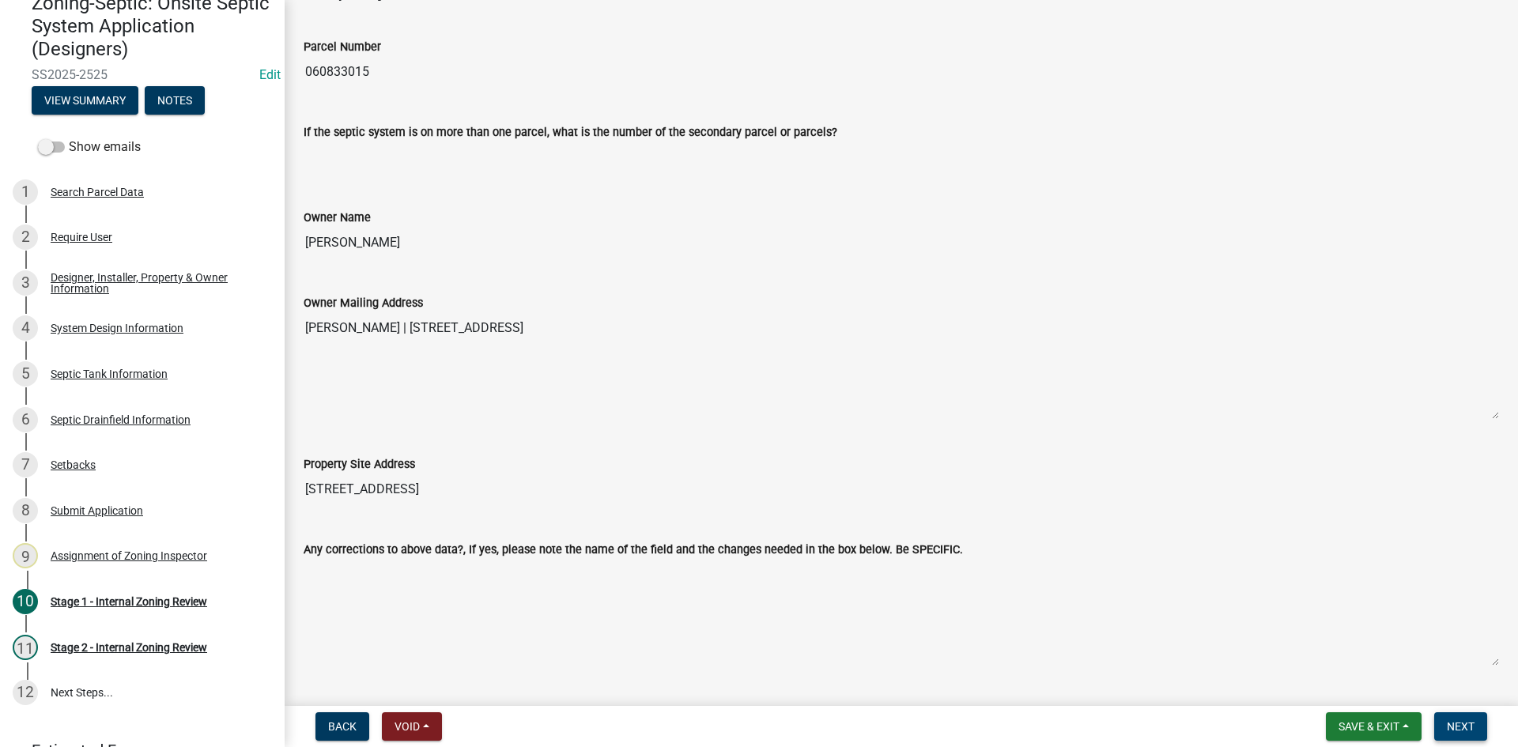
scroll to position [345, 0]
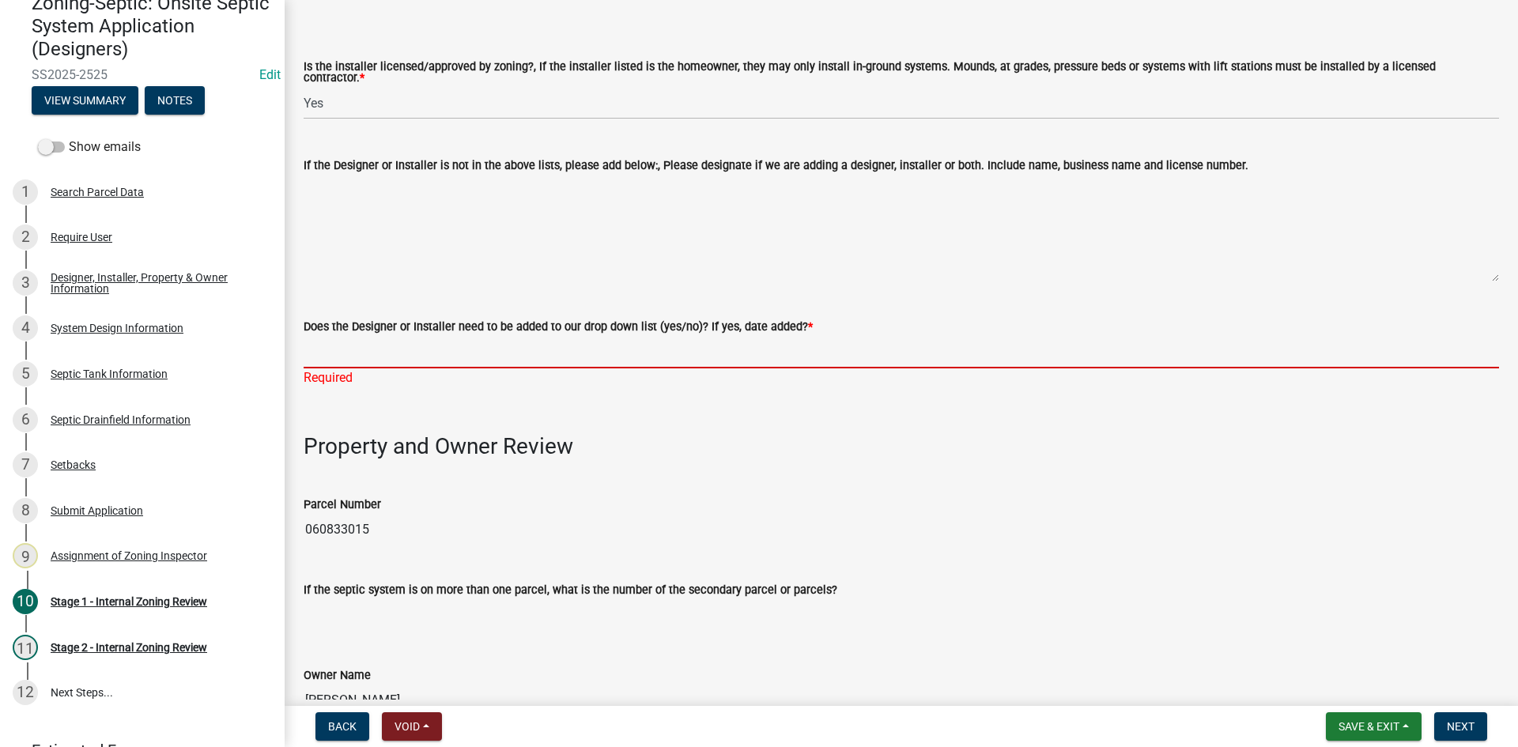
click at [308, 354] on input "Does the Designer or Installer need to be added to our drop down list (yes/no)?…" at bounding box center [901, 352] width 1195 height 32
type input "NO"
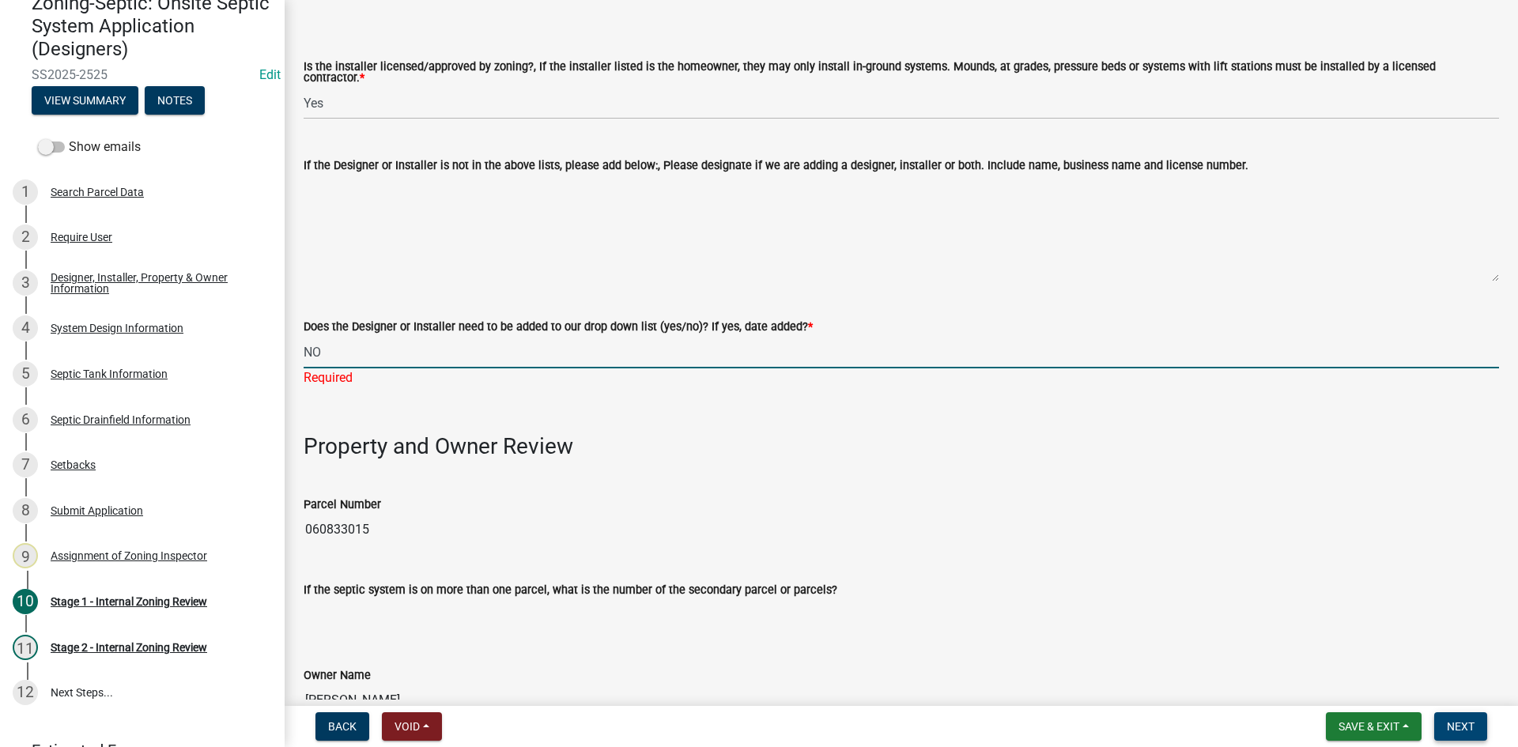
click at [1466, 729] on span "Next" at bounding box center [1461, 726] width 28 height 13
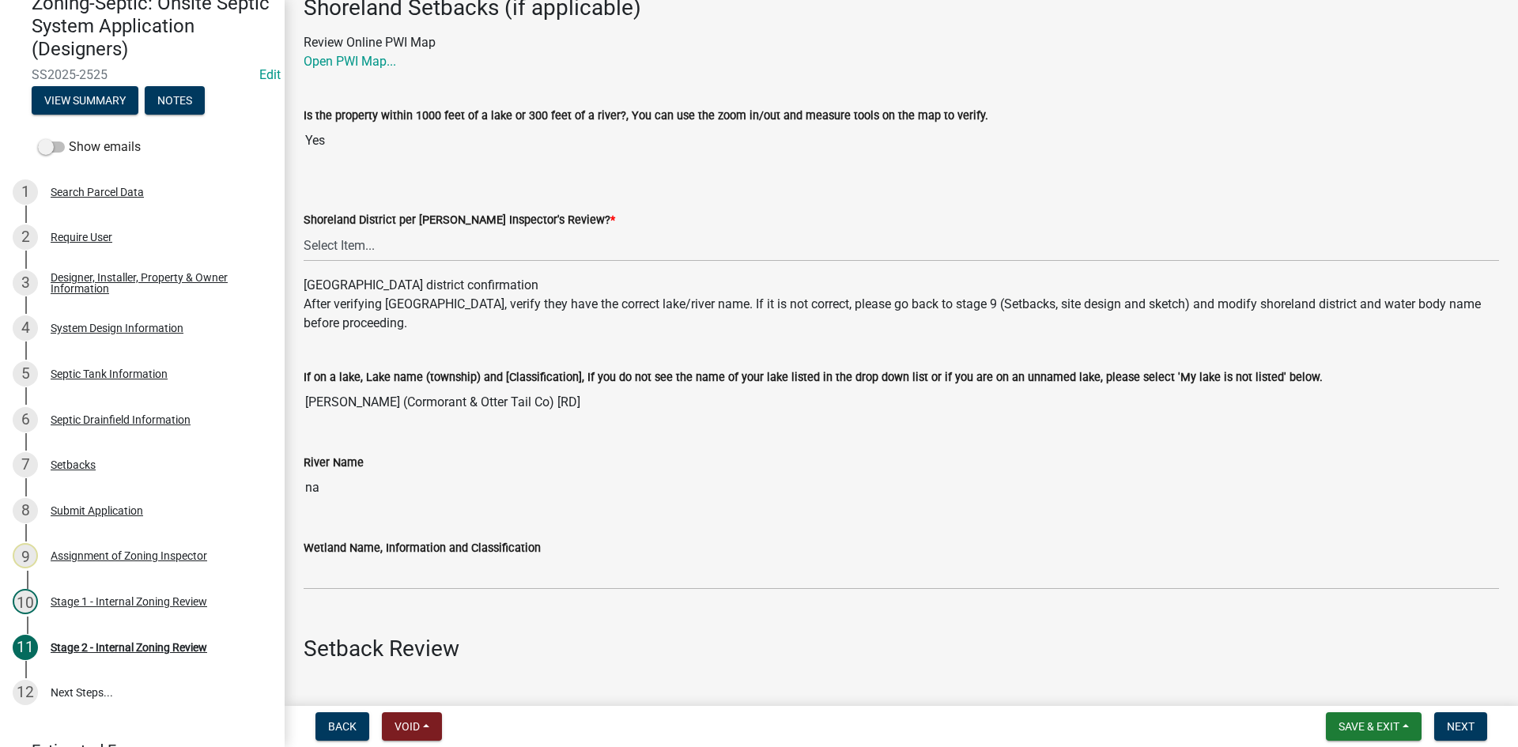
scroll to position [237, 0]
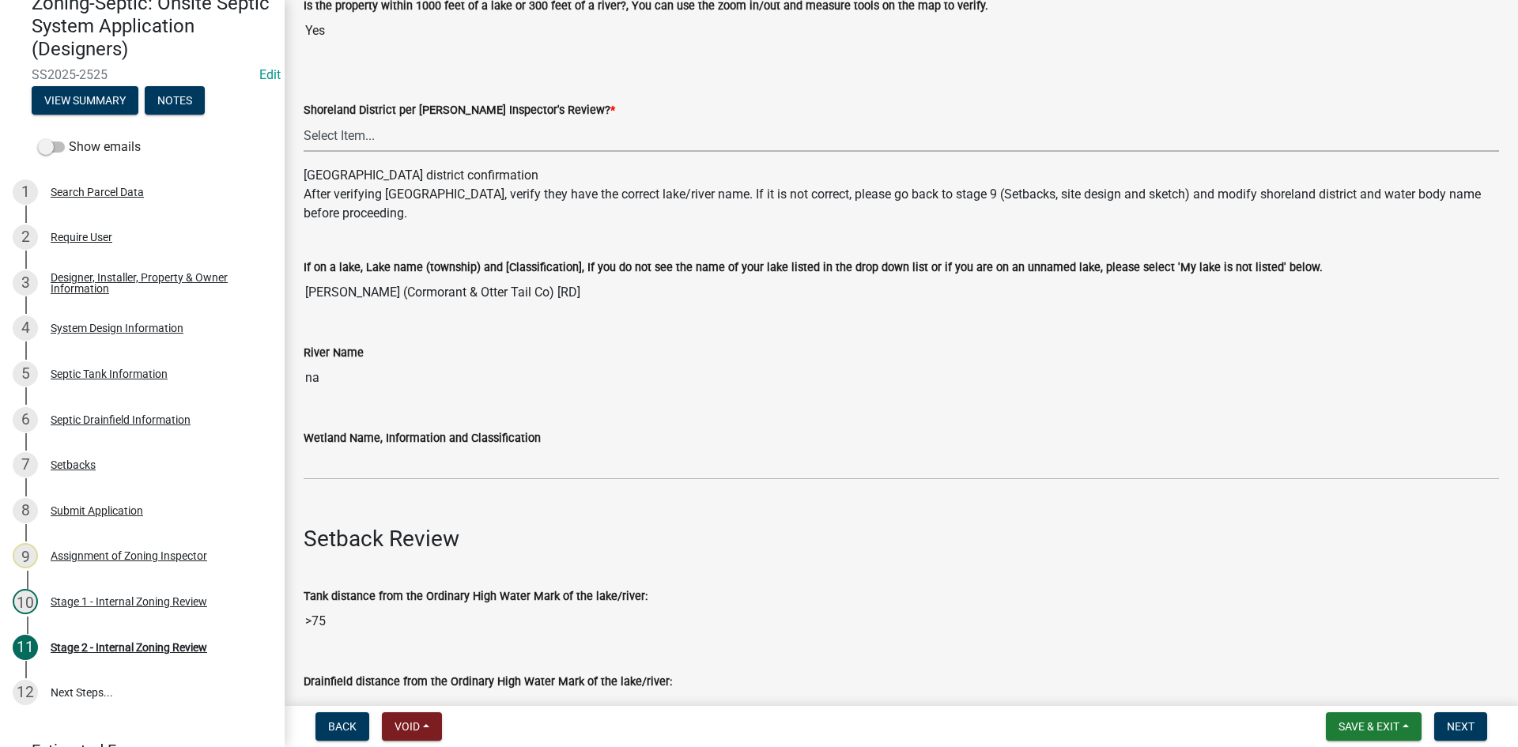
click at [359, 129] on select "Select Item... Yes No" at bounding box center [901, 135] width 1195 height 32
click at [304, 119] on select "Select Item... Yes No" at bounding box center [901, 135] width 1195 height 32
select select "69d592bb-9906-4277-a6fb-df8686255161"
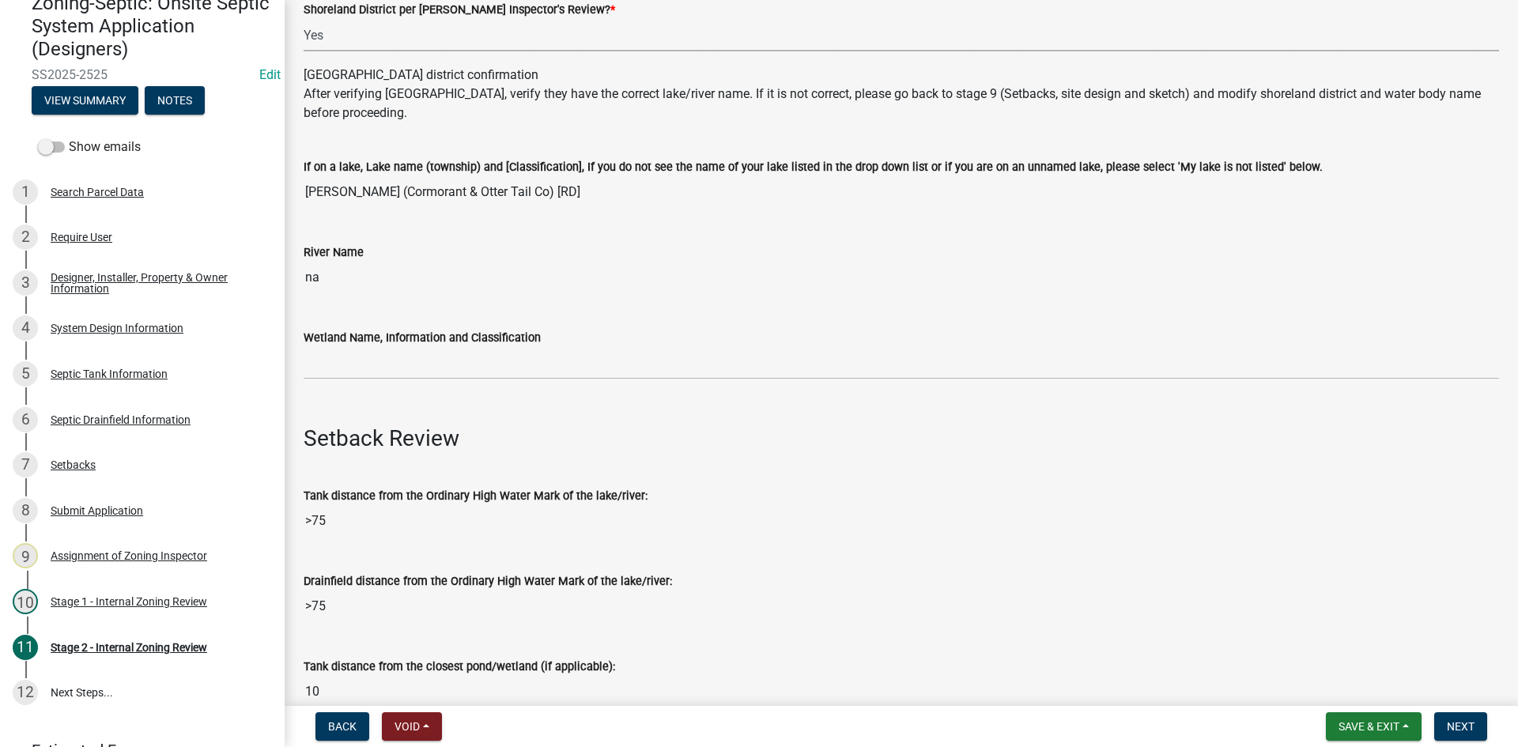
scroll to position [474, 0]
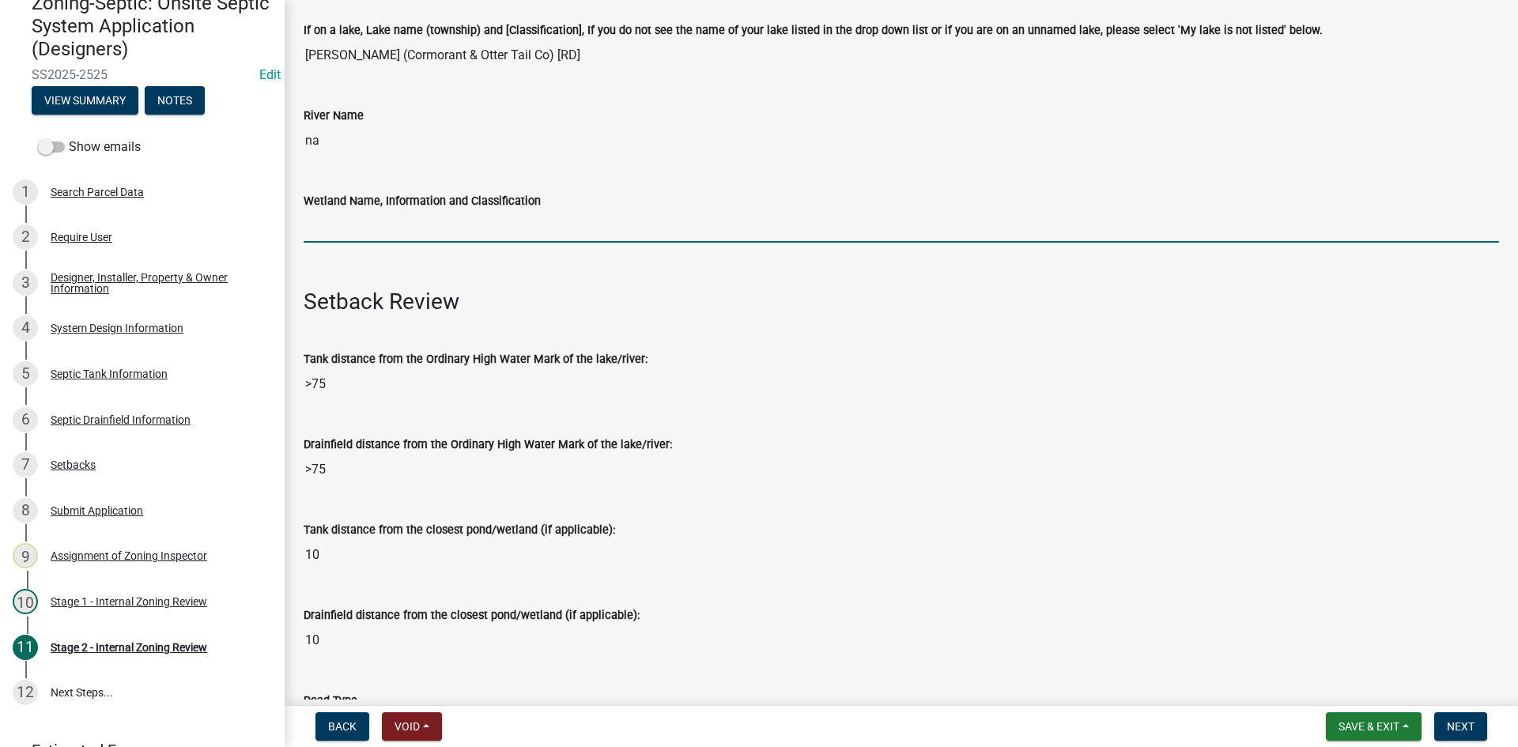
click at [352, 232] on input "Wetland Name, Information and Classification" at bounding box center [901, 226] width 1195 height 32
type input "rd100"
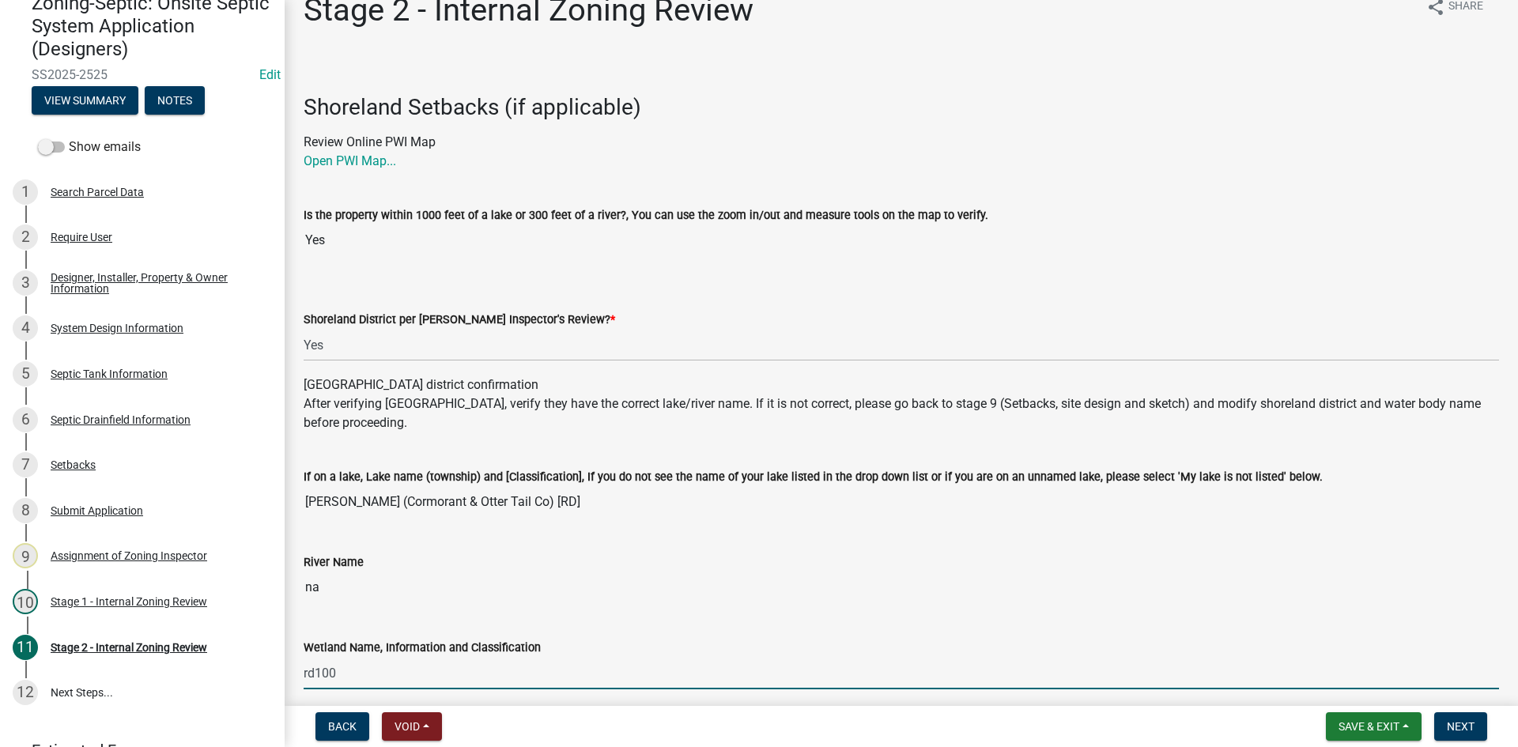
scroll to position [0, 0]
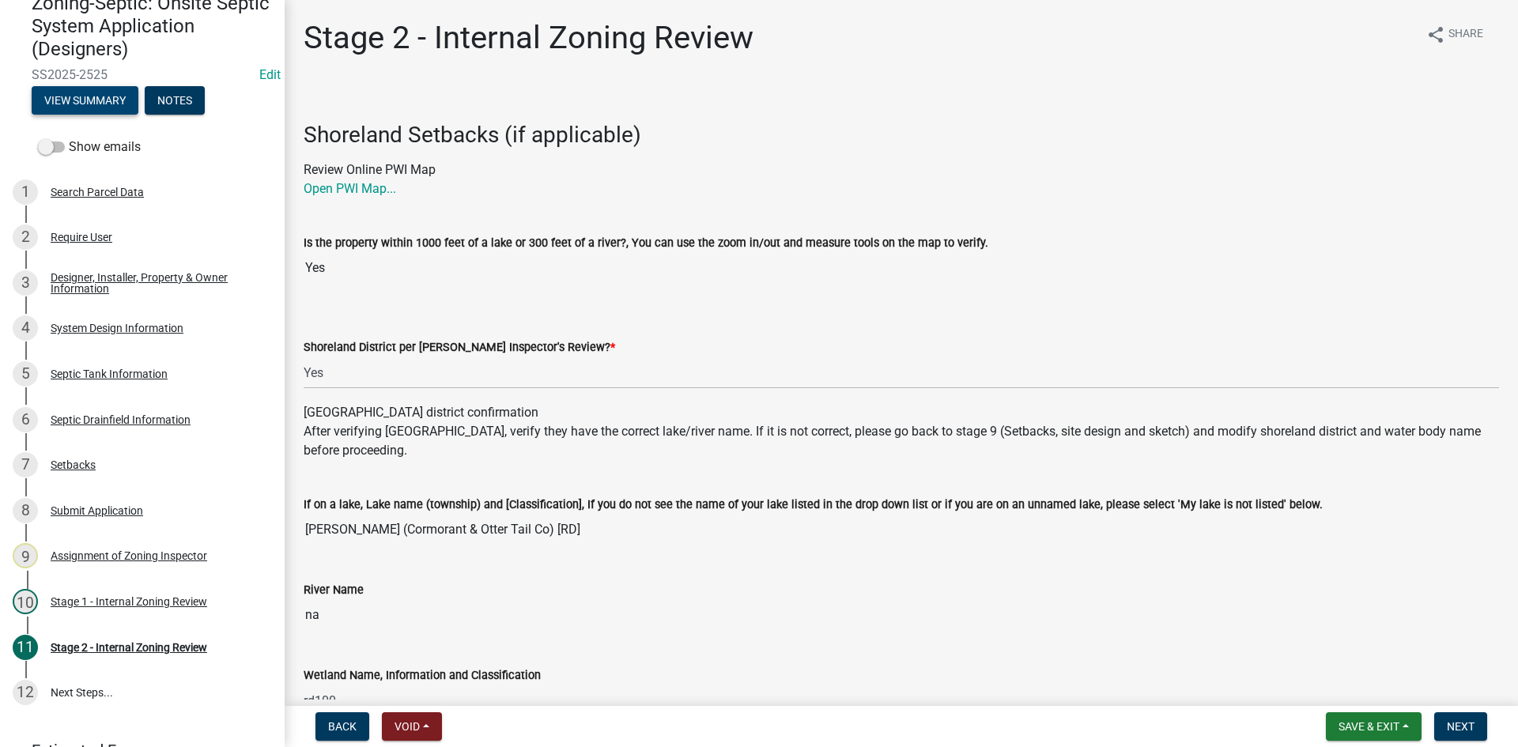
click at [102, 107] on button "View Summary" at bounding box center [85, 100] width 107 height 28
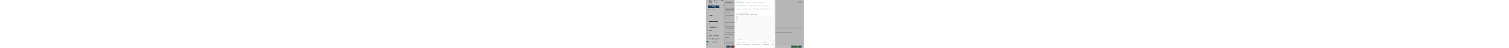
scroll to position [179, 0]
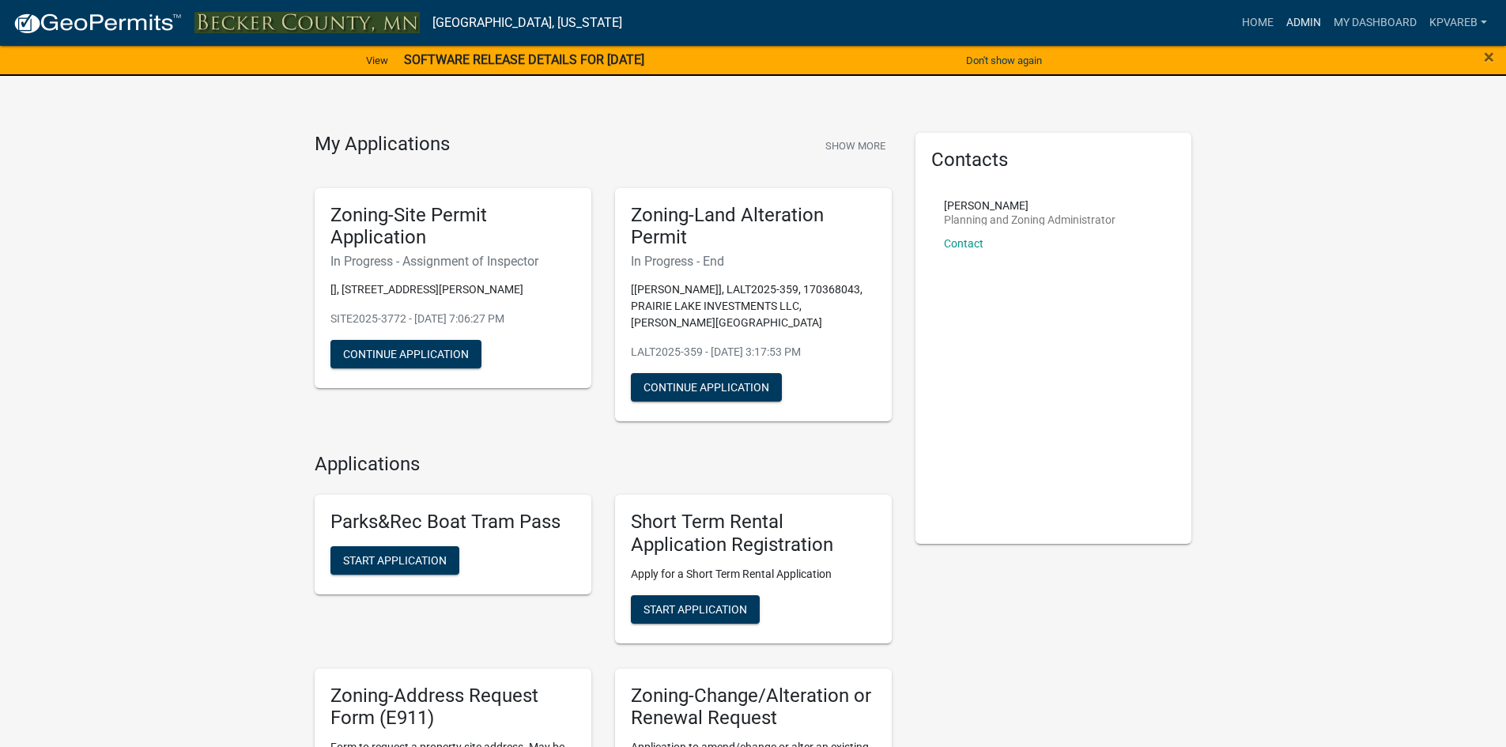
click at [1305, 21] on link "Admin" at bounding box center [1303, 23] width 47 height 30
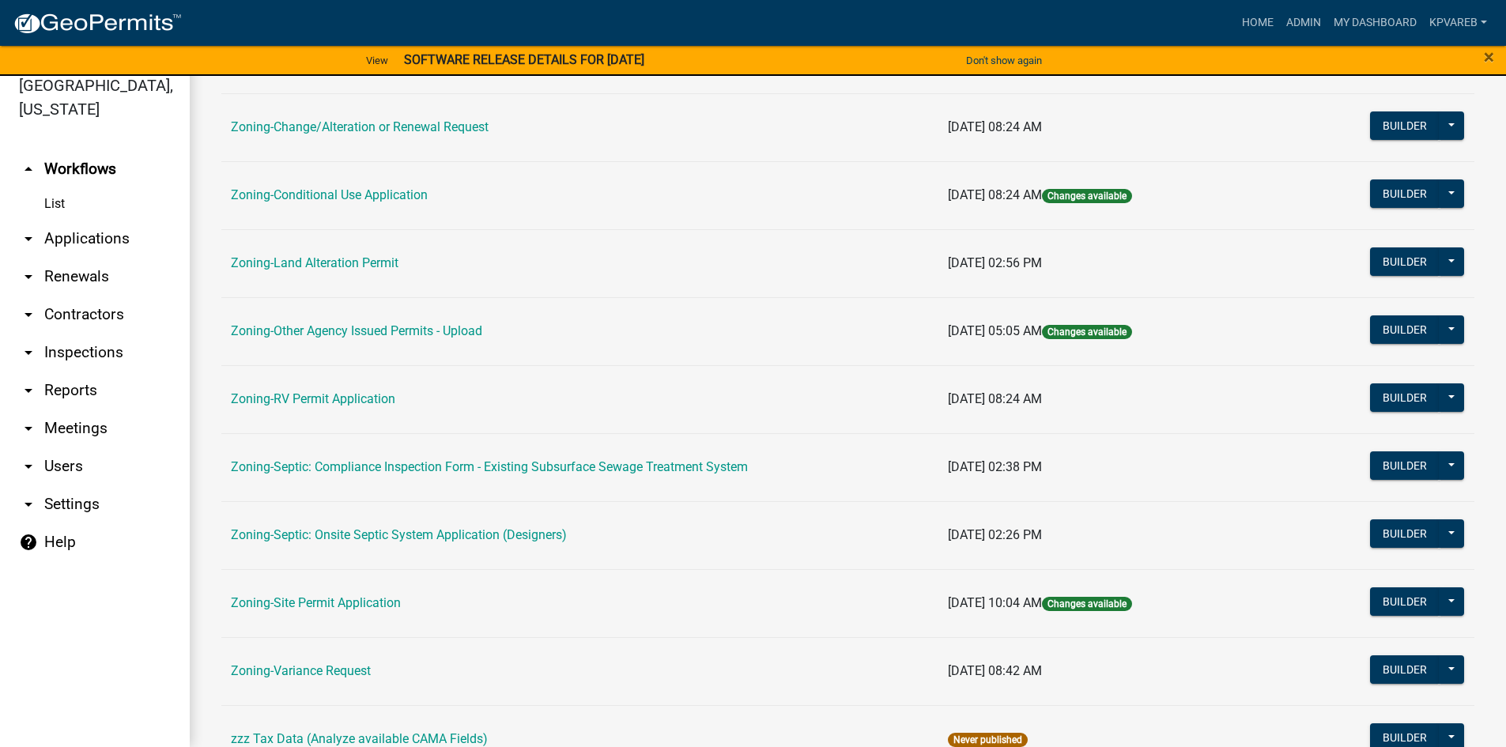
scroll to position [466, 0]
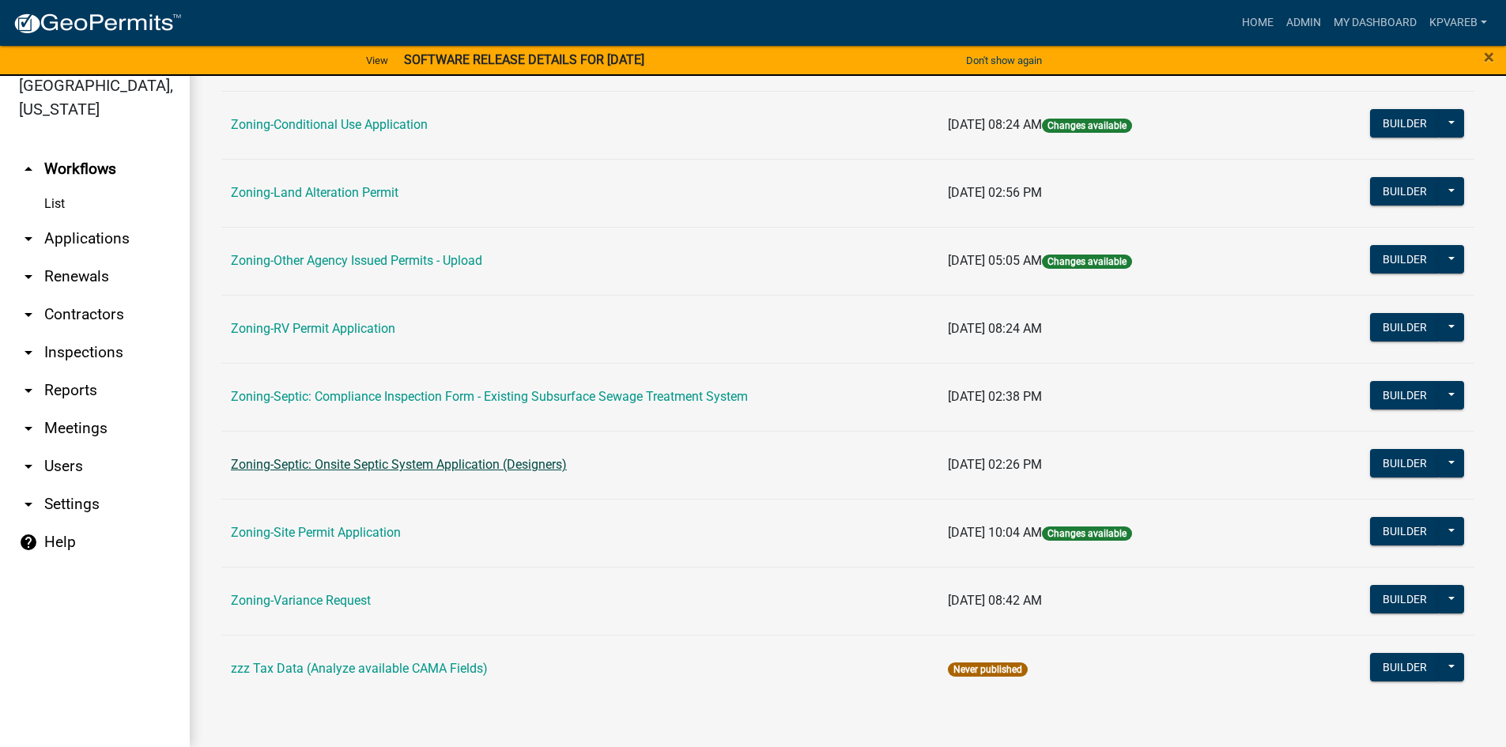
click at [525, 47] on link "Zoning-Septic: Onsite Septic System Application (Designers)" at bounding box center [399, 464] width 336 height 15
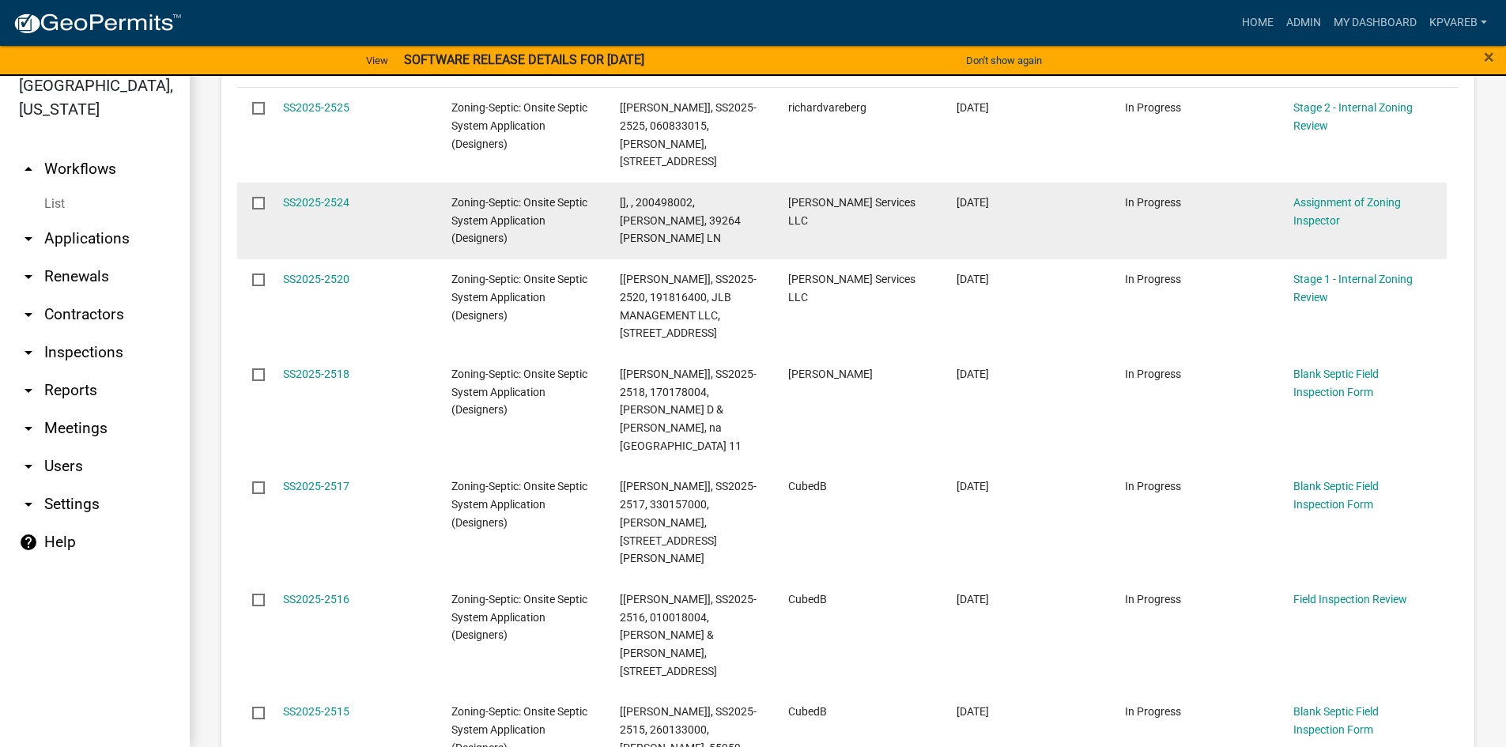
scroll to position [474, 0]
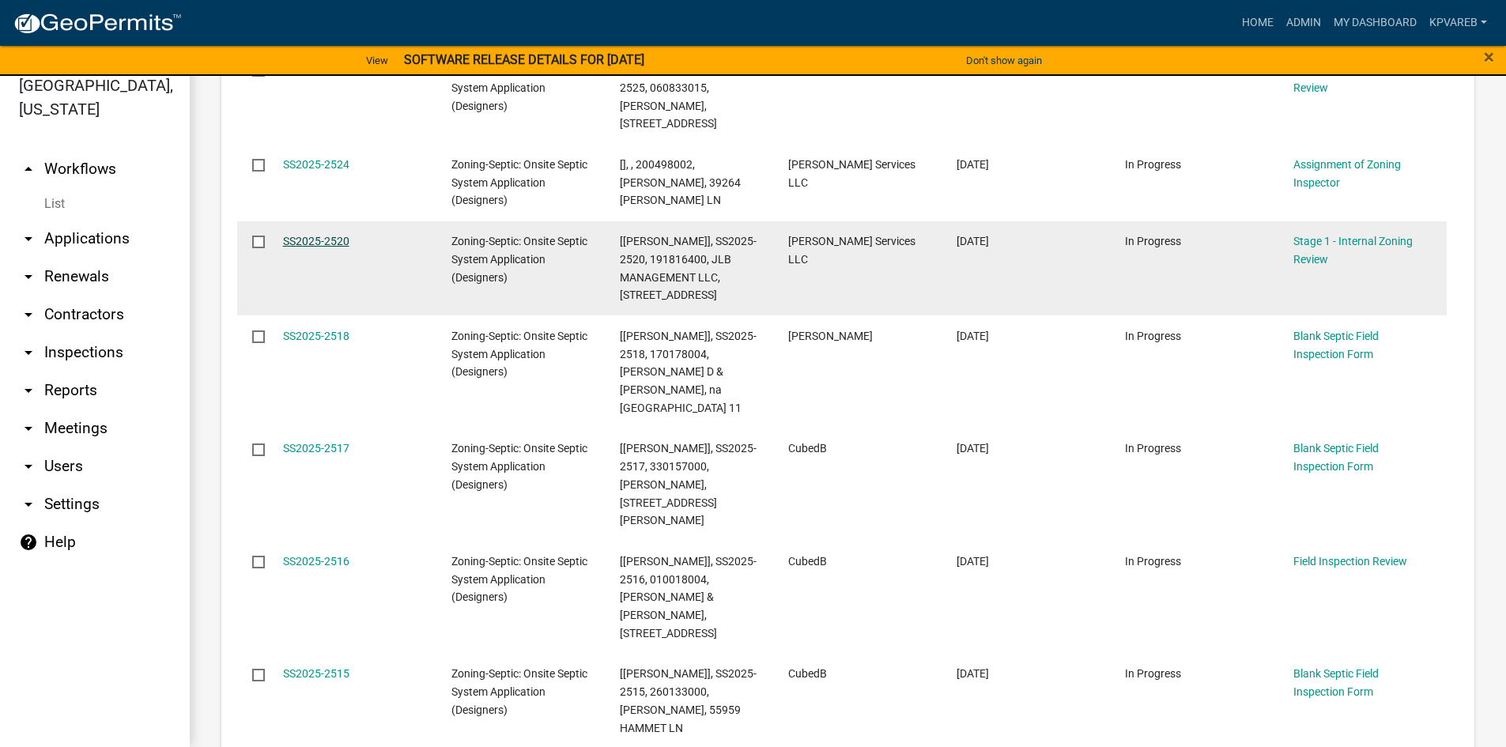
click at [335, 47] on link "SS2025-2520" at bounding box center [316, 241] width 66 height 13
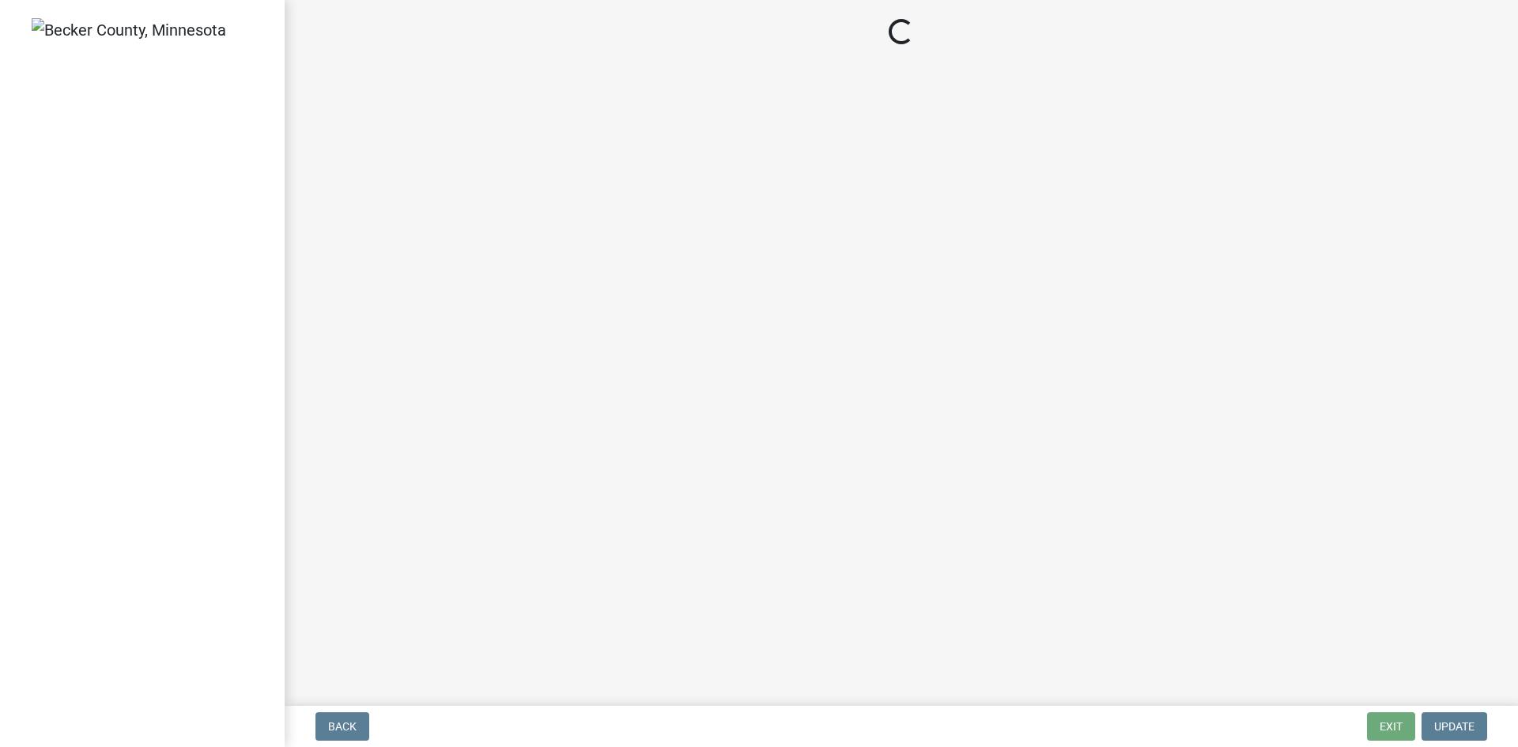
select select "49e49f1e-3b32-4342-8c2e-9cbd4919fe4d"
select select "ca07ae0a-7638-46ff-ada2-c67ca3524324"
select select "ec75a761-93b4-47c5-8535-fea253c32937"
